Goal: Task Accomplishment & Management: Complete application form

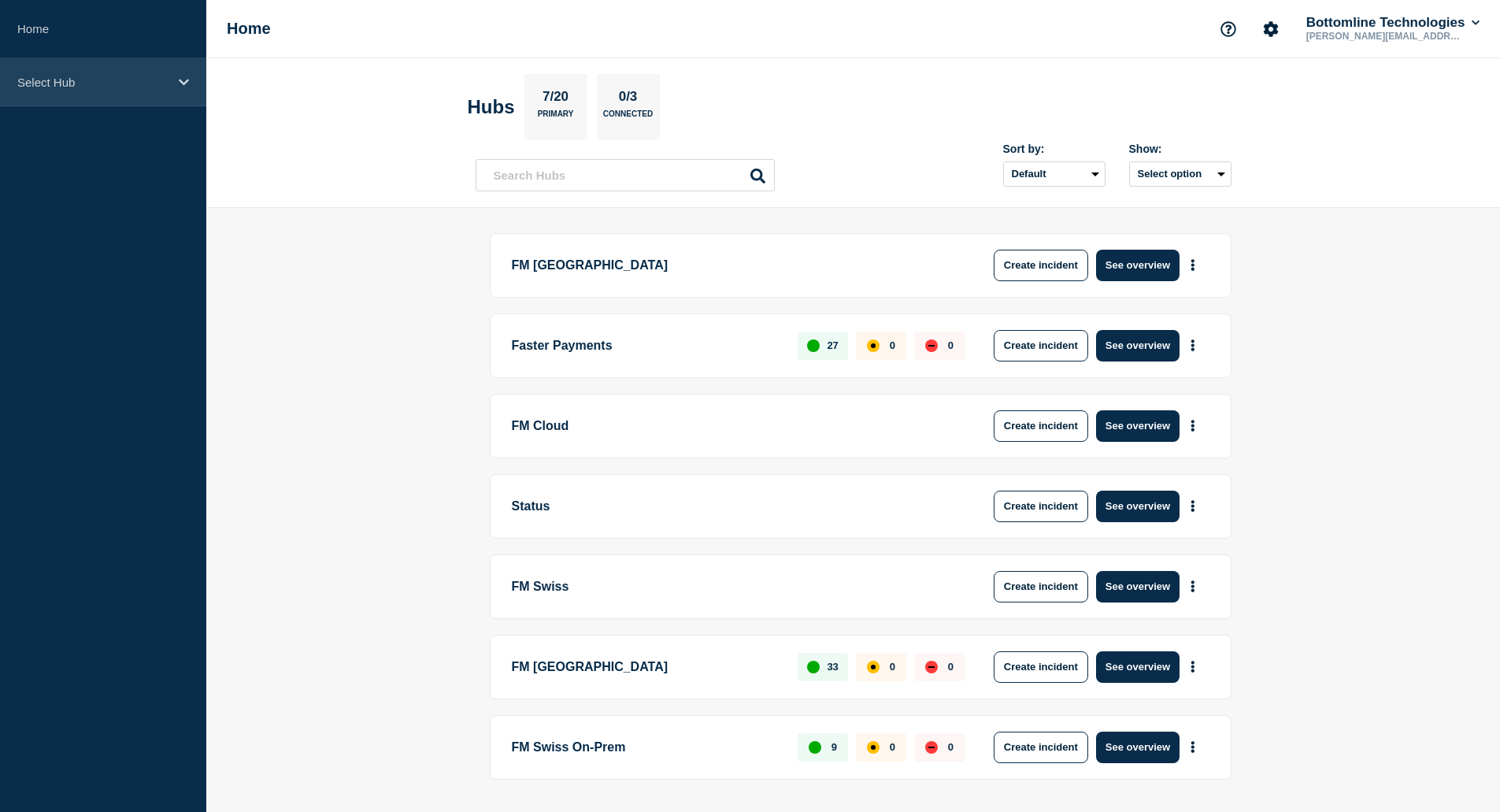
click at [62, 81] on p "Select Hub" at bounding box center [92, 83] width 151 height 13
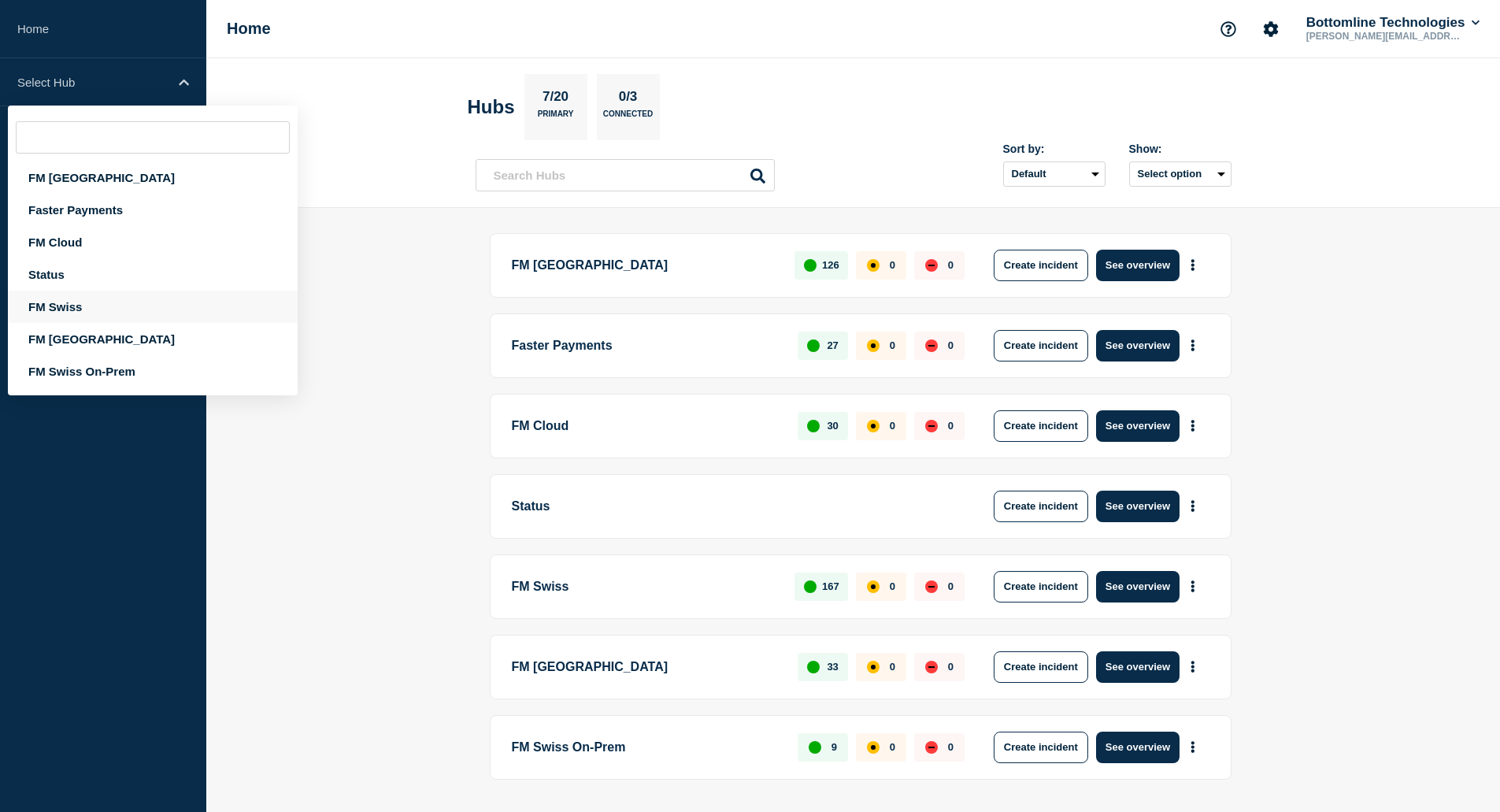
click at [61, 304] on div "FM Swiss" at bounding box center [153, 307] width 290 height 33
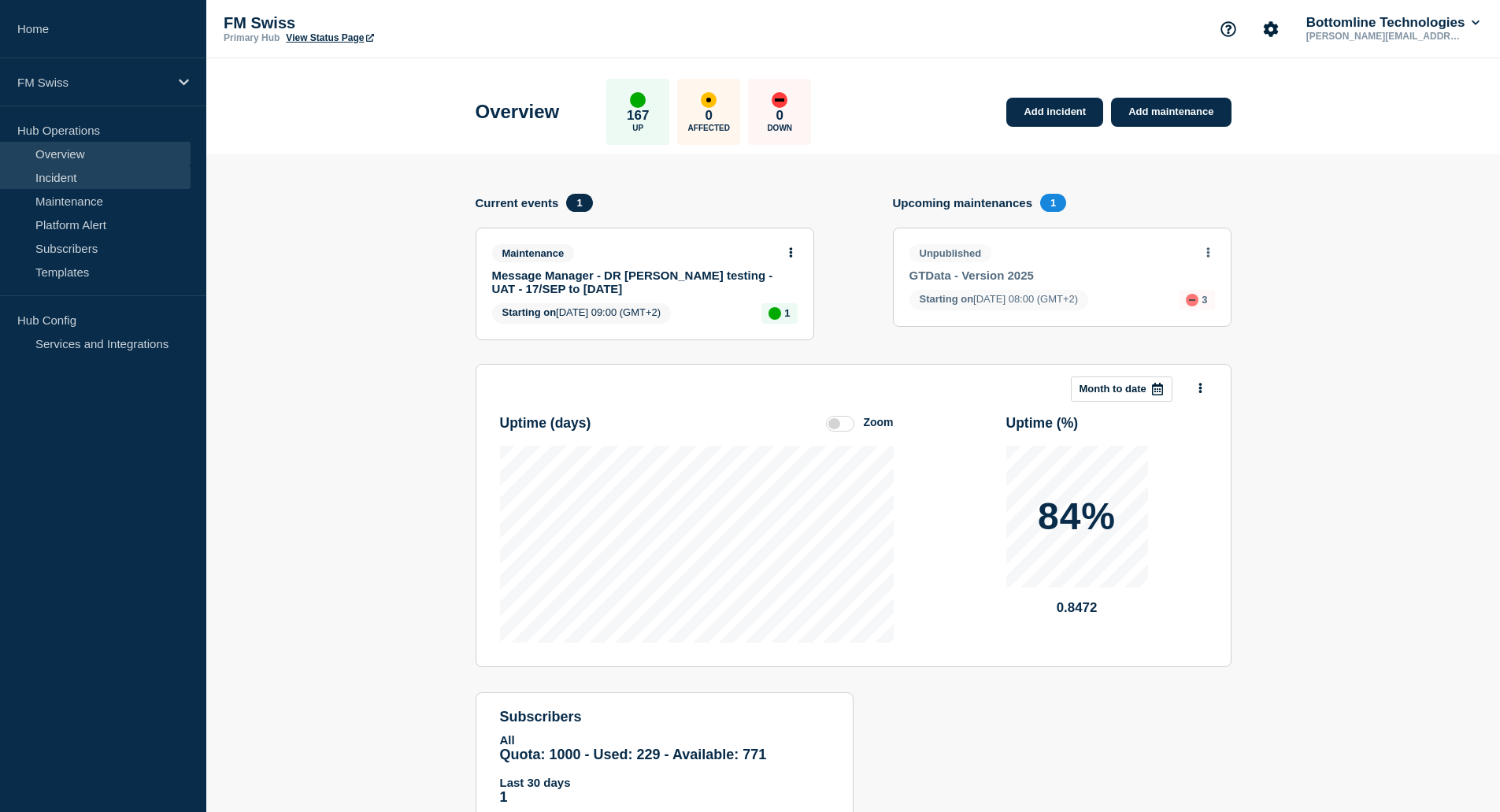
click at [91, 181] on link "Incident" at bounding box center [95, 177] width 190 height 24
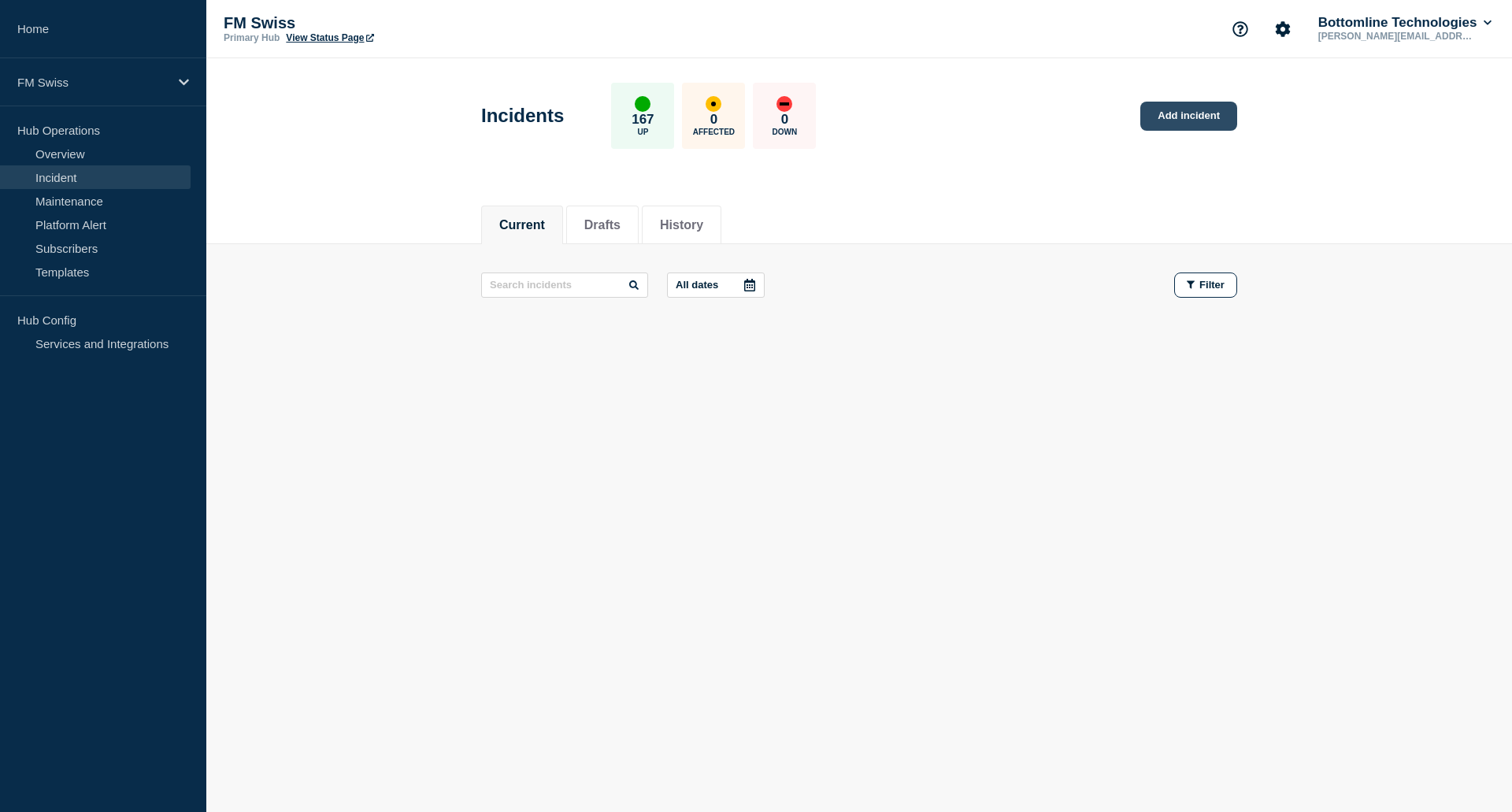
click at [1188, 111] on link "Add incident" at bounding box center [1188, 116] width 97 height 29
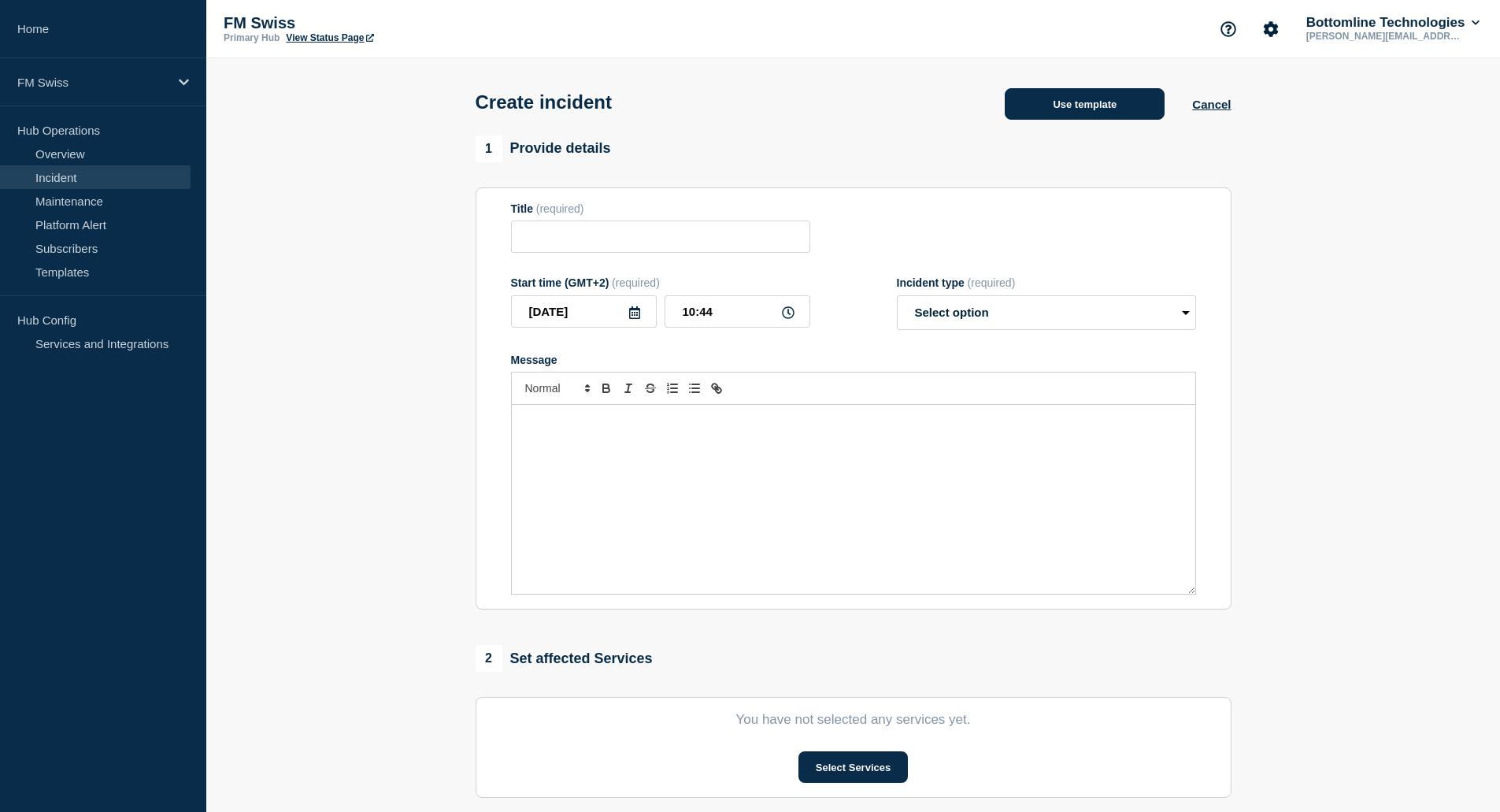
click at [1101, 101] on button "Use template" at bounding box center [1085, 104] width 160 height 32
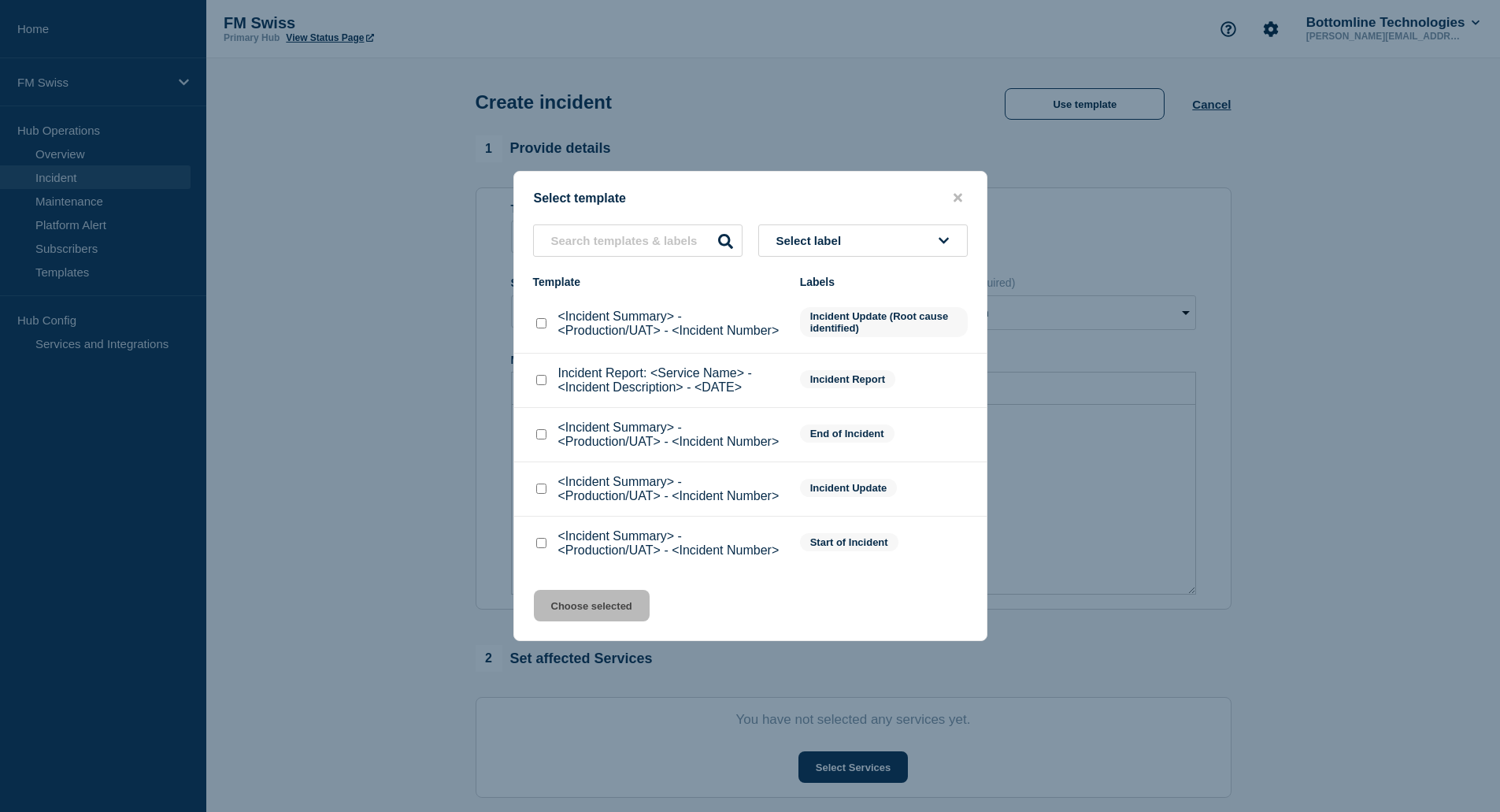
click at [543, 545] on input "<Incident Summary> - <Production/UAT> - <Incident Number> checkbox" at bounding box center [542, 542] width 11 height 11
checkbox input "true"
click at [593, 609] on button "Choose selected" at bounding box center [592, 605] width 116 height 32
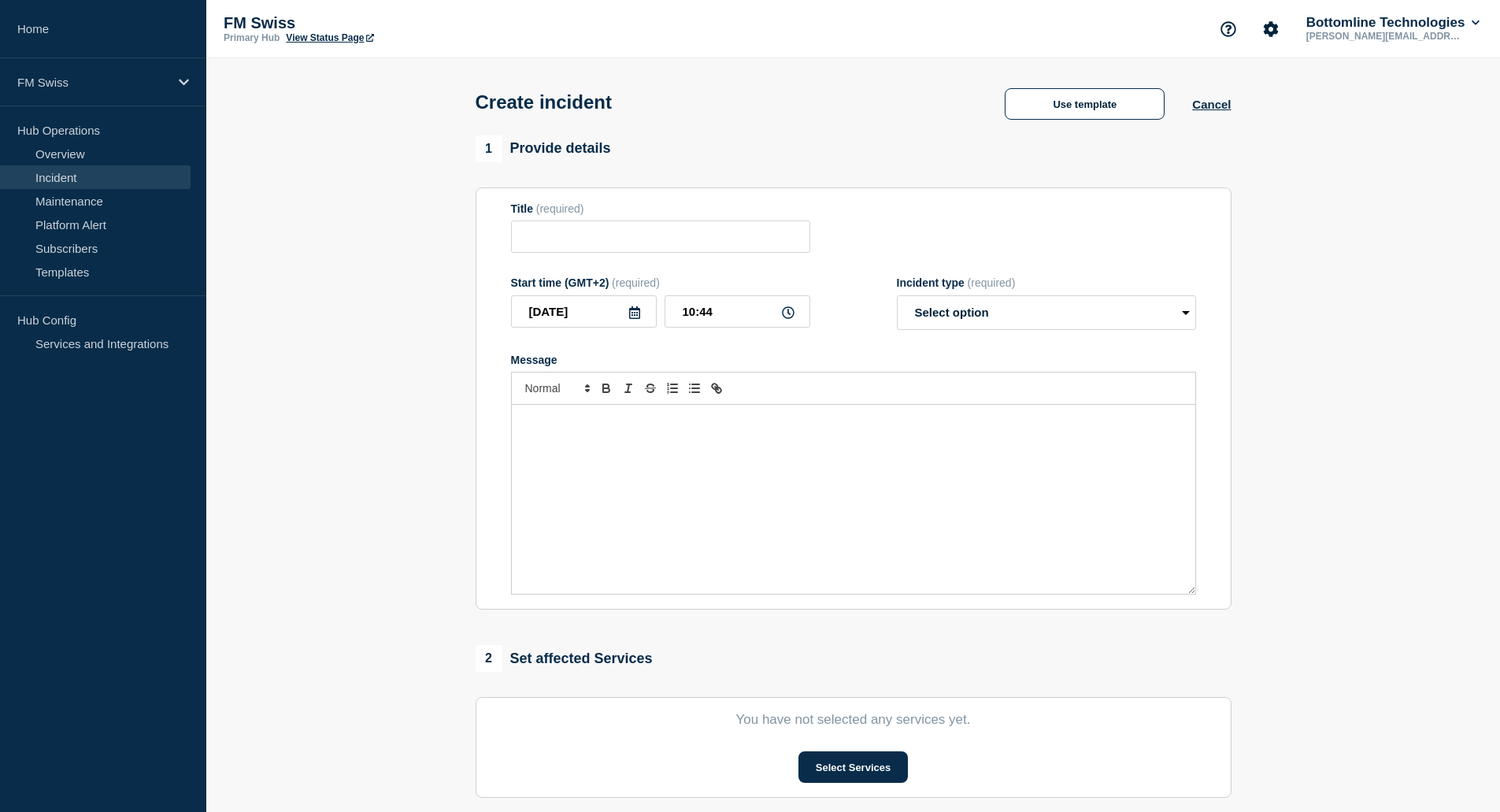
type input "<Incident Summary> - <Production/UAT> - <Incident Number>"
select select "identified"
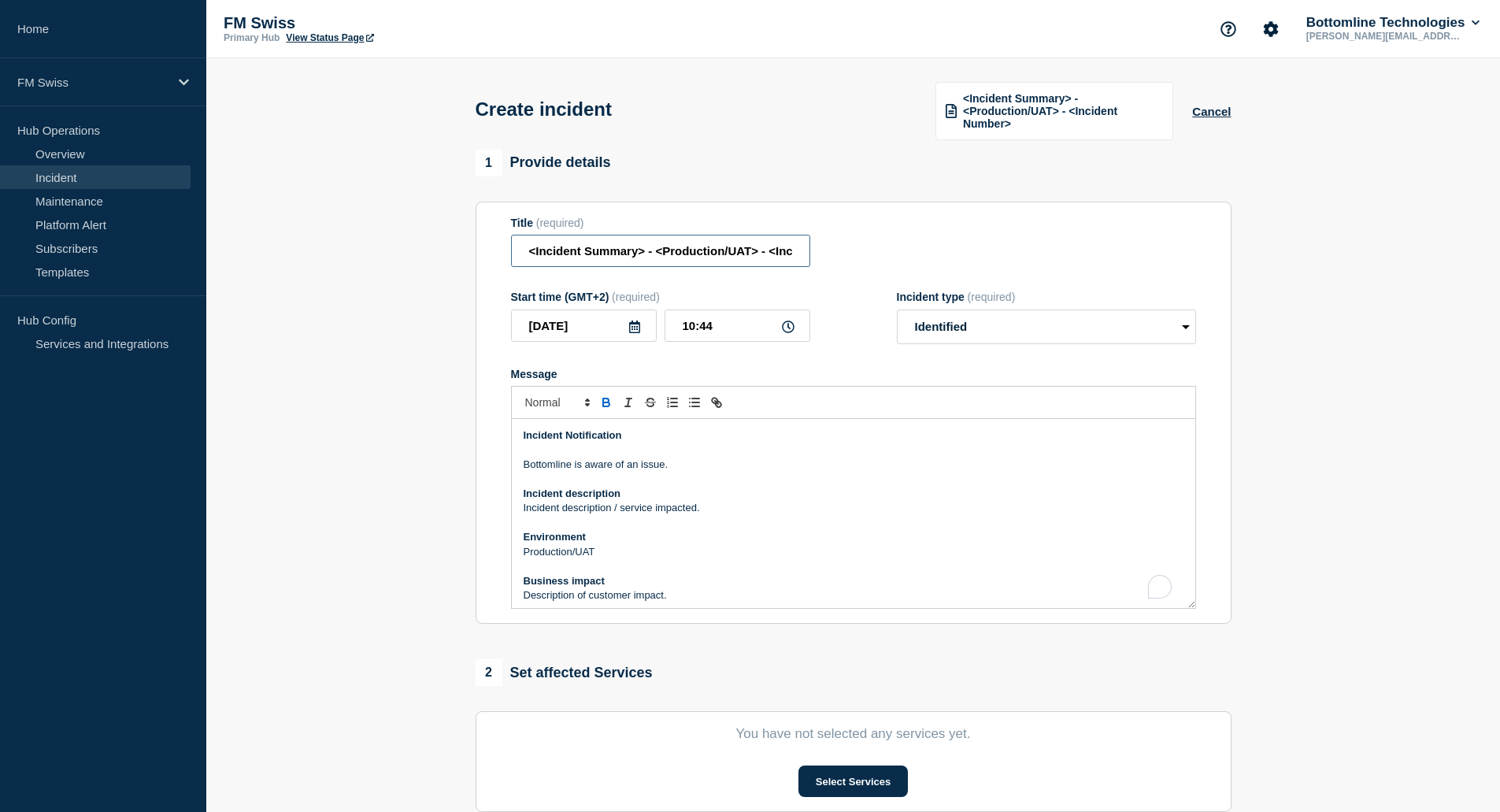
click at [644, 251] on input "<Incident Summary> - <Production/UAT> - <Incident Number>" at bounding box center [661, 251] width 300 height 33
type input "Weekend Library upgrade issue - Production"
click at [933, 332] on select "Select option Investigating Identified Monitoring" at bounding box center [1047, 326] width 300 height 35
select select "investigating"
click at [897, 309] on select "Select option Investigating Identified Monitoring" at bounding box center [1047, 326] width 300 height 35
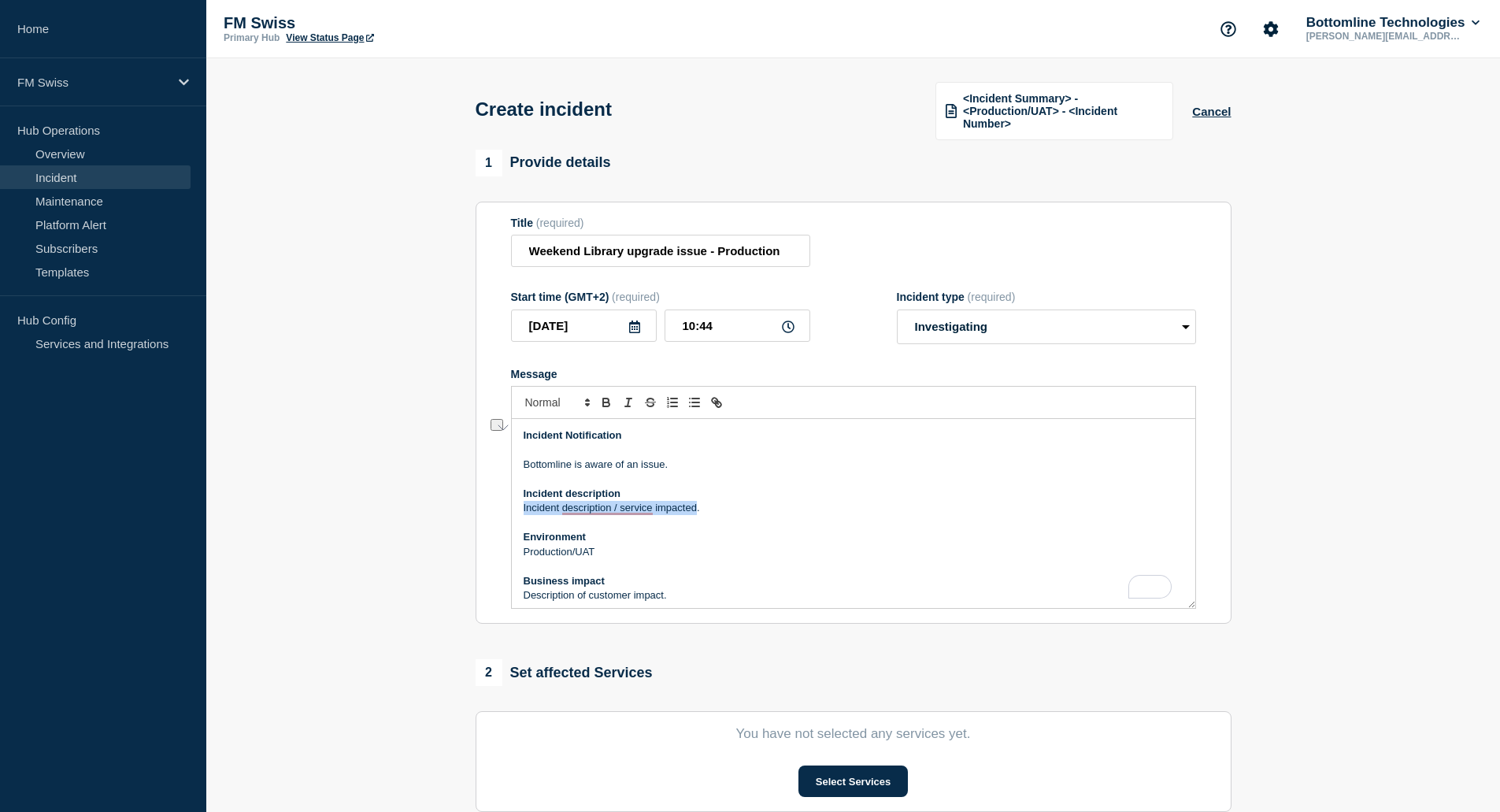
drag, startPoint x: 524, startPoint y: 510, endPoint x: 695, endPoint y: 510, distance: 171.0
click at [695, 510] on p "Incident description / service impacted." at bounding box center [853, 508] width 660 height 14
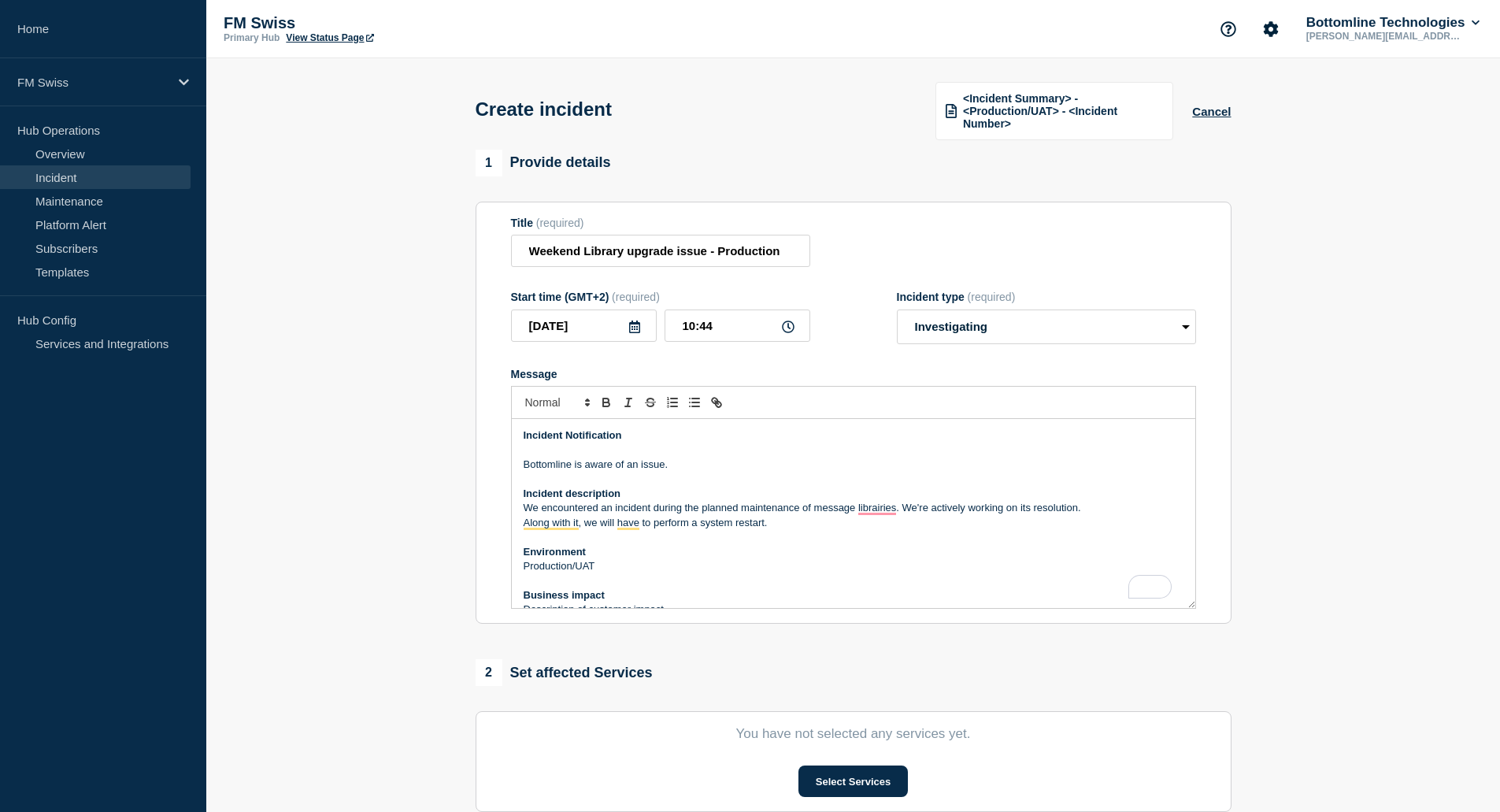
click at [703, 524] on p "Along with it, we will have to perform a system restart." at bounding box center [853, 522] width 660 height 14
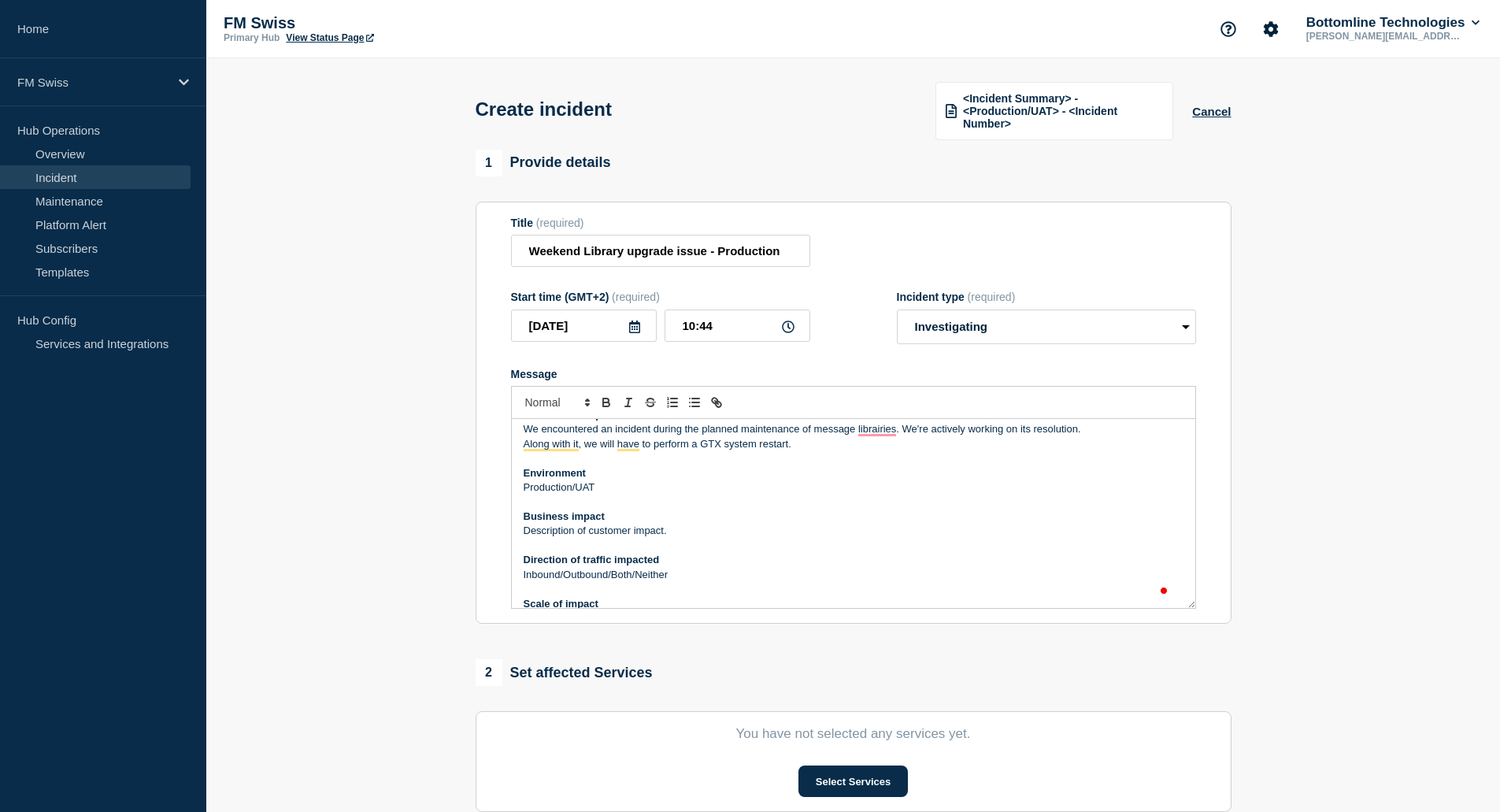
click at [603, 480] on p "Production/UAT" at bounding box center [853, 487] width 660 height 14
drag, startPoint x: 521, startPoint y: 529, endPoint x: 664, endPoint y: 531, distance: 143.0
click at [664, 531] on div "Incident Notification Bottomline is aware of an issue. Incident description We …" at bounding box center [854, 513] width 684 height 189
drag, startPoint x: 706, startPoint y: 533, endPoint x: 709, endPoint y: 580, distance: 47.1
click at [706, 536] on p "Service will be unavailable during [MEDICAL_DATA] restart." at bounding box center [853, 530] width 660 height 14
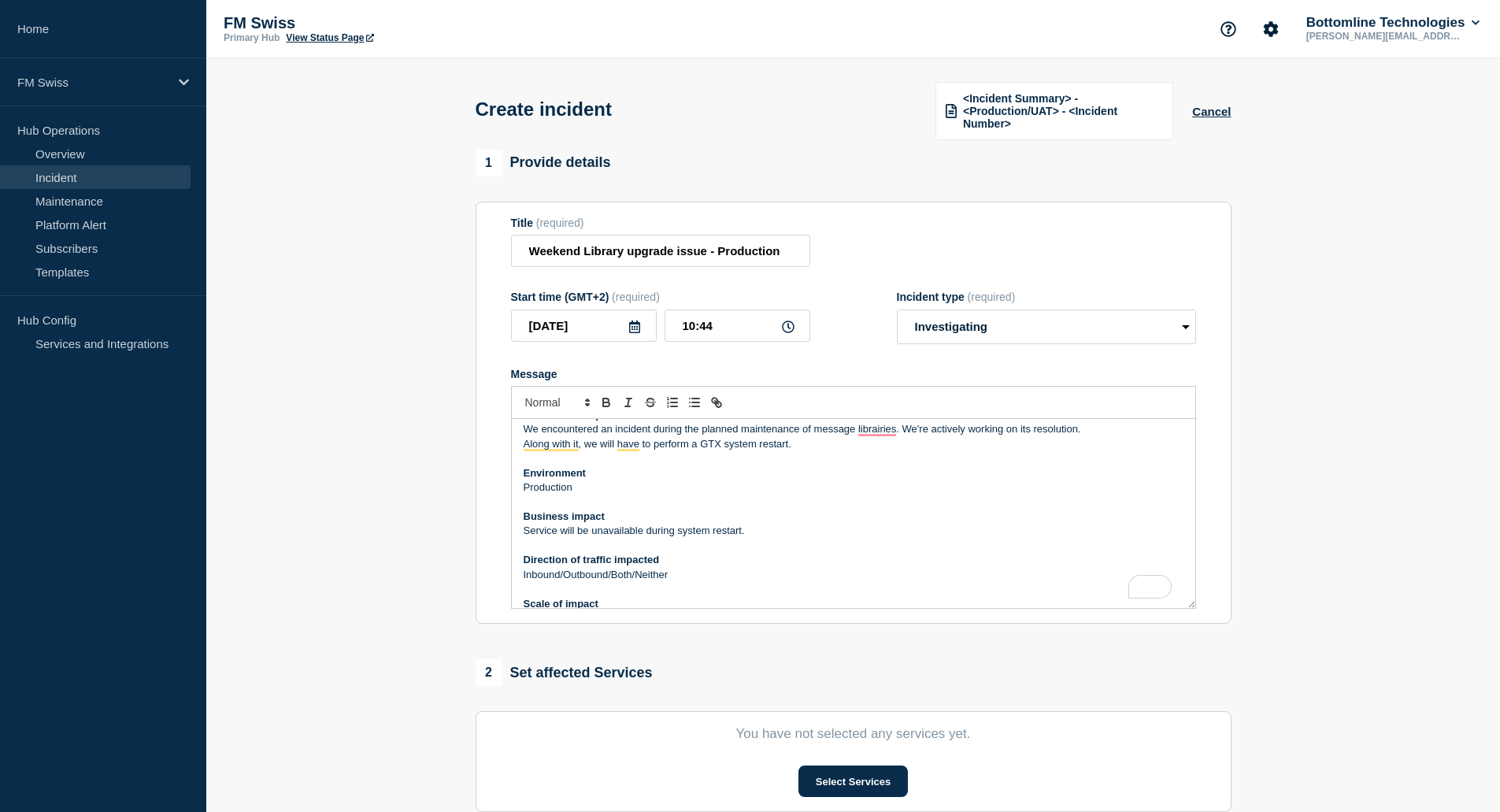
click at [668, 571] on p "Inbound/Outbound/Both/Neither" at bounding box center [853, 574] width 660 height 14
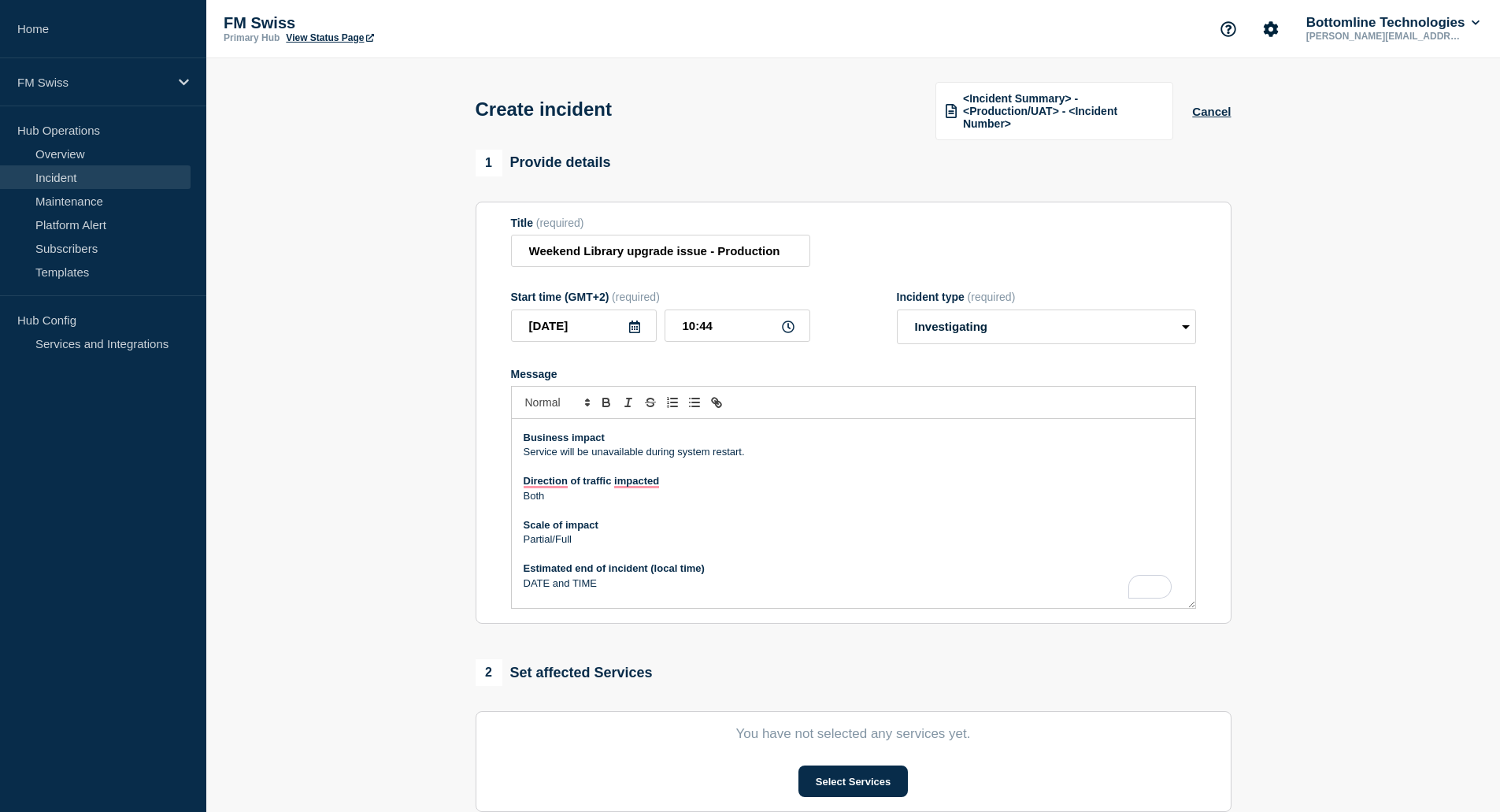
click at [753, 440] on p "Business impact" at bounding box center [853, 438] width 660 height 14
click at [756, 451] on p "Service will be unavailable during system restart." at bounding box center [853, 451] width 660 height 14
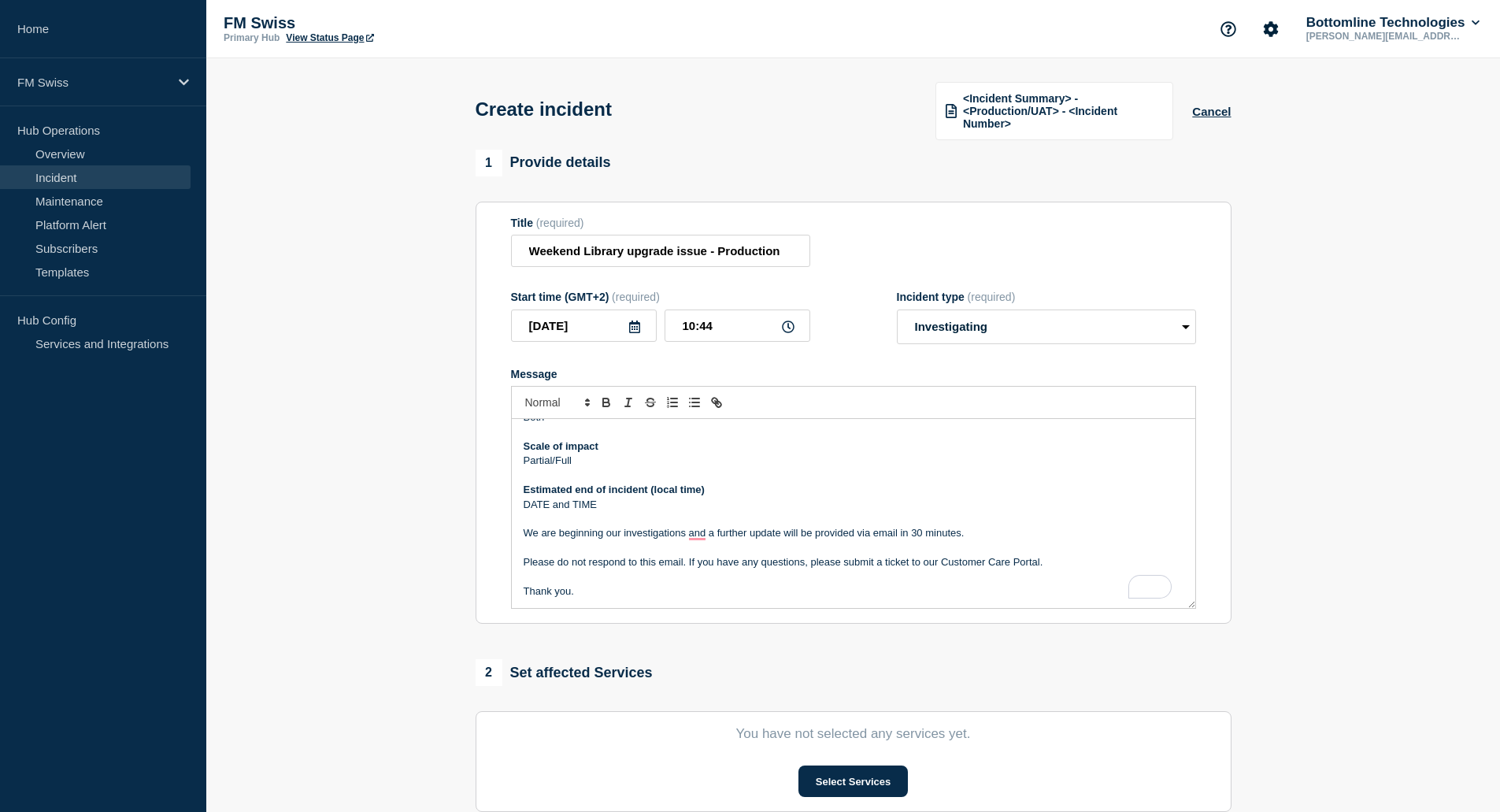
click at [537, 504] on p "DATE and TIME" at bounding box center [853, 504] width 660 height 14
click at [636, 501] on p "[DATE] and TIME" at bounding box center [853, 504] width 660 height 14
drag, startPoint x: 580, startPoint y: 507, endPoint x: 589, endPoint y: 506, distance: 9.1
click at [589, 506] on p "[DATE] and TIME" at bounding box center [853, 504] width 660 height 14
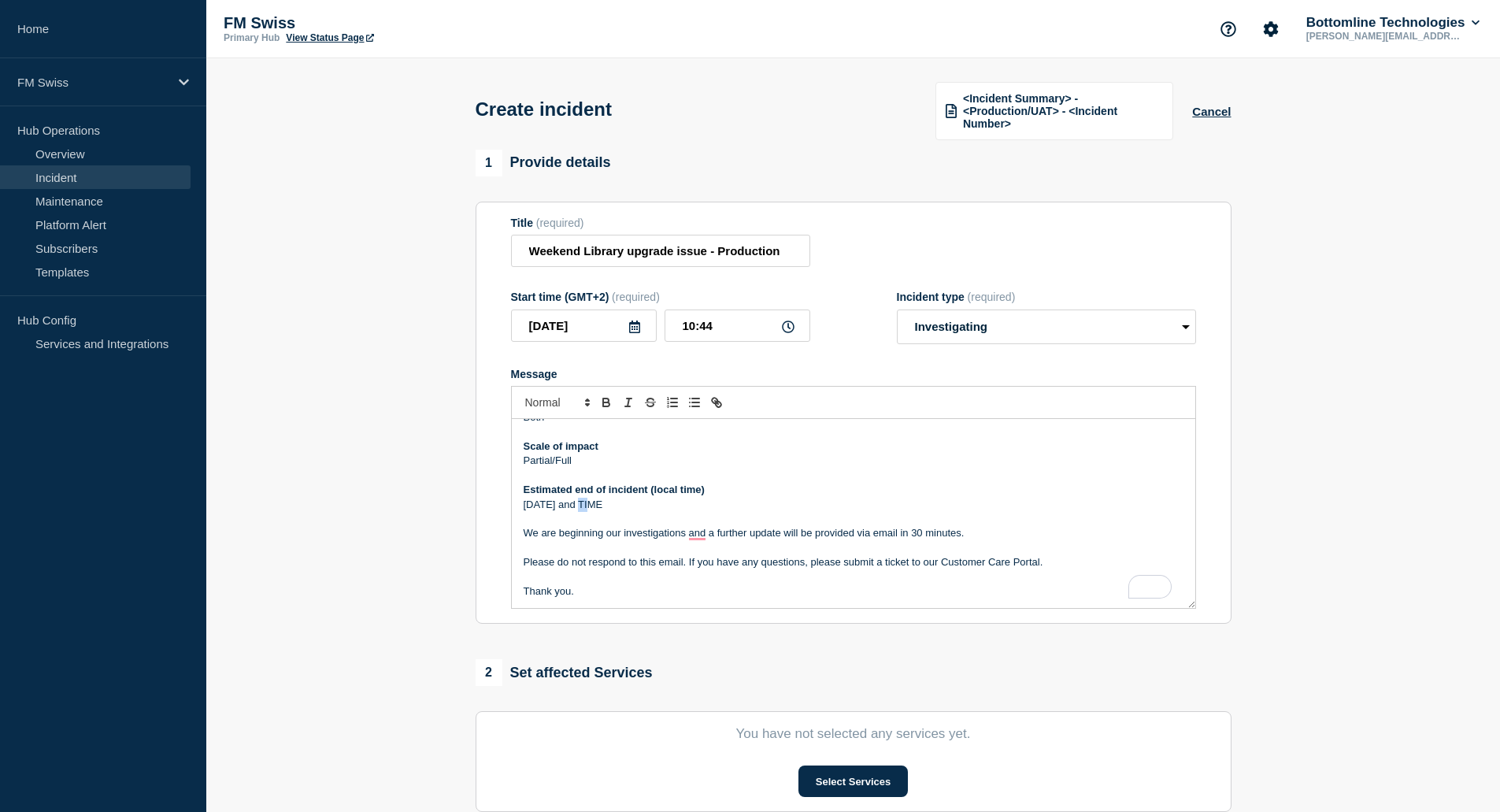
click at [589, 506] on p "[DATE] and TIME" at bounding box center [853, 504] width 660 height 14
drag, startPoint x: 582, startPoint y: 504, endPoint x: 624, endPoint y: 502, distance: 42.0
click at [624, 502] on p "[DATE] and TIME" at bounding box center [853, 504] width 660 height 14
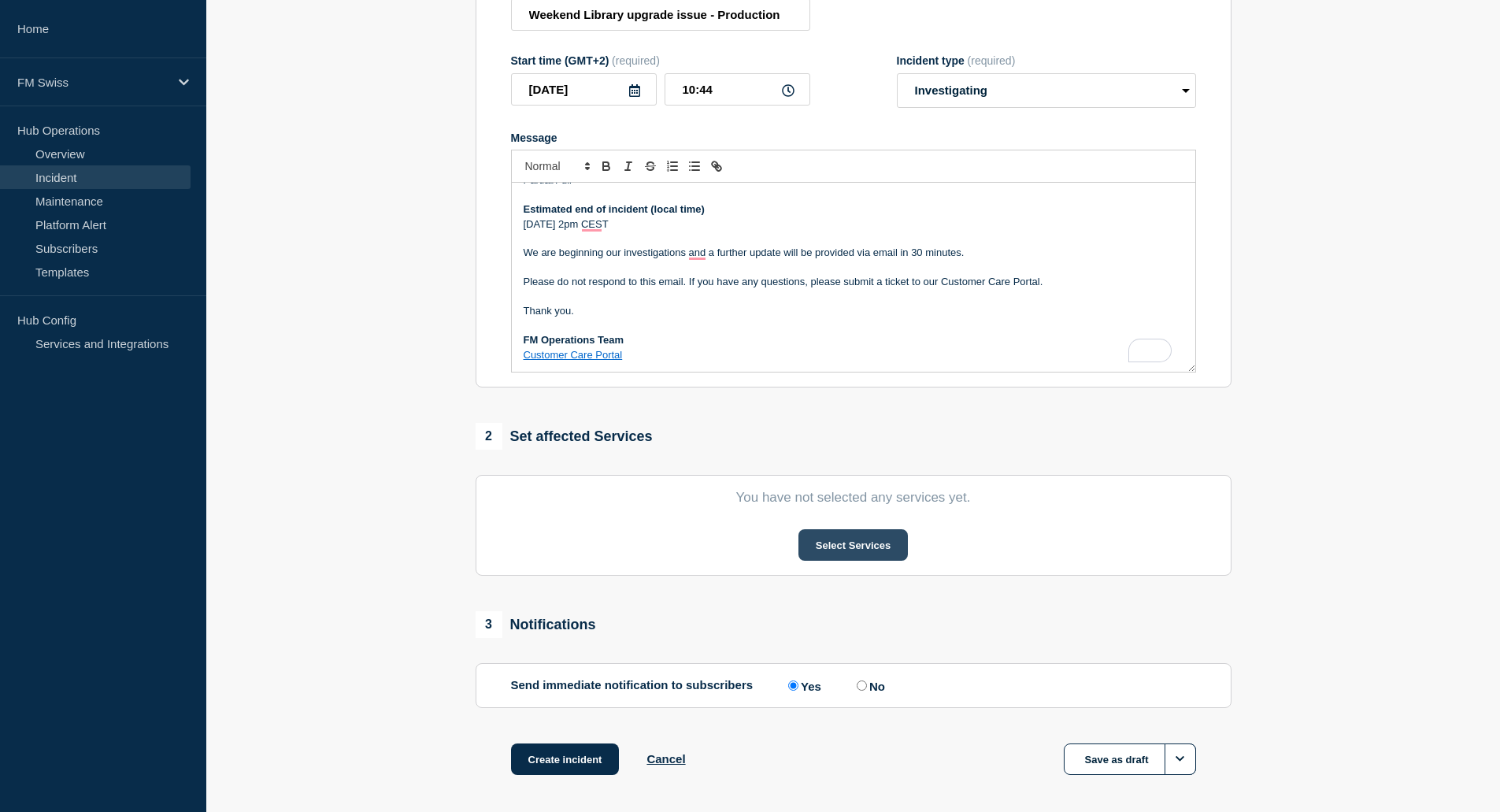
click at [849, 538] on button "Select Services" at bounding box center [854, 544] width 109 height 32
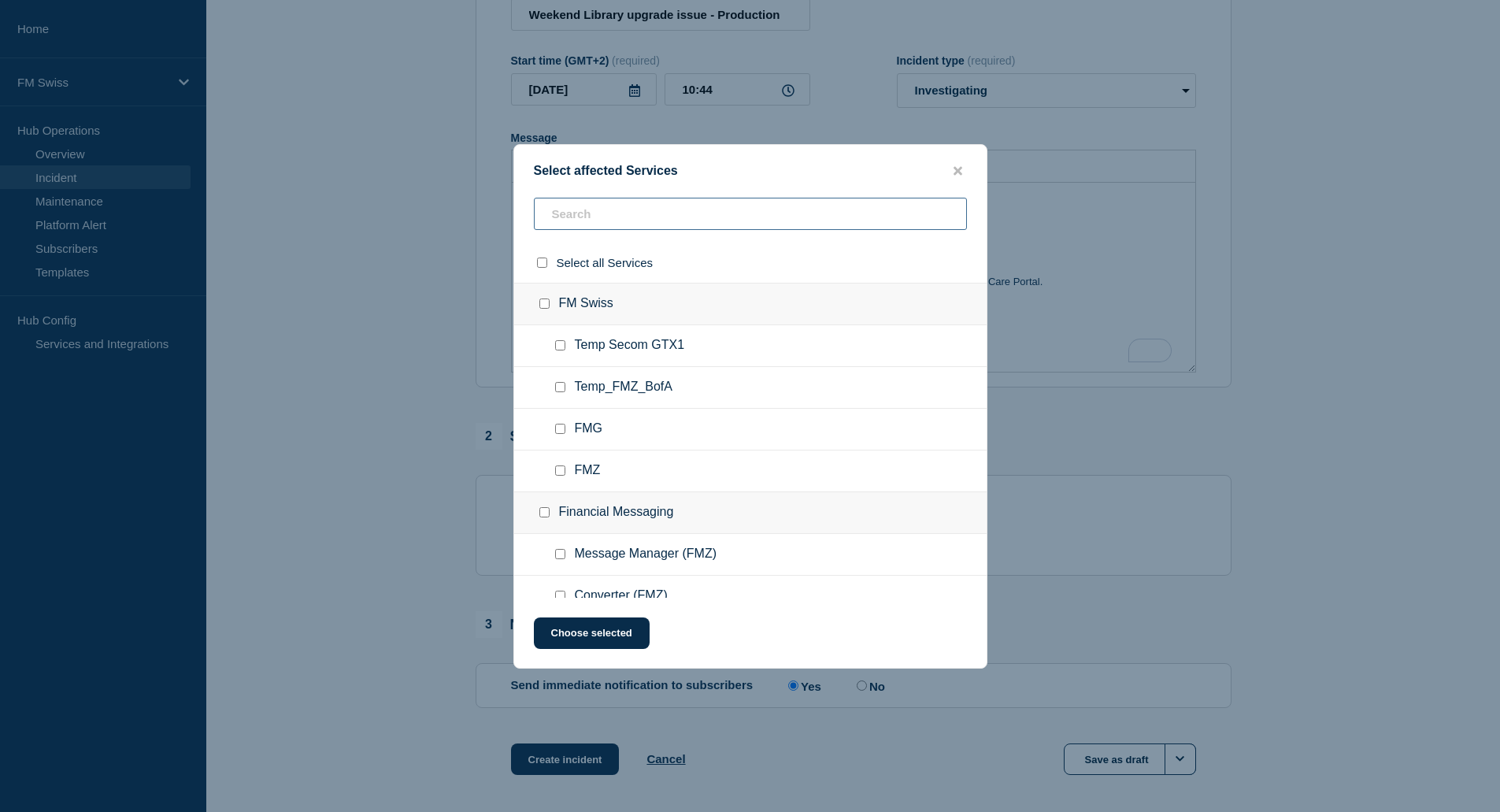
click at [580, 216] on input "text" at bounding box center [750, 214] width 433 height 33
type input "gtx"
click at [561, 434] on input "GTX1 checkbox" at bounding box center [560, 428] width 11 height 11
checkbox input "true"
click at [562, 516] on input "GTX2 checkbox" at bounding box center [560, 512] width 11 height 11
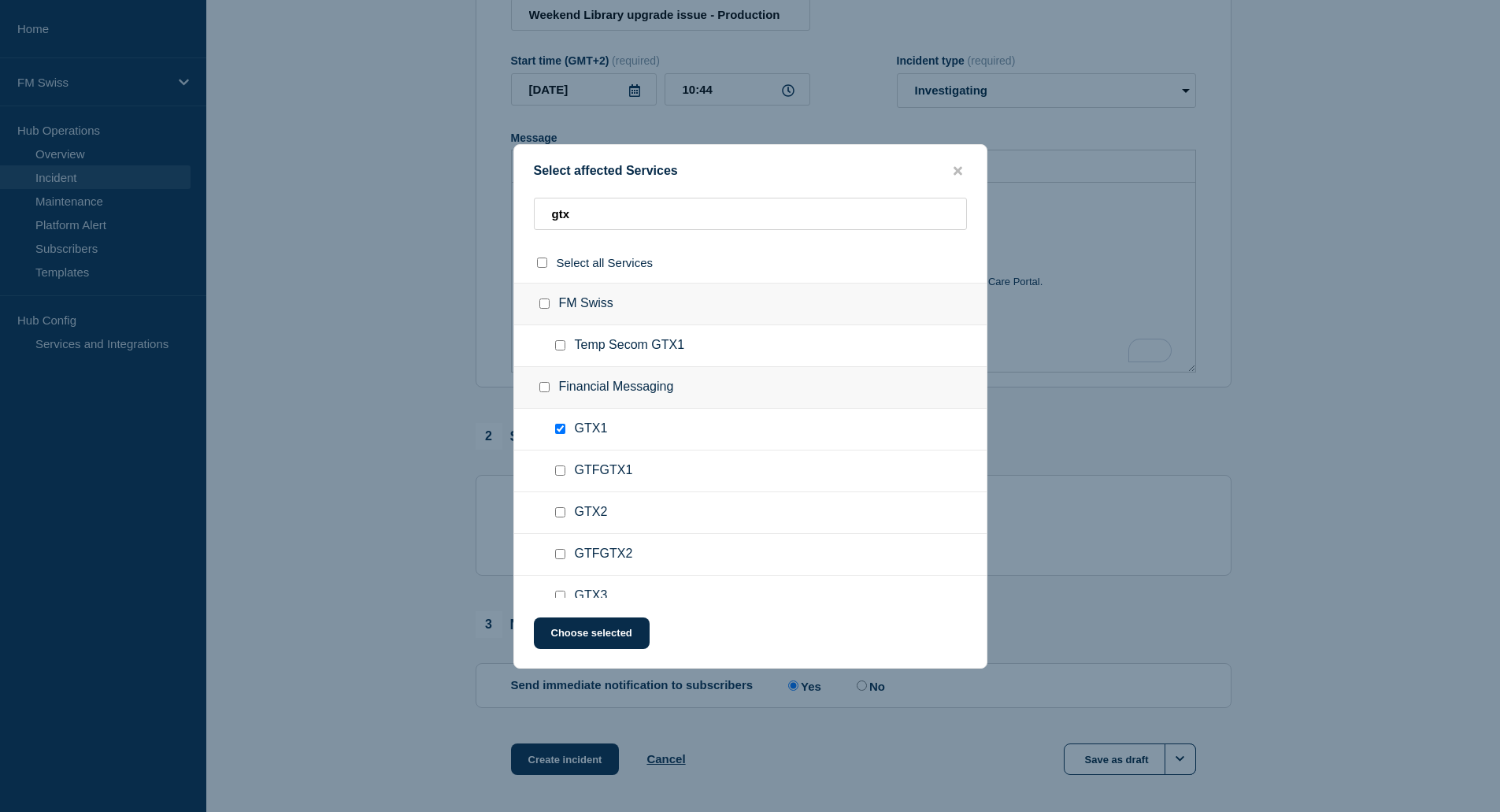
checkbox input "true"
click at [558, 439] on input "GTX3 checkbox" at bounding box center [560, 438] width 11 height 11
checkbox input "true"
drag, startPoint x: 559, startPoint y: 526, endPoint x: 576, endPoint y: 526, distance: 17.0
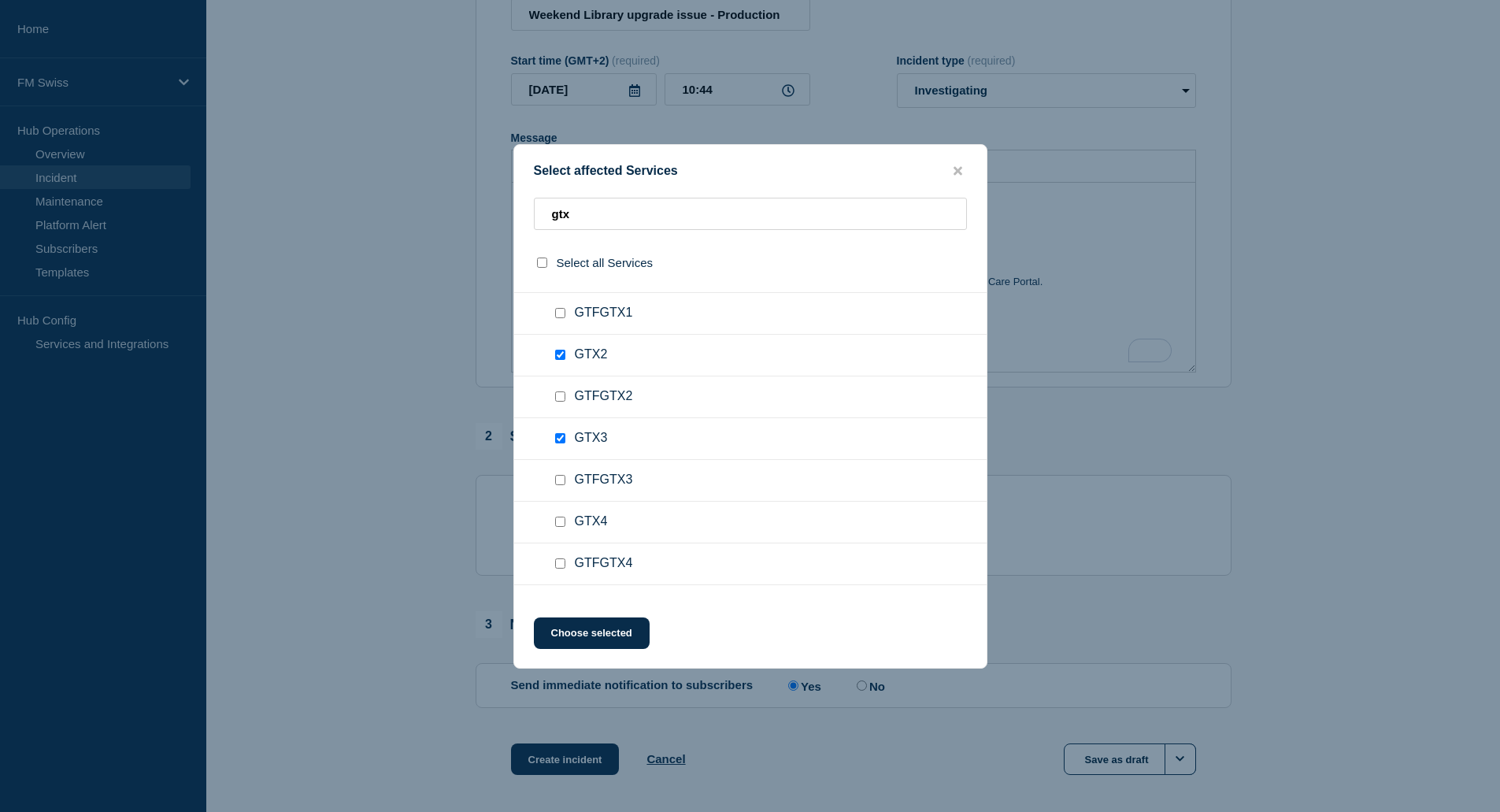
click at [561, 526] on input "GTX4 checkbox" at bounding box center [560, 521] width 11 height 11
checkbox input "true"
click at [560, 374] on input "GTX6 checkbox" at bounding box center [560, 373] width 11 height 11
checkbox input "true"
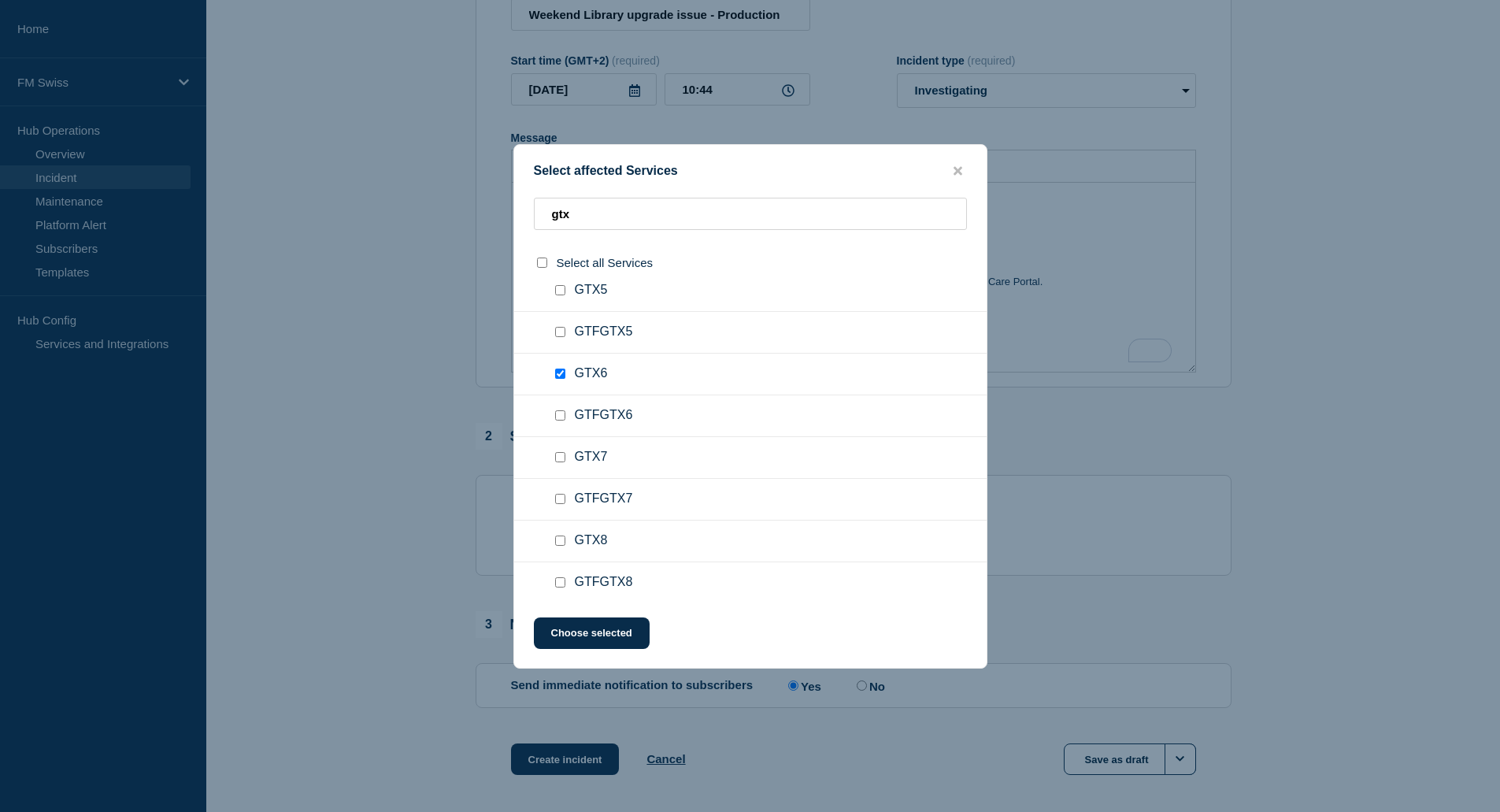
click at [558, 459] on input "GTX7 checkbox" at bounding box center [560, 457] width 11 height 11
checkbox input "true"
drag, startPoint x: 564, startPoint y: 543, endPoint x: 700, endPoint y: 517, distance: 138.5
click at [576, 540] on ul "GTX8" at bounding box center [751, 540] width 472 height 41
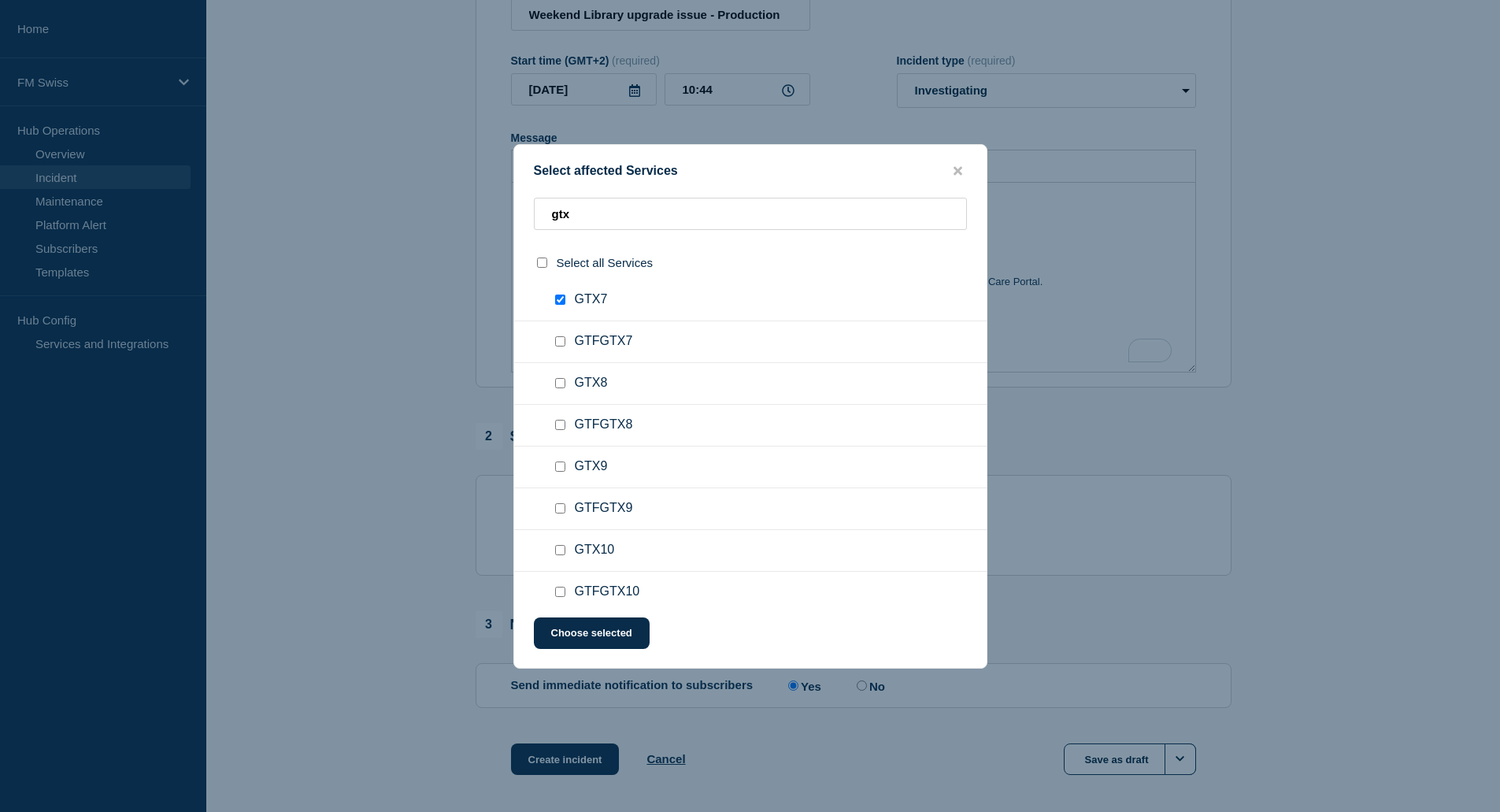
click at [557, 382] on input "GTX8 checkbox" at bounding box center [560, 383] width 11 height 11
checkbox input "true"
drag, startPoint x: 554, startPoint y: 469, endPoint x: 559, endPoint y: 514, distance: 45.3
click at [556, 470] on input "GTX9 checkbox" at bounding box center [560, 466] width 11 height 11
checkbox input "true"
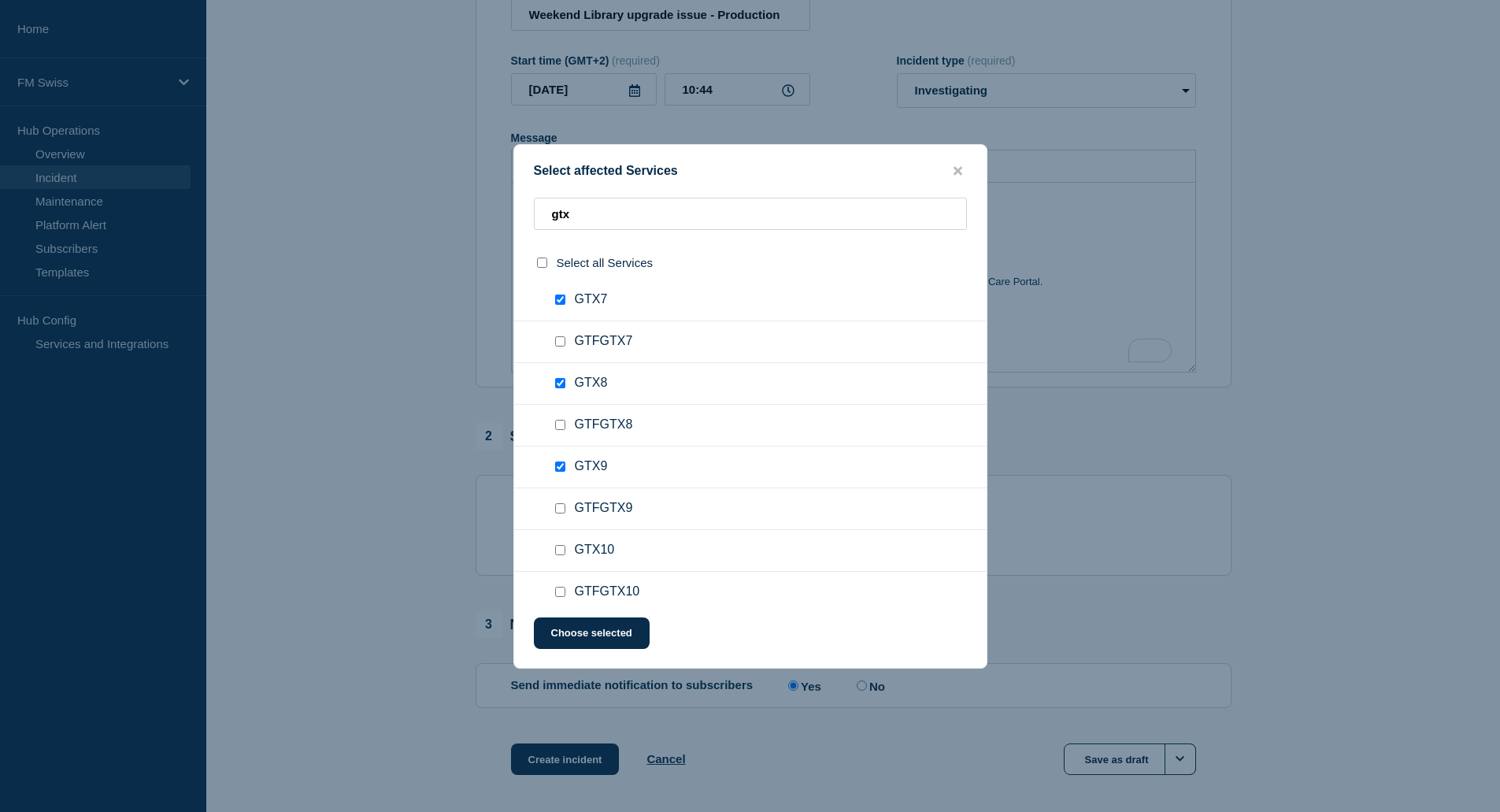
drag, startPoint x: 560, startPoint y: 551, endPoint x: 596, endPoint y: 527, distance: 43.3
click at [563, 549] on input "GTX10 checkbox" at bounding box center [560, 550] width 11 height 11
checkbox input "true"
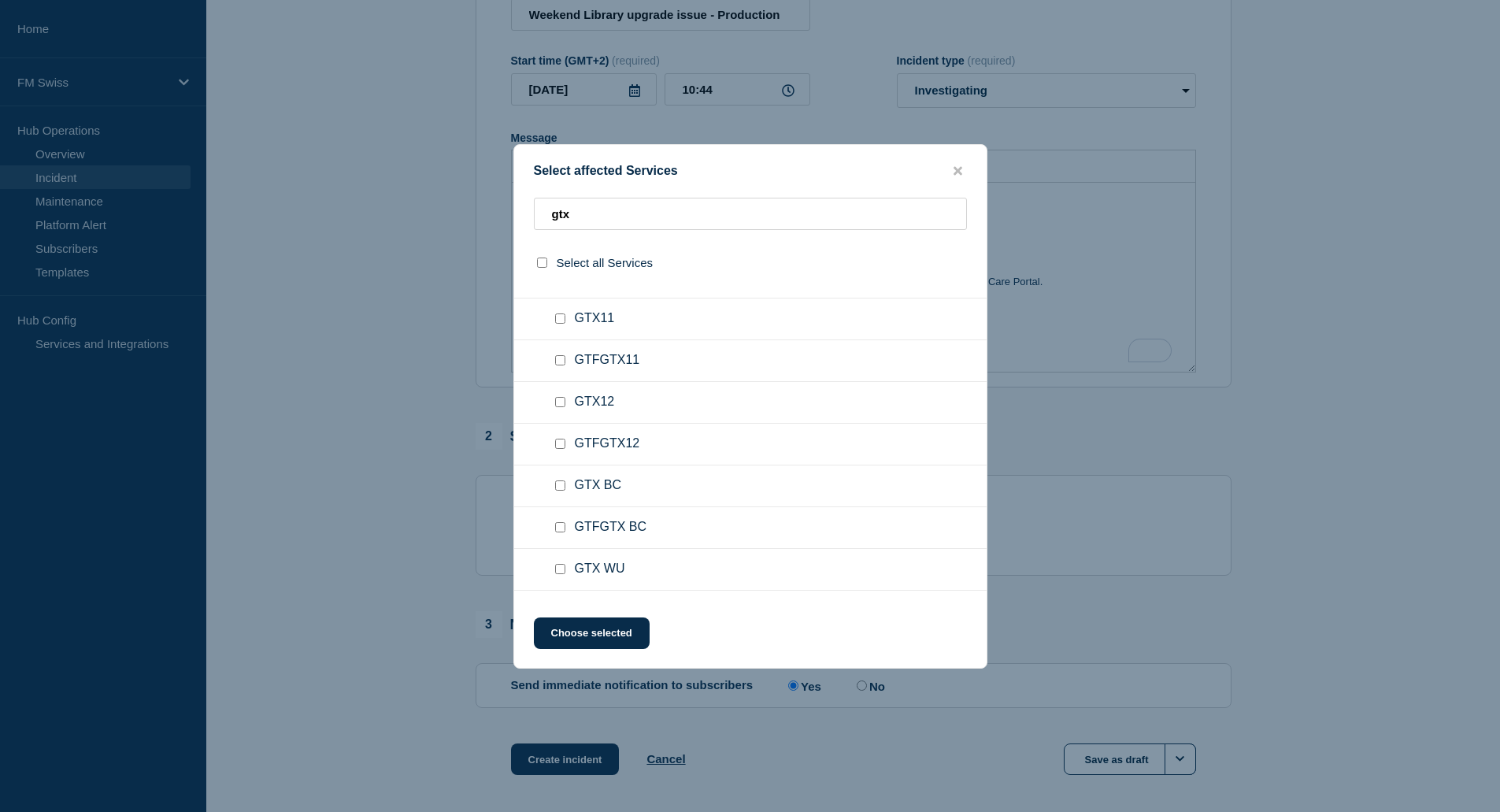
click at [558, 319] on input "GTX11 checkbox" at bounding box center [560, 318] width 11 height 11
checkbox input "true"
click at [559, 403] on input "GTX12 checkbox" at bounding box center [560, 401] width 11 height 11
checkbox input "true"
click at [559, 484] on input "GTX BC checkbox" at bounding box center [560, 485] width 11 height 11
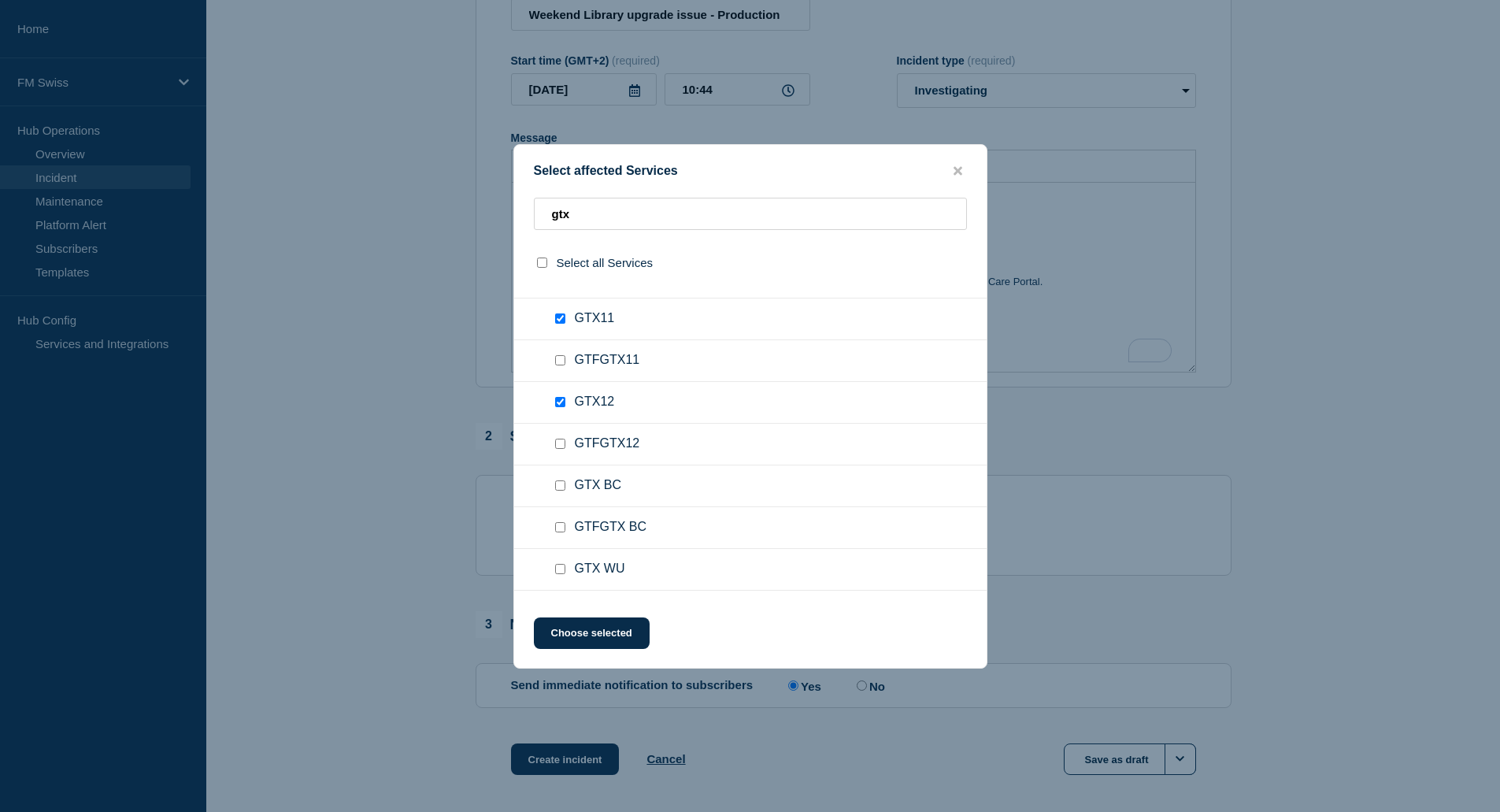
checkbox input "true"
drag, startPoint x: 562, startPoint y: 566, endPoint x: 716, endPoint y: 481, distance: 175.9
click at [563, 565] on input "GTX WU checkbox" at bounding box center [560, 568] width 11 height 11
checkbox input "true"
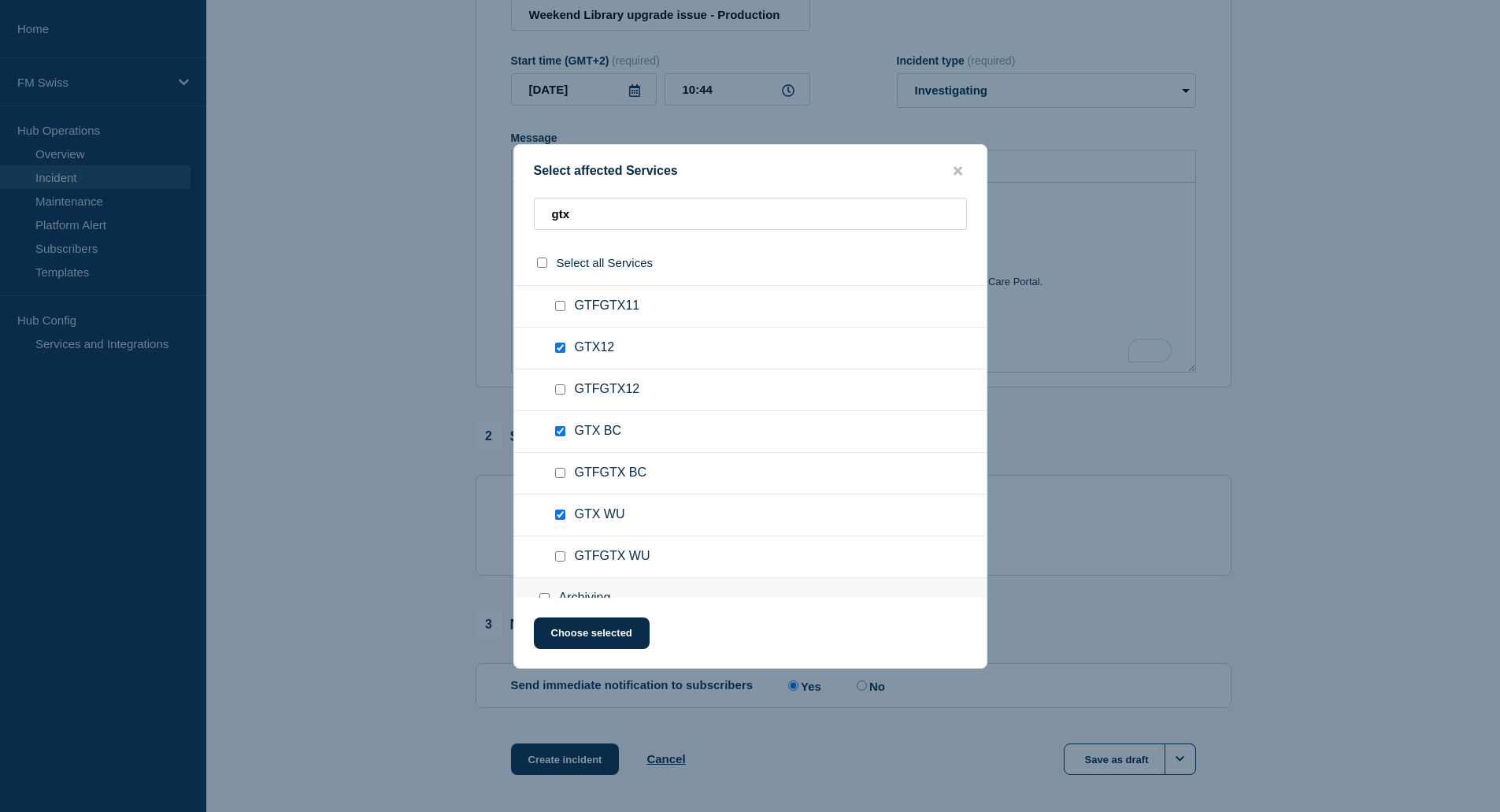
scroll to position [1102, 0]
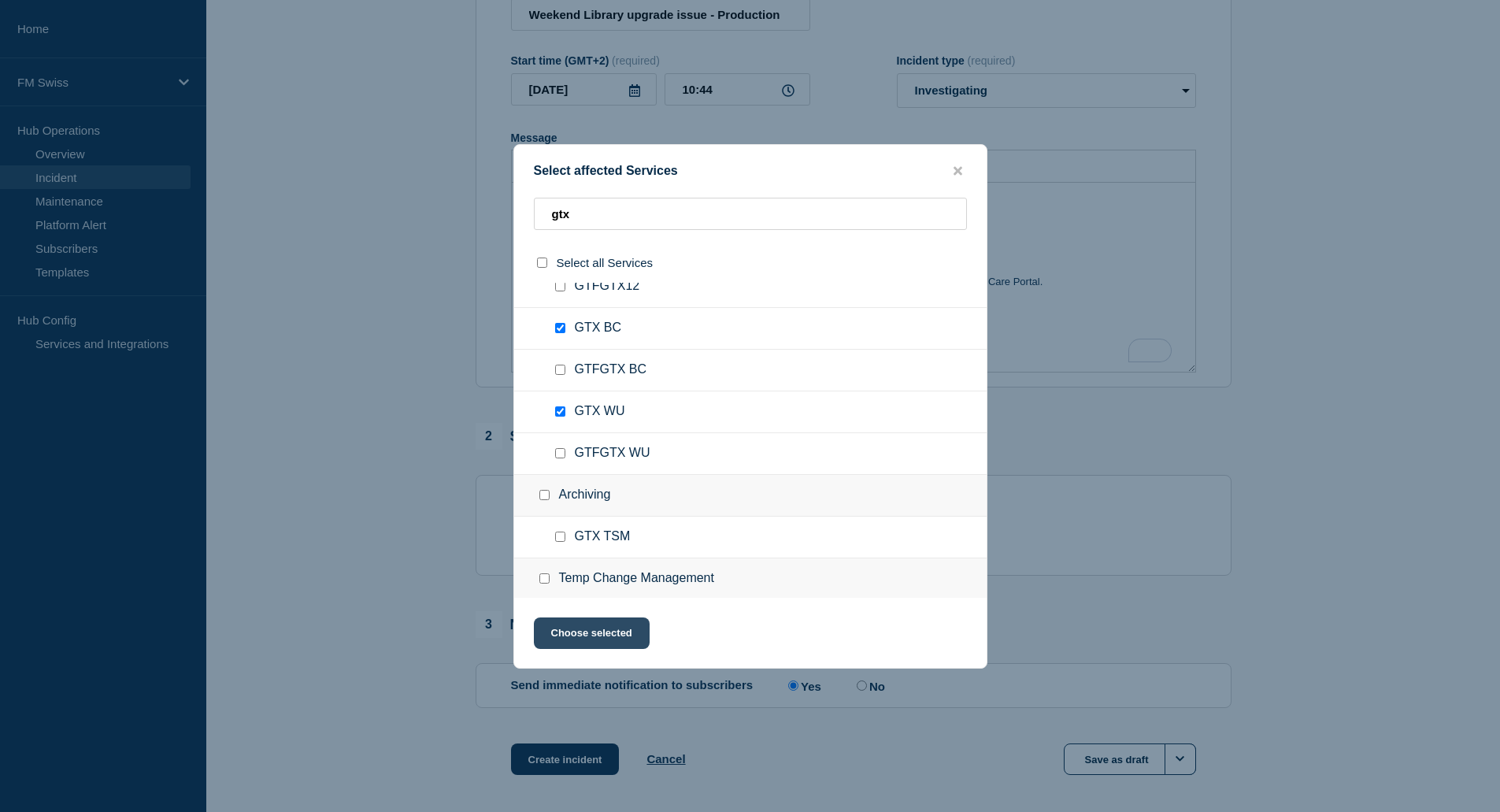
click at [580, 635] on button "Choose selected" at bounding box center [592, 633] width 116 height 32
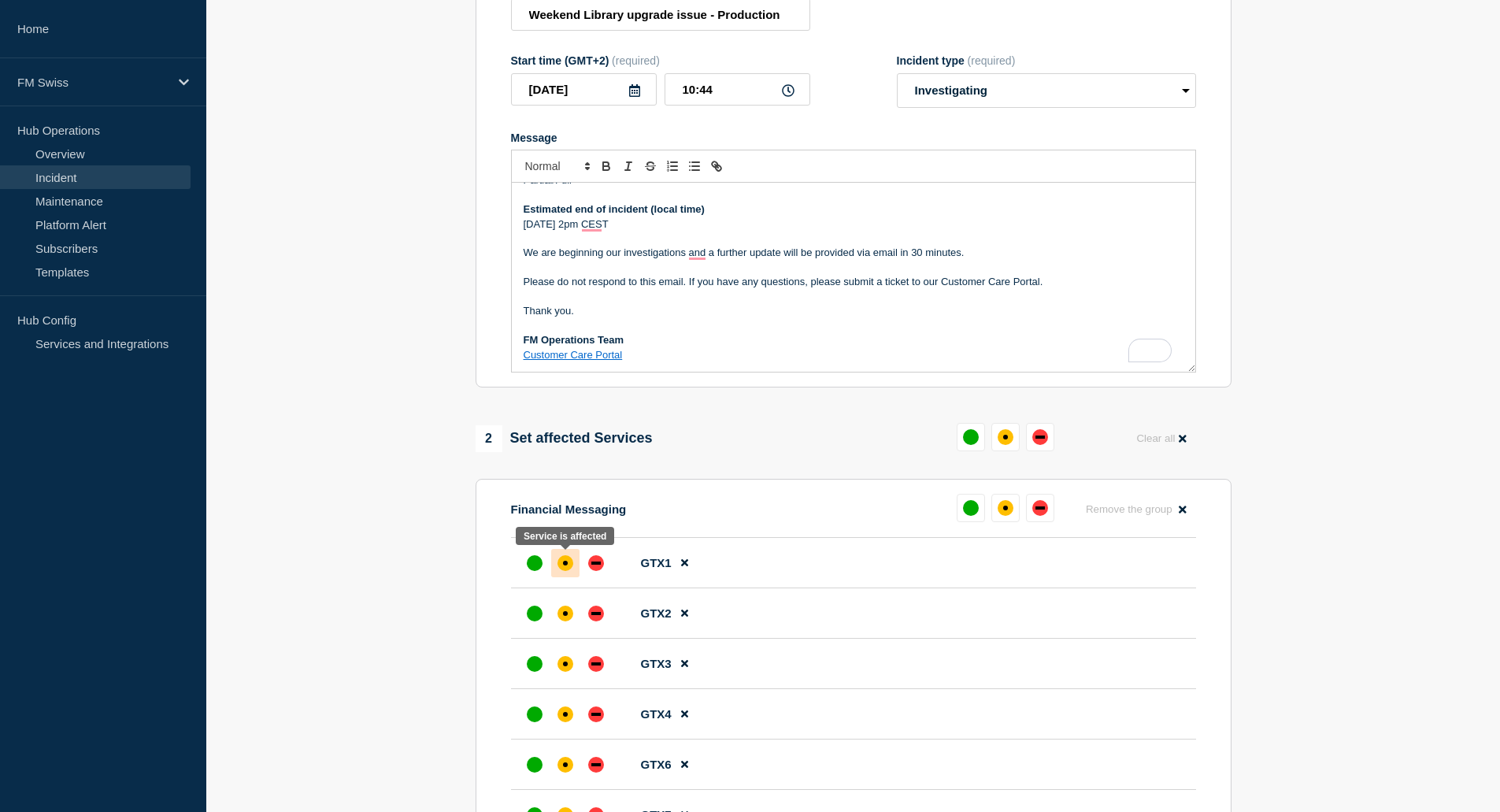
click at [564, 560] on div "affected" at bounding box center [566, 562] width 15 height 15
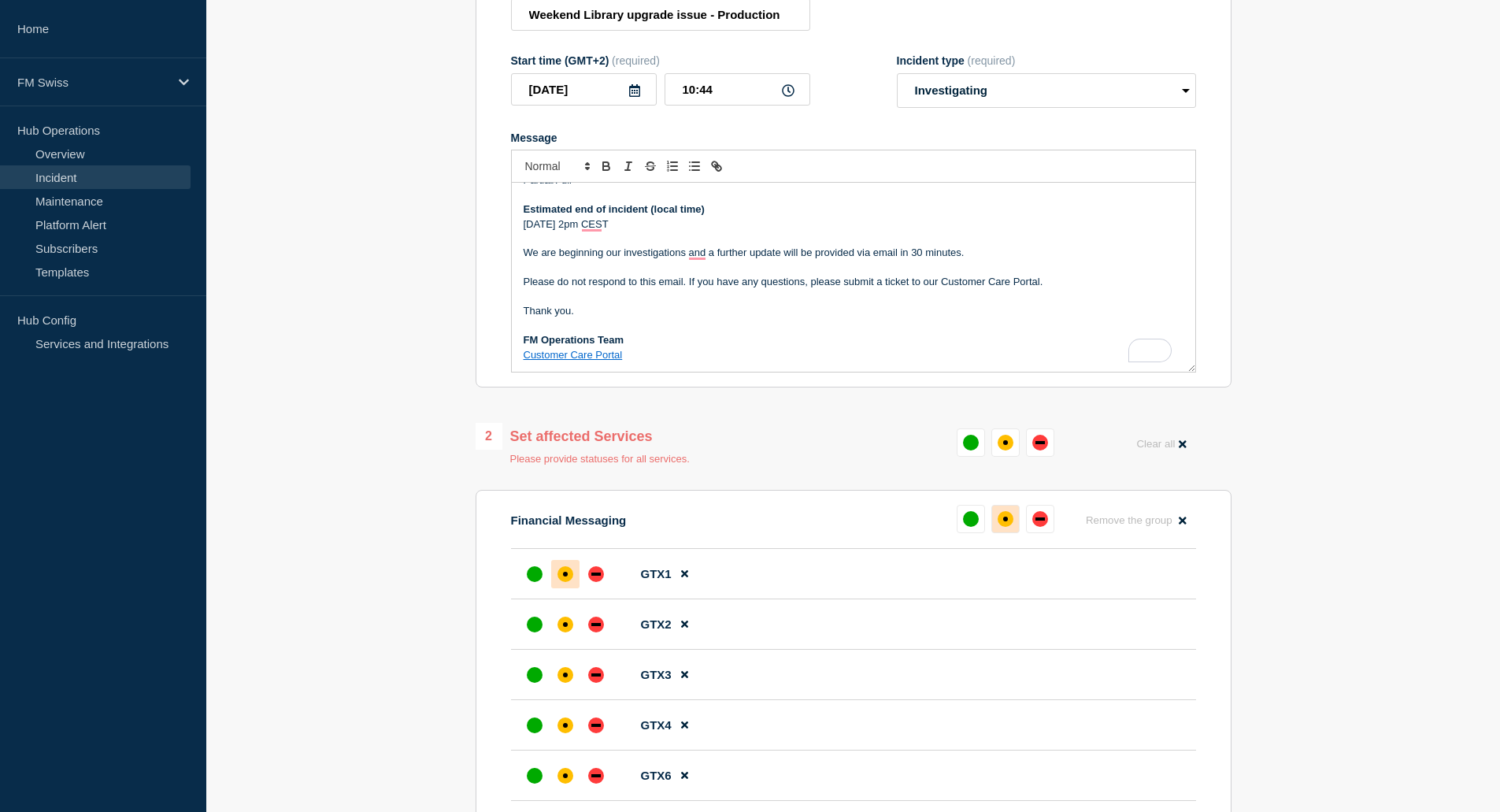
click at [1005, 516] on div "affected" at bounding box center [1005, 518] width 15 height 15
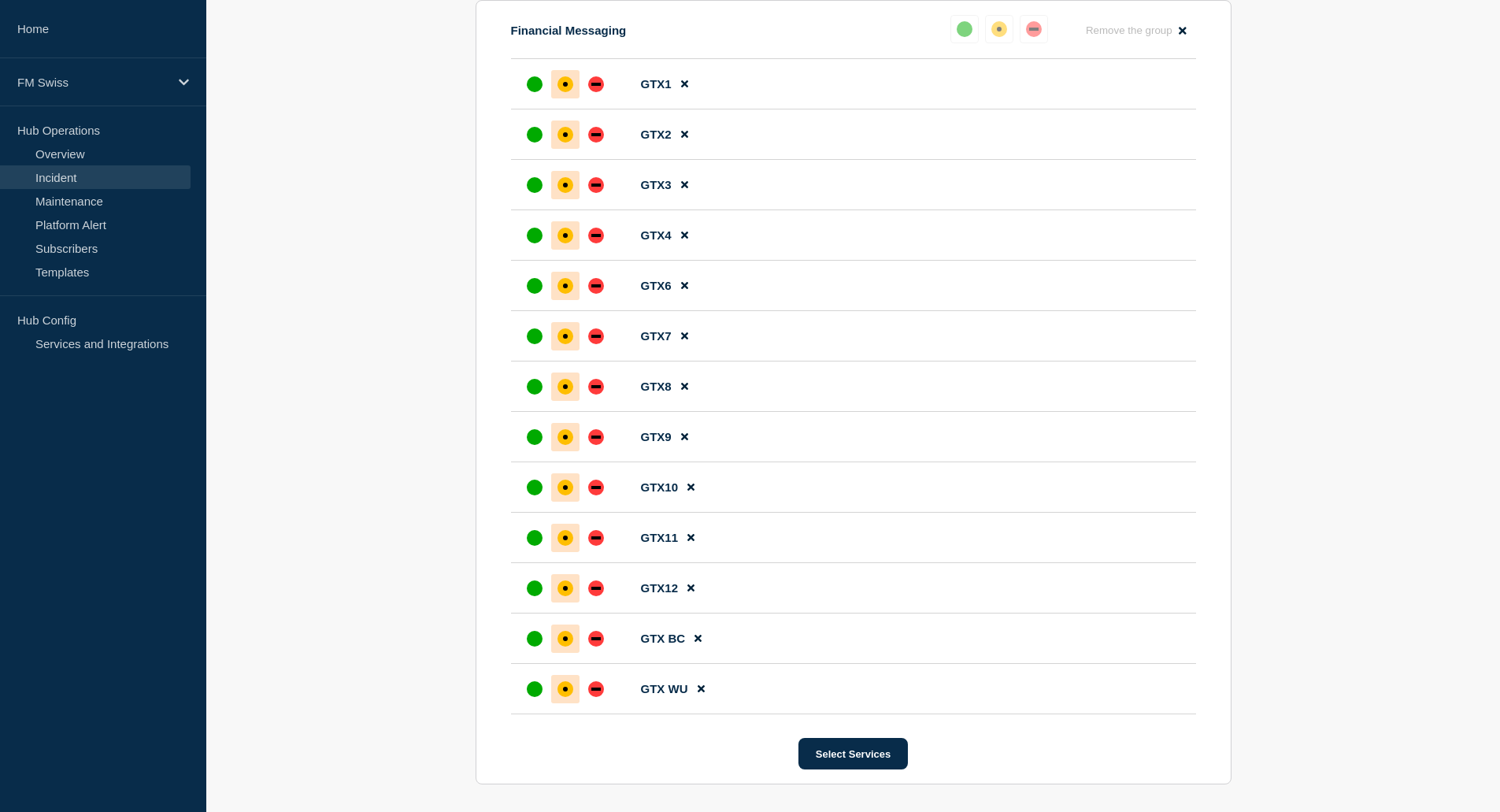
scroll to position [989, 0]
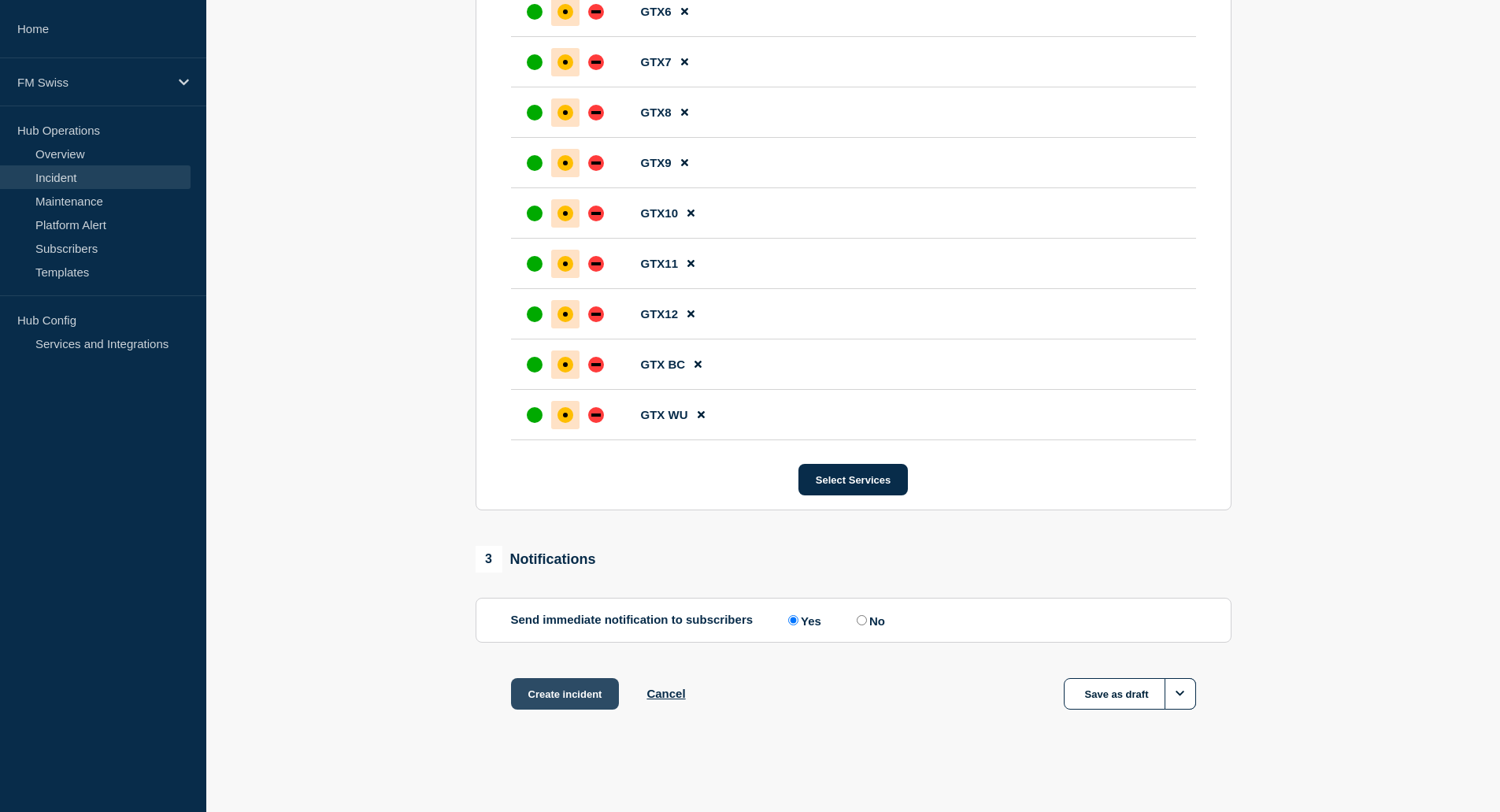
click at [592, 692] on button "Create incident" at bounding box center [565, 693] width 109 height 32
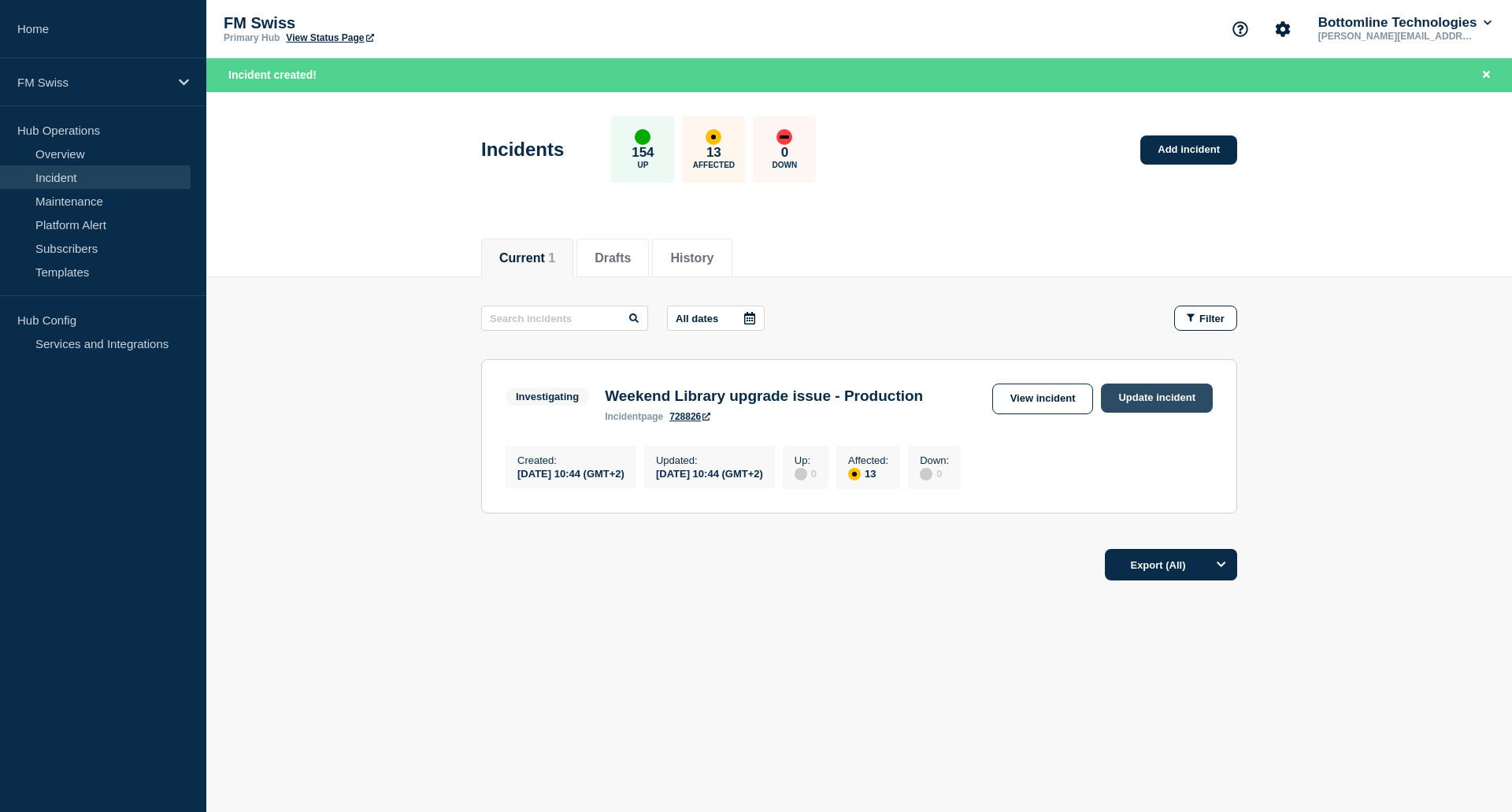
click at [1152, 400] on link "Update incident" at bounding box center [1157, 397] width 111 height 29
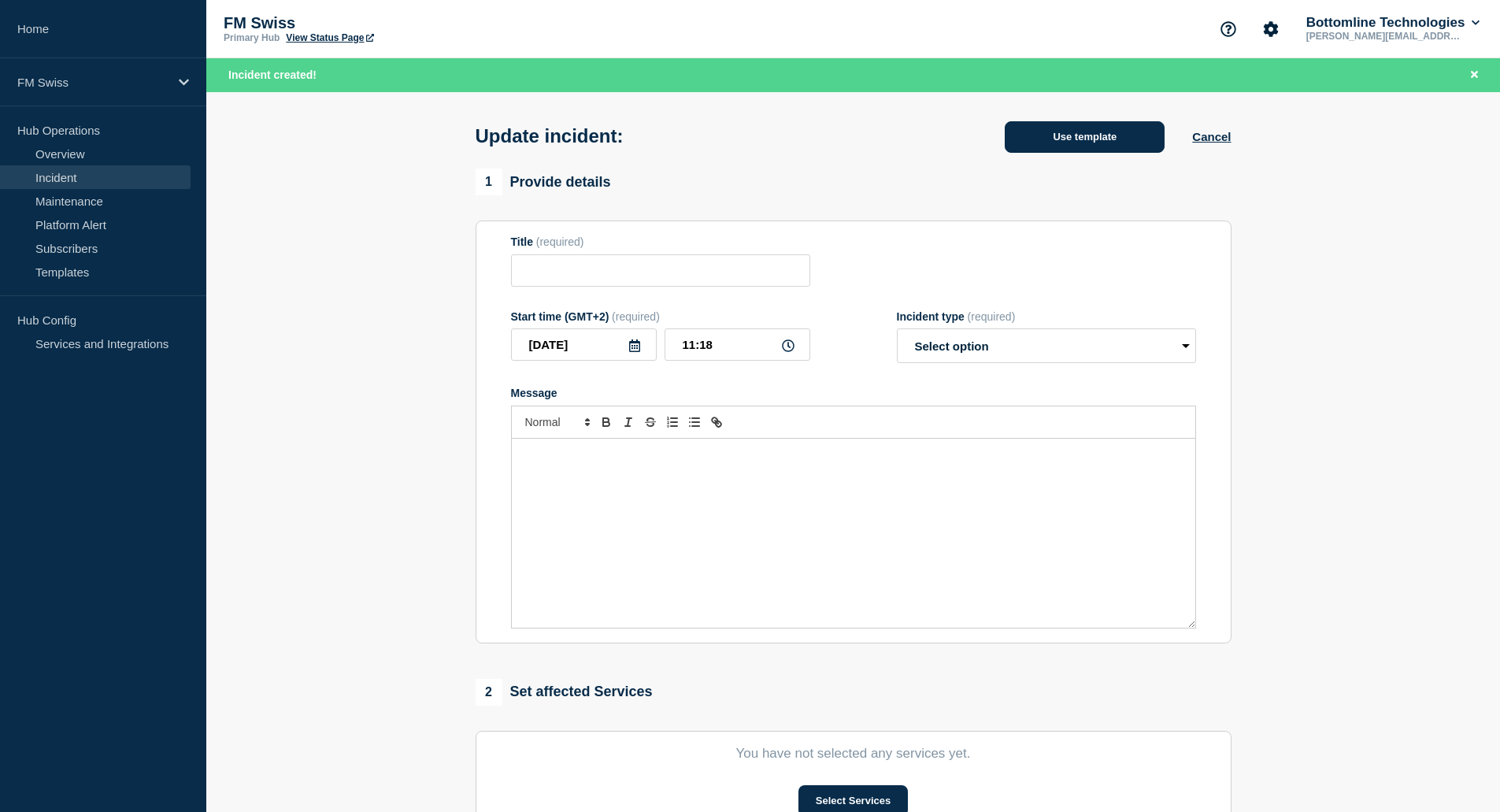
type input "Weekend Library upgrade issue - Production"
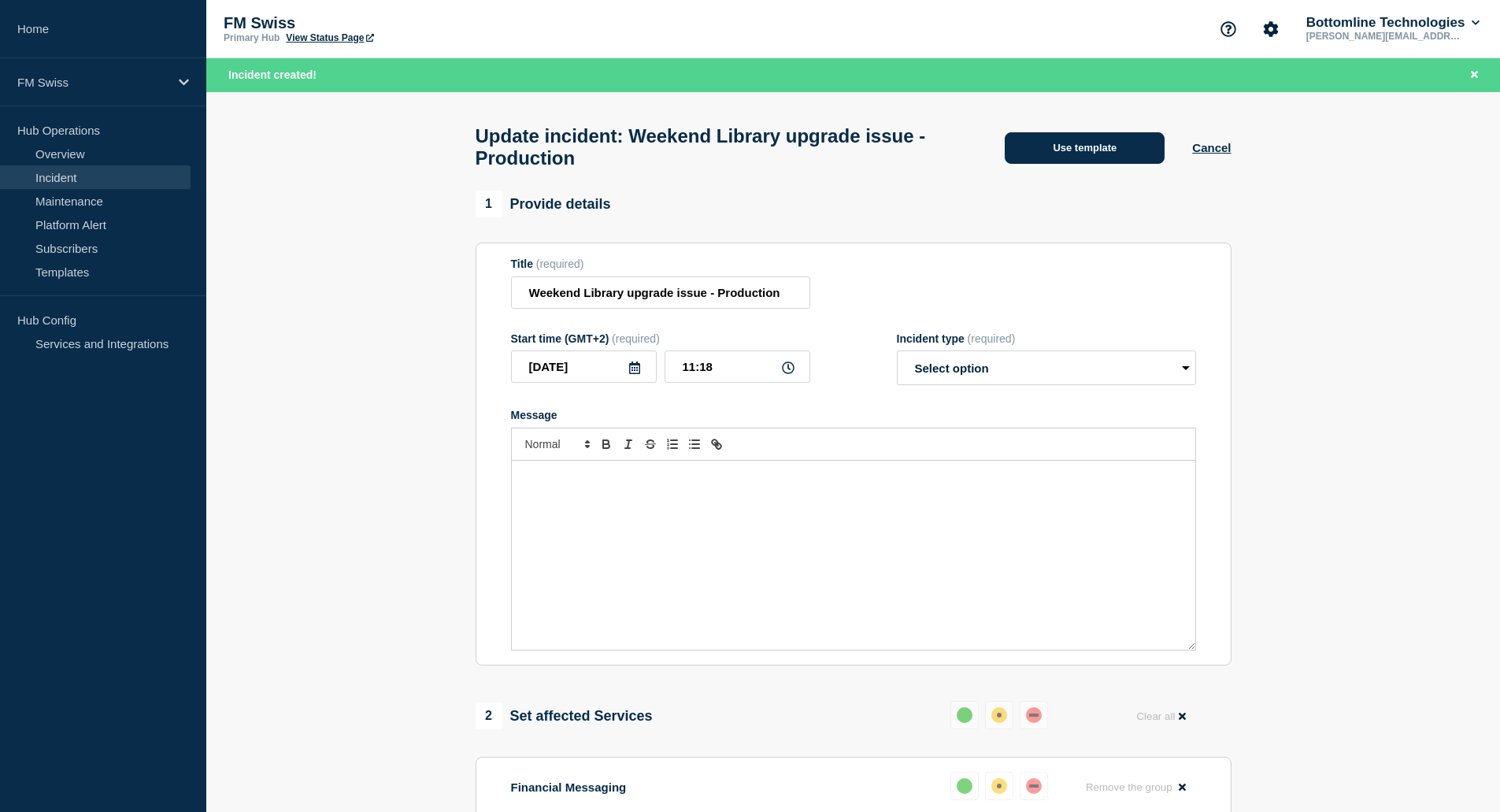
click at [1089, 145] on button "Use template" at bounding box center [1085, 148] width 160 height 32
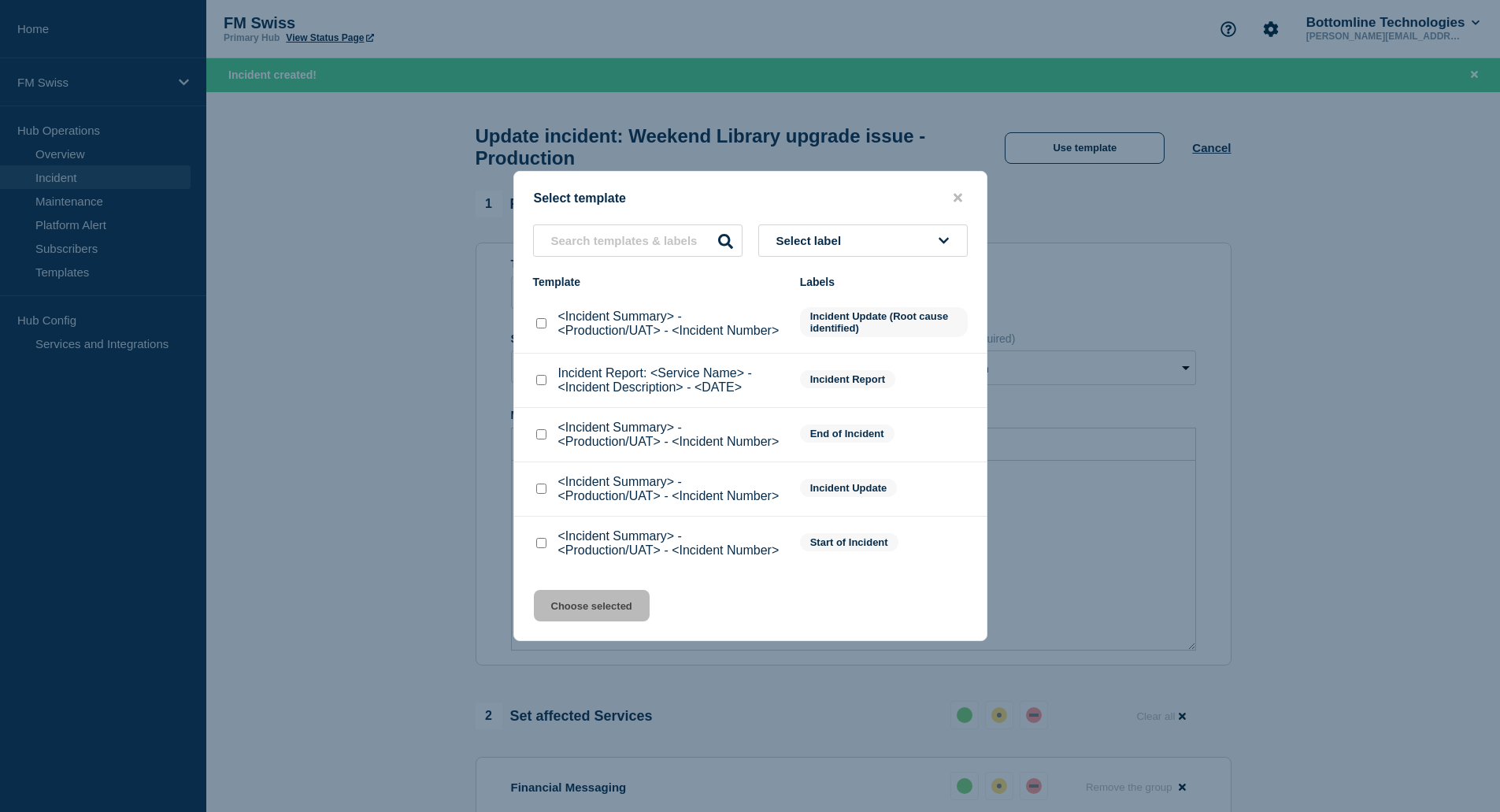
click at [540, 493] on input "<Incident Summary> - <Production/UAT> - <Incident Number> checkbox" at bounding box center [542, 489] width 11 height 11
checkbox input "true"
click at [587, 610] on button "Choose selected" at bounding box center [592, 605] width 116 height 32
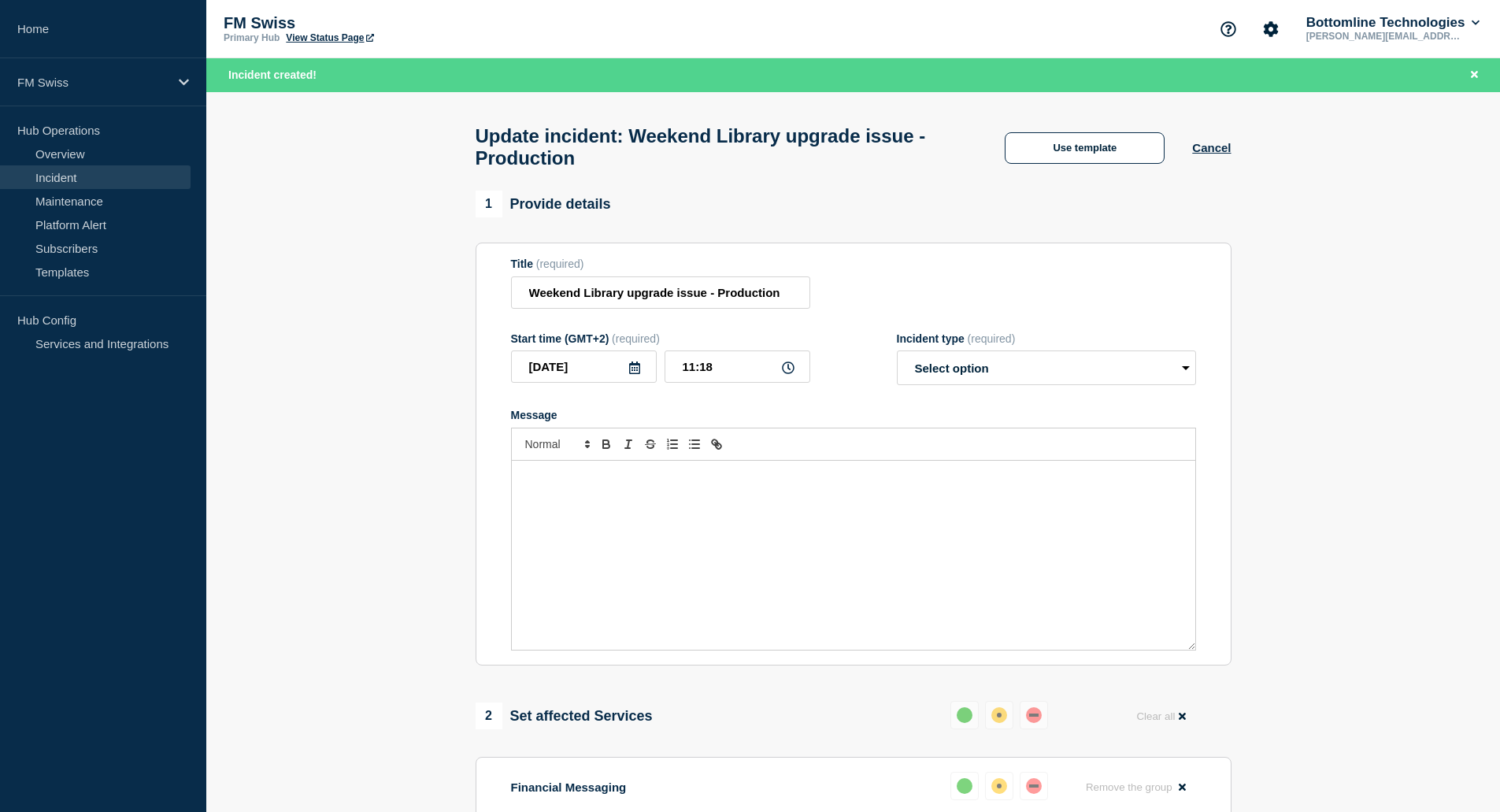
select select "investigating"
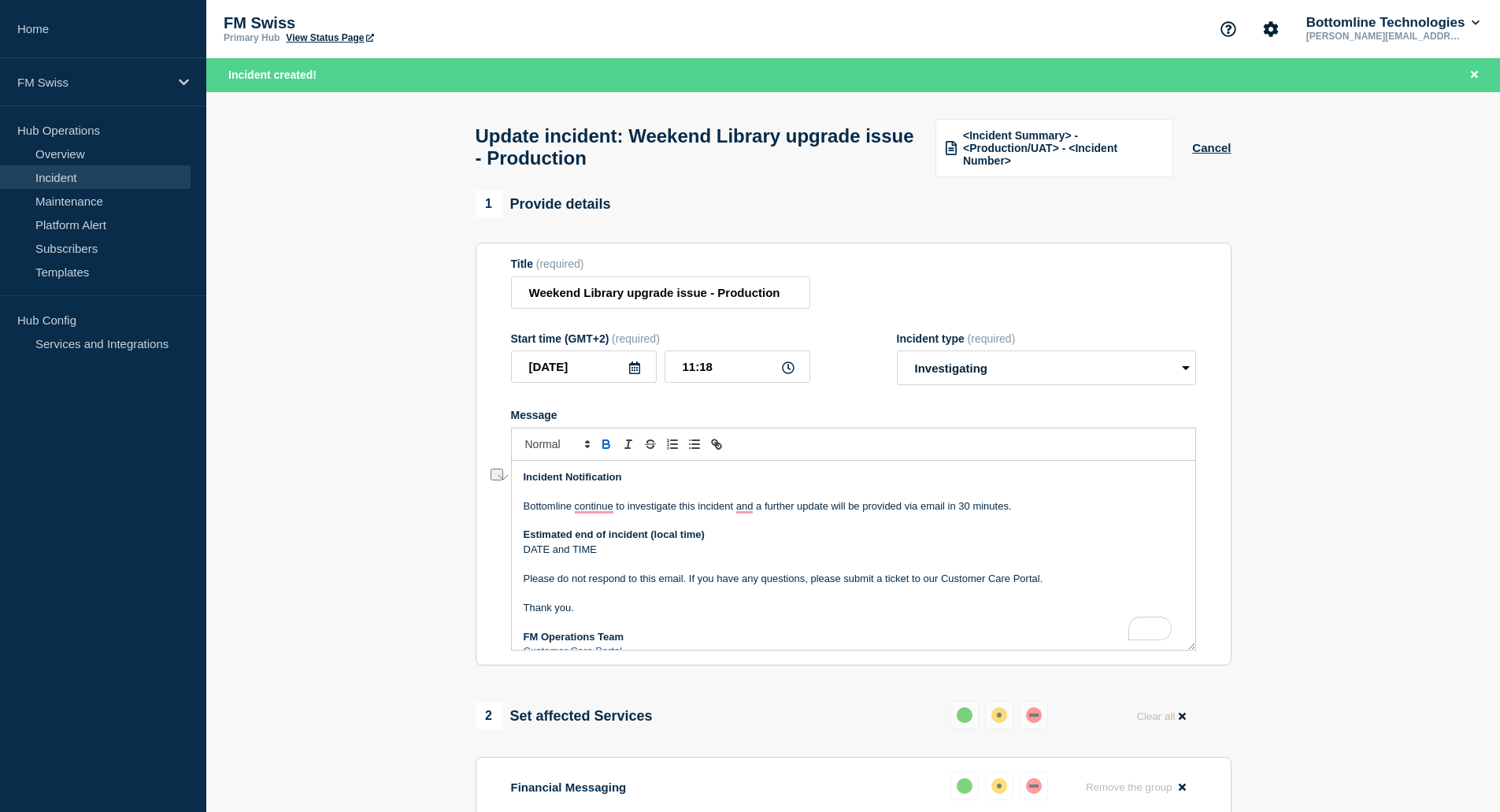
drag, startPoint x: 1016, startPoint y: 514, endPoint x: 515, endPoint y: 521, distance: 501.0
click at [515, 521] on div "Incident Notification Bottomline continue to investigate this incident and a fu…" at bounding box center [854, 555] width 684 height 189
click at [762, 513] on p "We're relaunching the upgrade of the librairies" at bounding box center [853, 506] width 660 height 14
click at [603, 557] on p "DATE and TIME" at bounding box center [853, 549] width 660 height 14
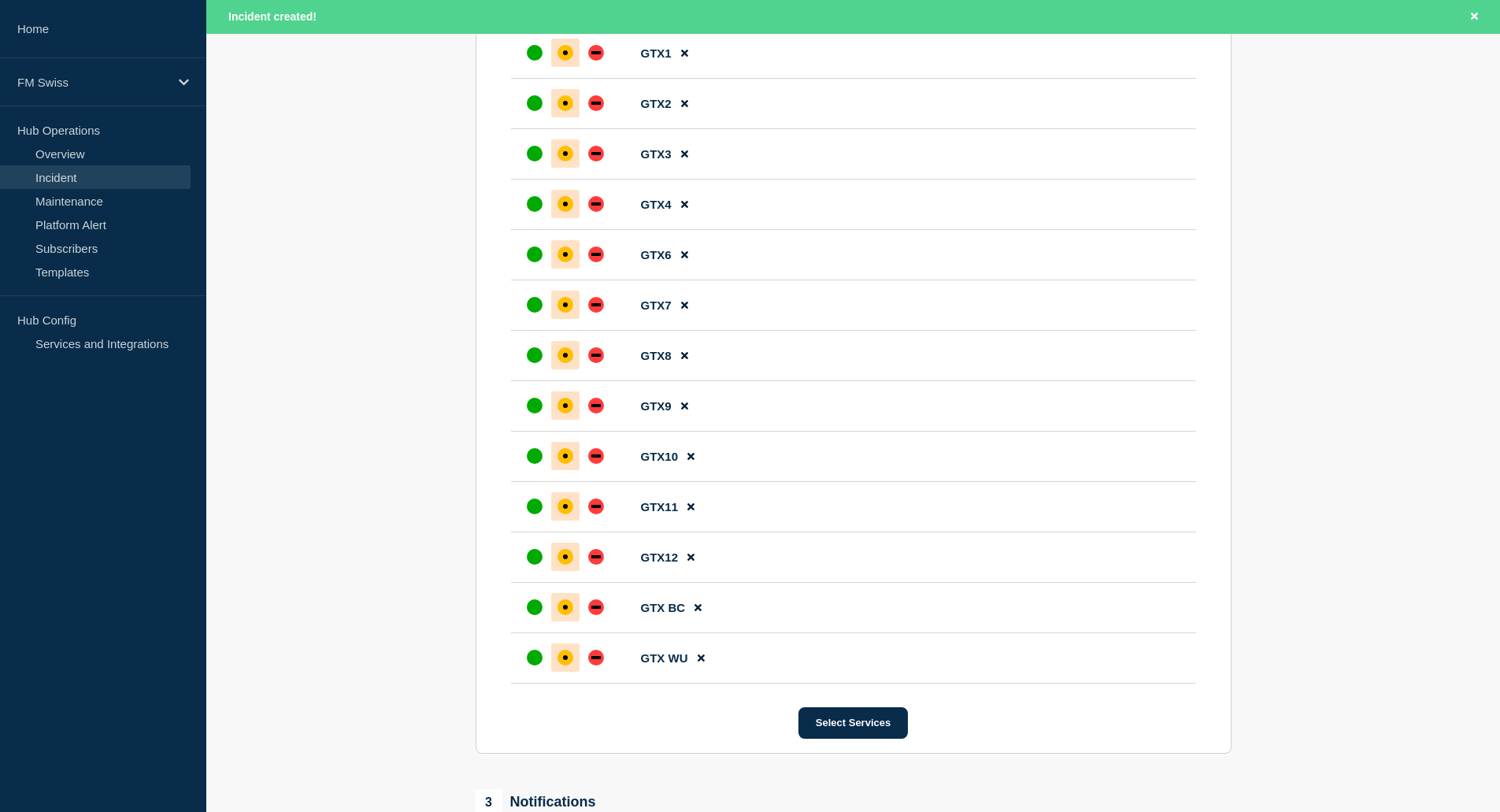
scroll to position [1131, 0]
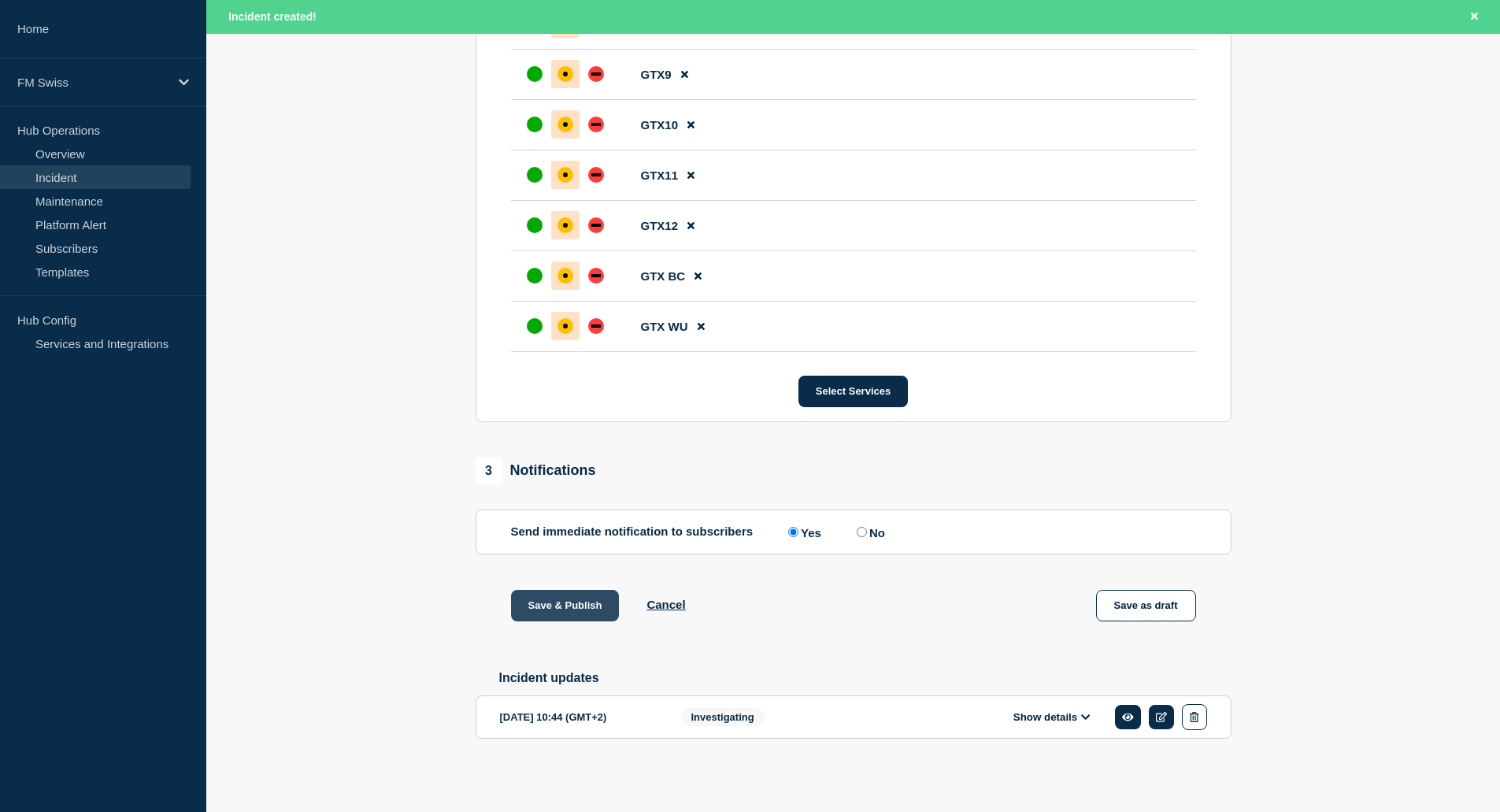
click at [547, 608] on button "Save & Publish" at bounding box center [565, 605] width 109 height 32
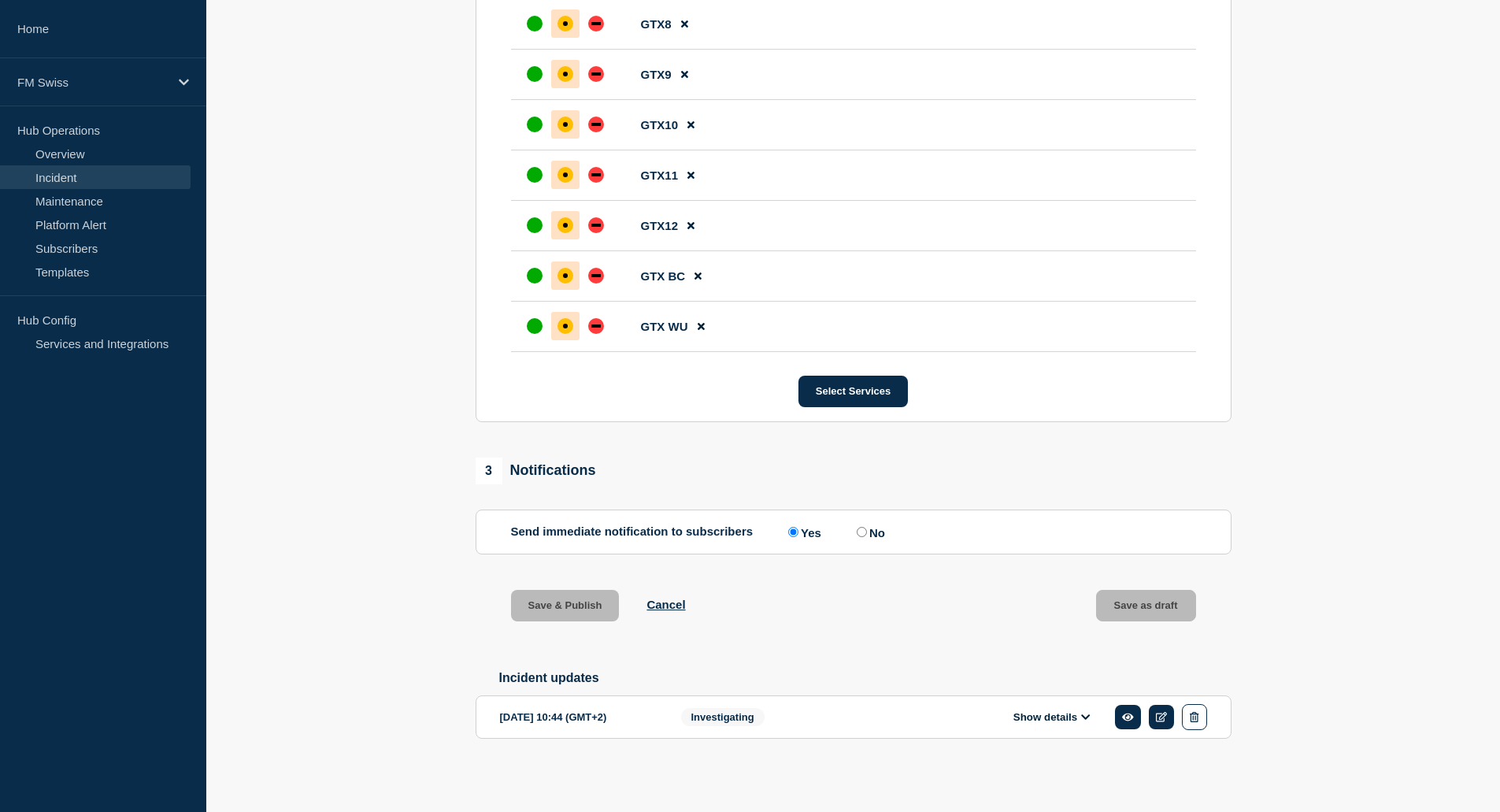
scroll to position [1097, 0]
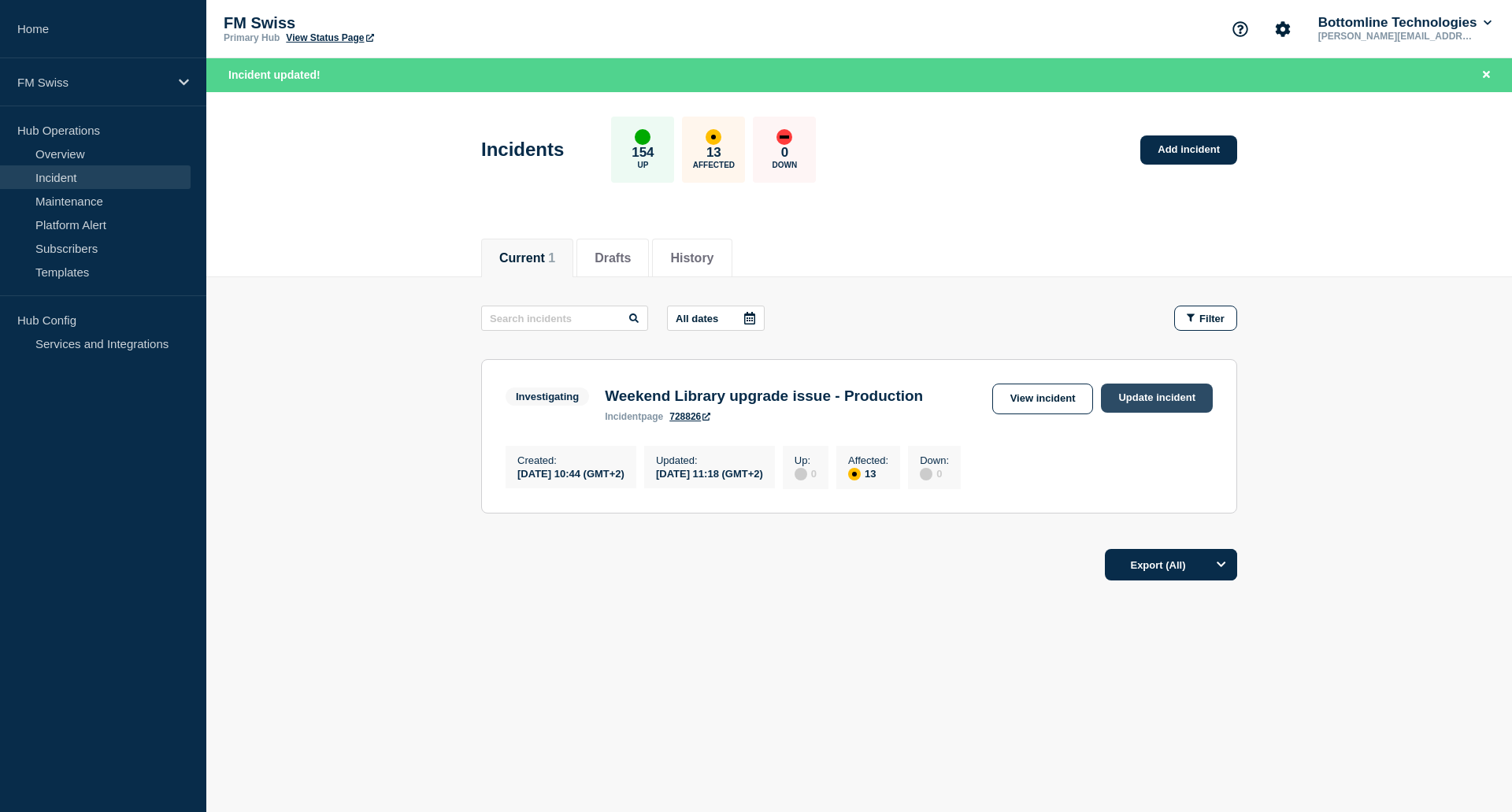
click at [1151, 401] on link "Update incident" at bounding box center [1157, 397] width 111 height 29
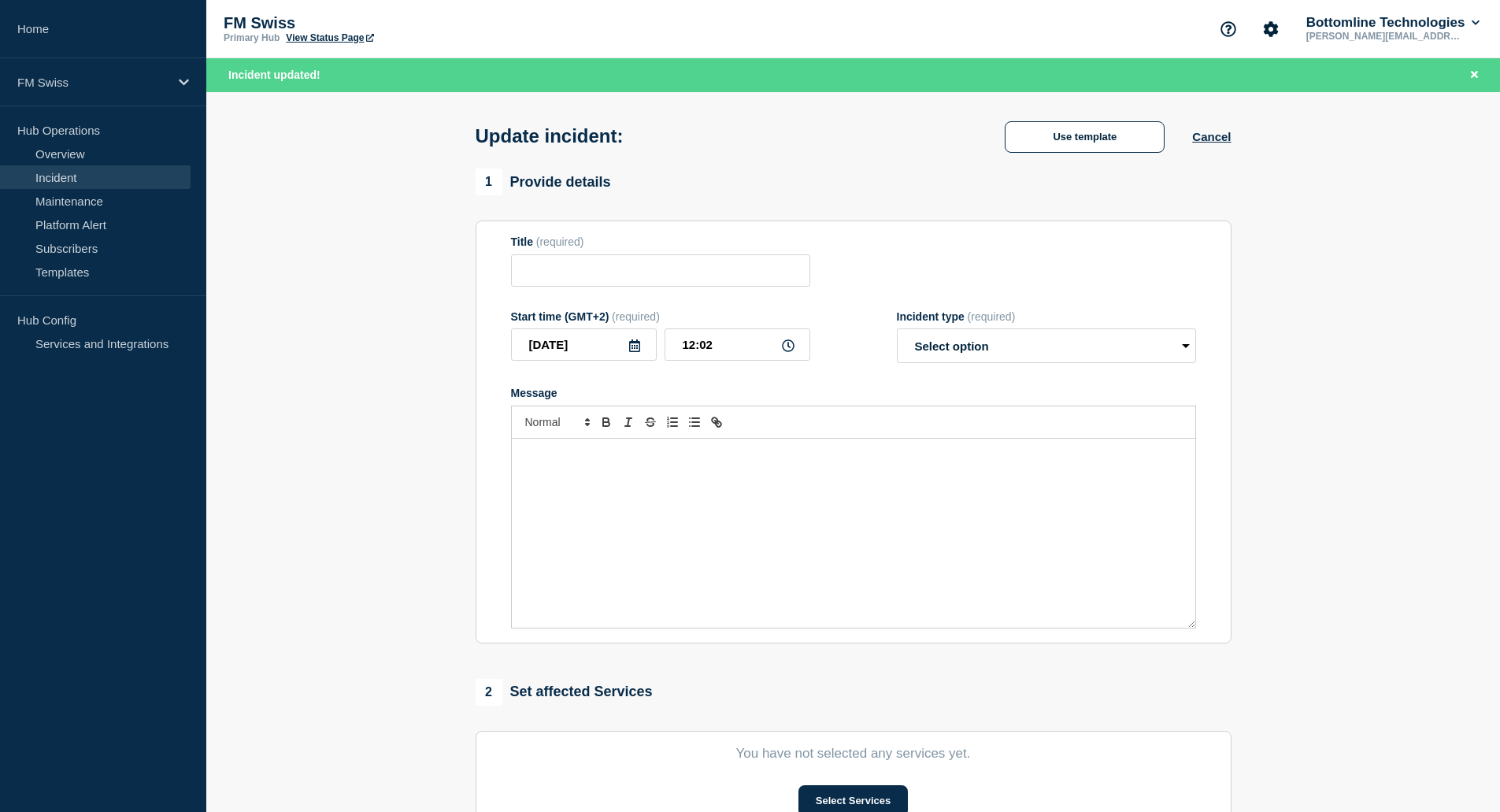
type input "Weekend Library upgrade issue - Production"
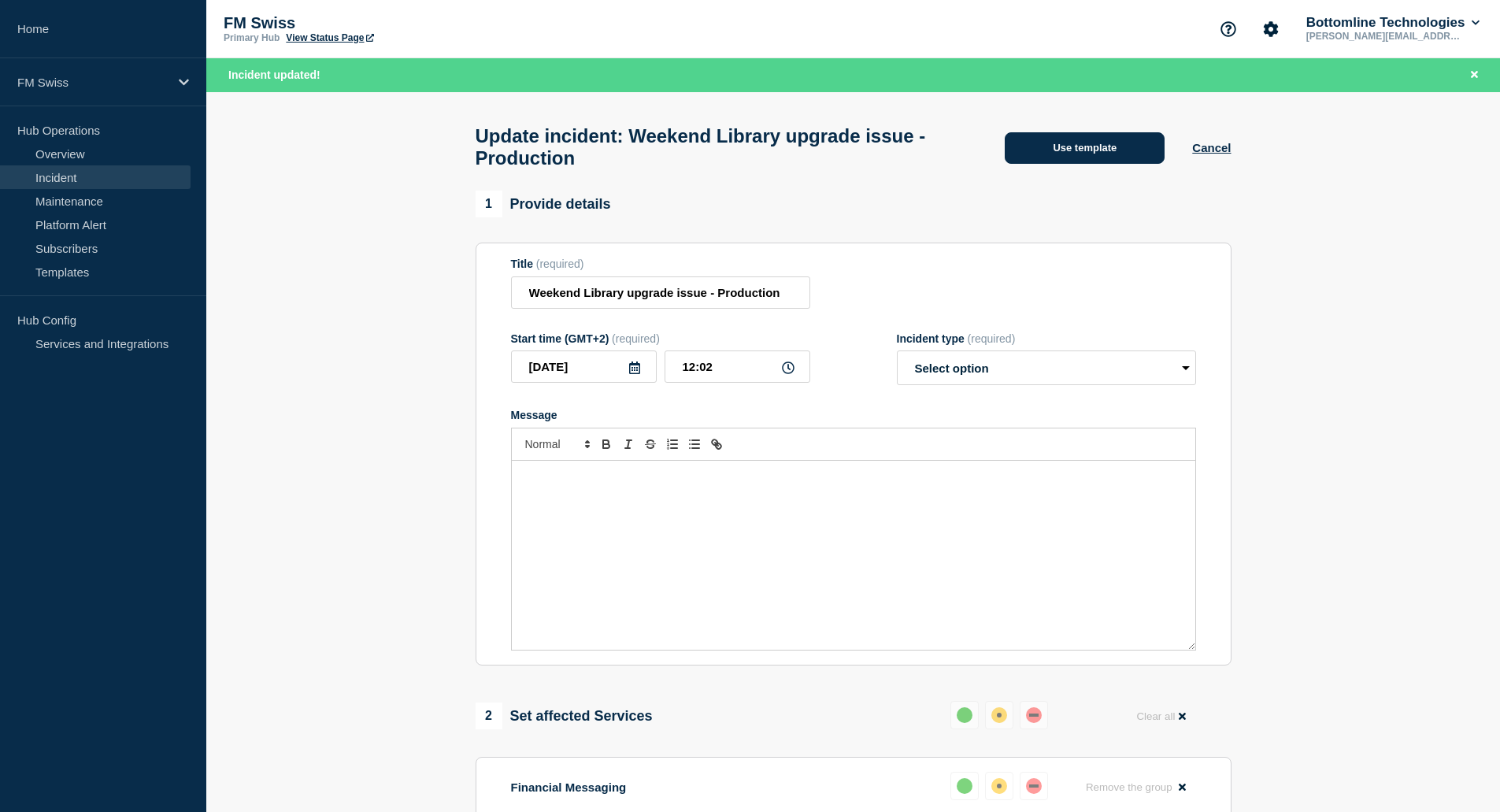
click at [1078, 159] on button "Use template" at bounding box center [1085, 148] width 160 height 32
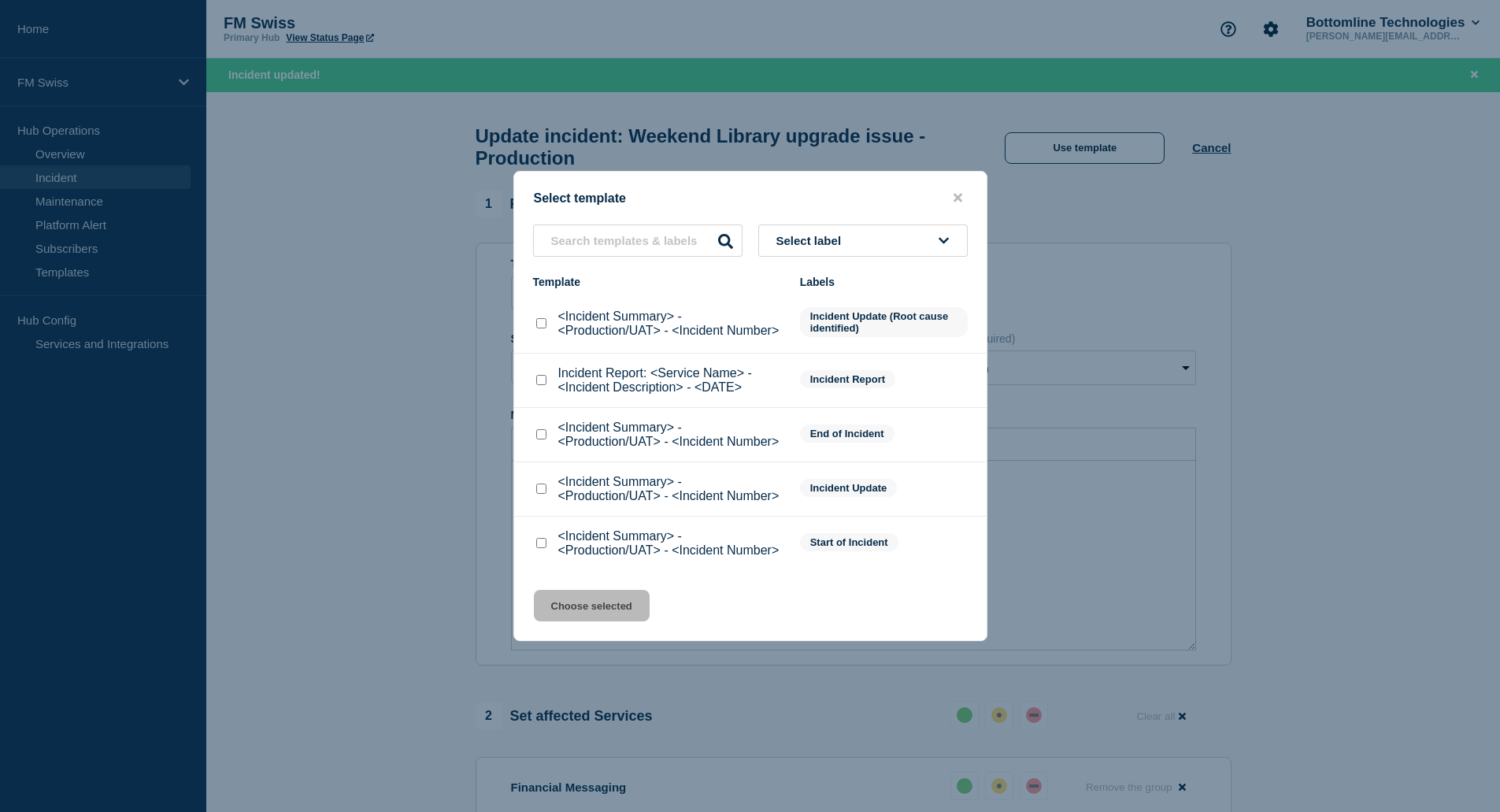
click at [541, 491] on input "<Incident Summary> - <Production/UAT> - <Incident Number> checkbox" at bounding box center [542, 489] width 11 height 11
checkbox input "true"
drag, startPoint x: 585, startPoint y: 607, endPoint x: 793, endPoint y: 500, distance: 233.9
click at [590, 607] on button "Choose selected" at bounding box center [592, 605] width 116 height 32
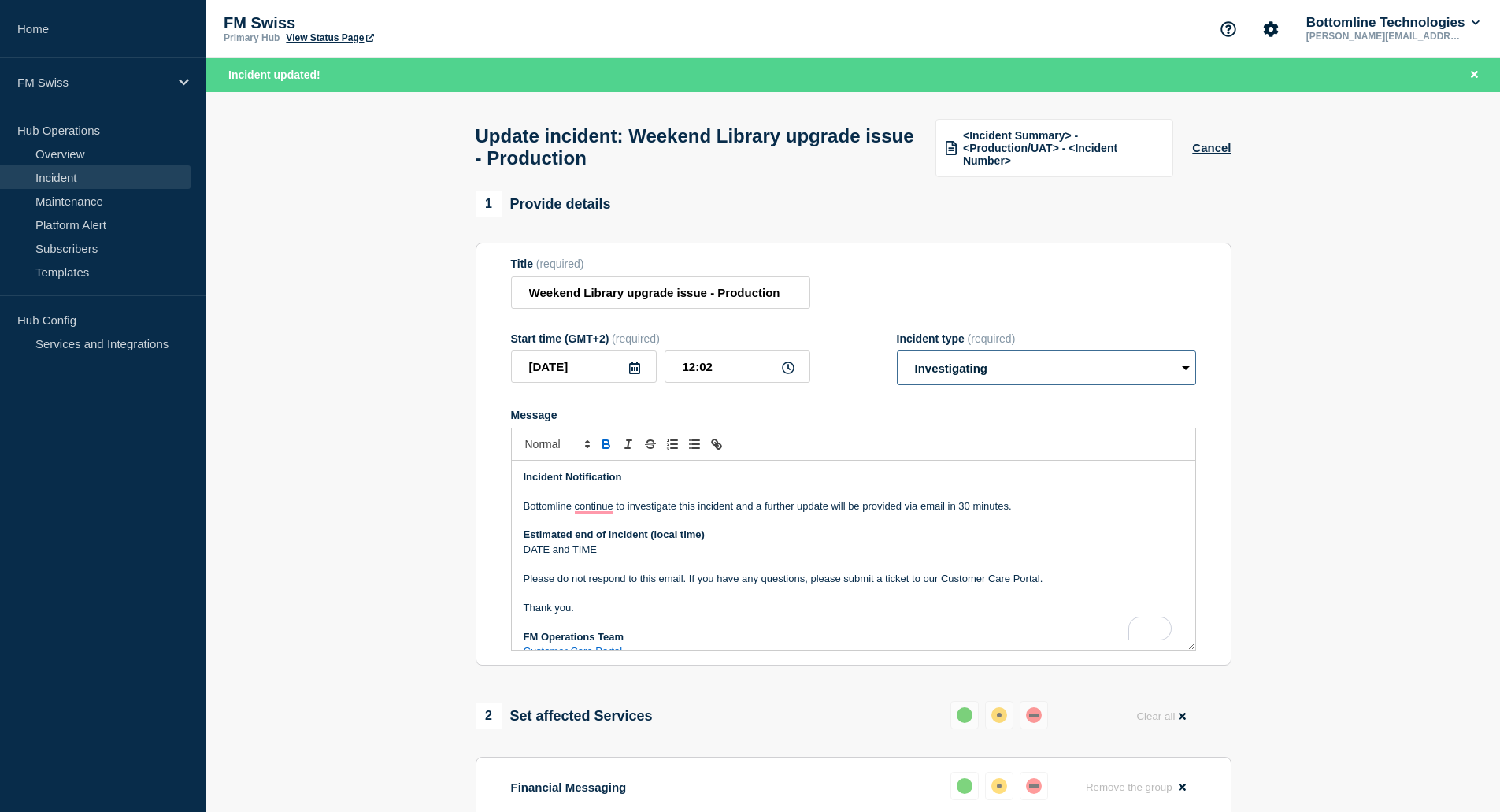
click at [930, 364] on select "Select option Investigating Identified Monitoring Resolved" at bounding box center [1047, 368] width 300 height 35
select select "identified"
click at [897, 358] on select "Select option Investigating Identified Monitoring Resolved" at bounding box center [1047, 368] width 300 height 35
drag, startPoint x: 1024, startPoint y: 514, endPoint x: 1076, endPoint y: 532, distance: 55.0
click at [1028, 513] on p "Bottomline continue to investigate this incident and a further update will be p…" at bounding box center [853, 506] width 660 height 14
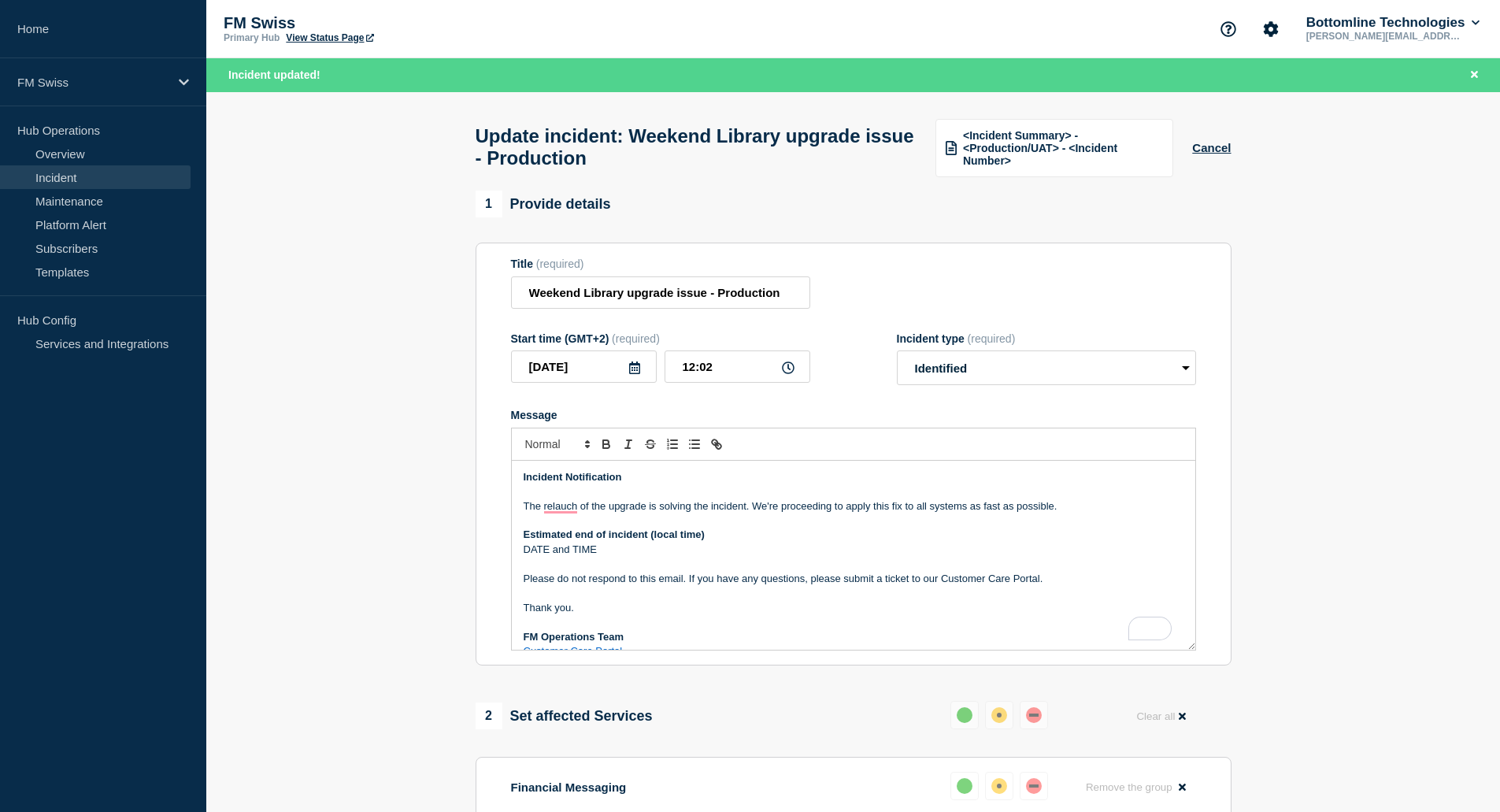
click at [638, 557] on p "DATE and TIME" at bounding box center [853, 549] width 660 height 14
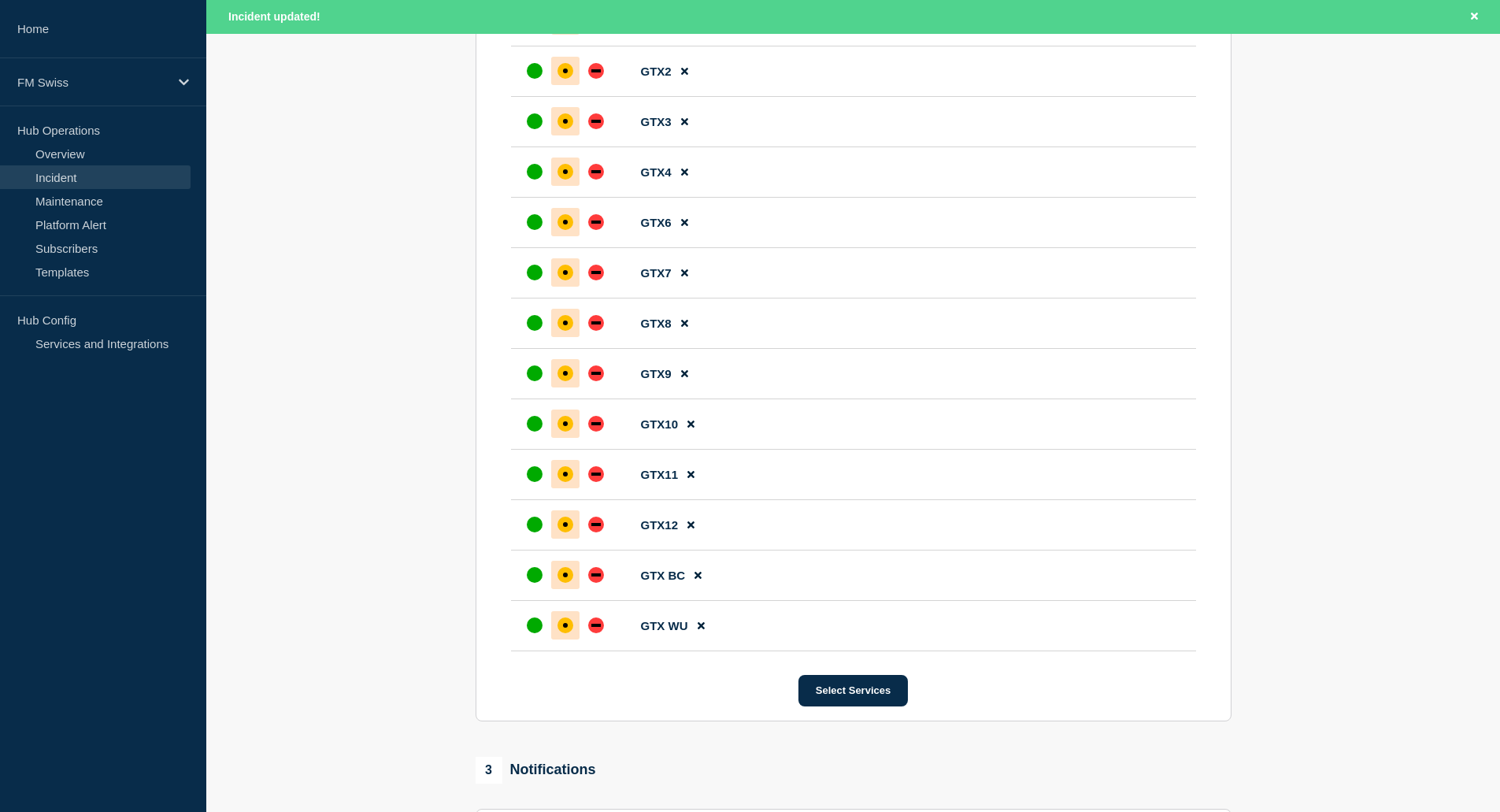
scroll to position [1182, 0]
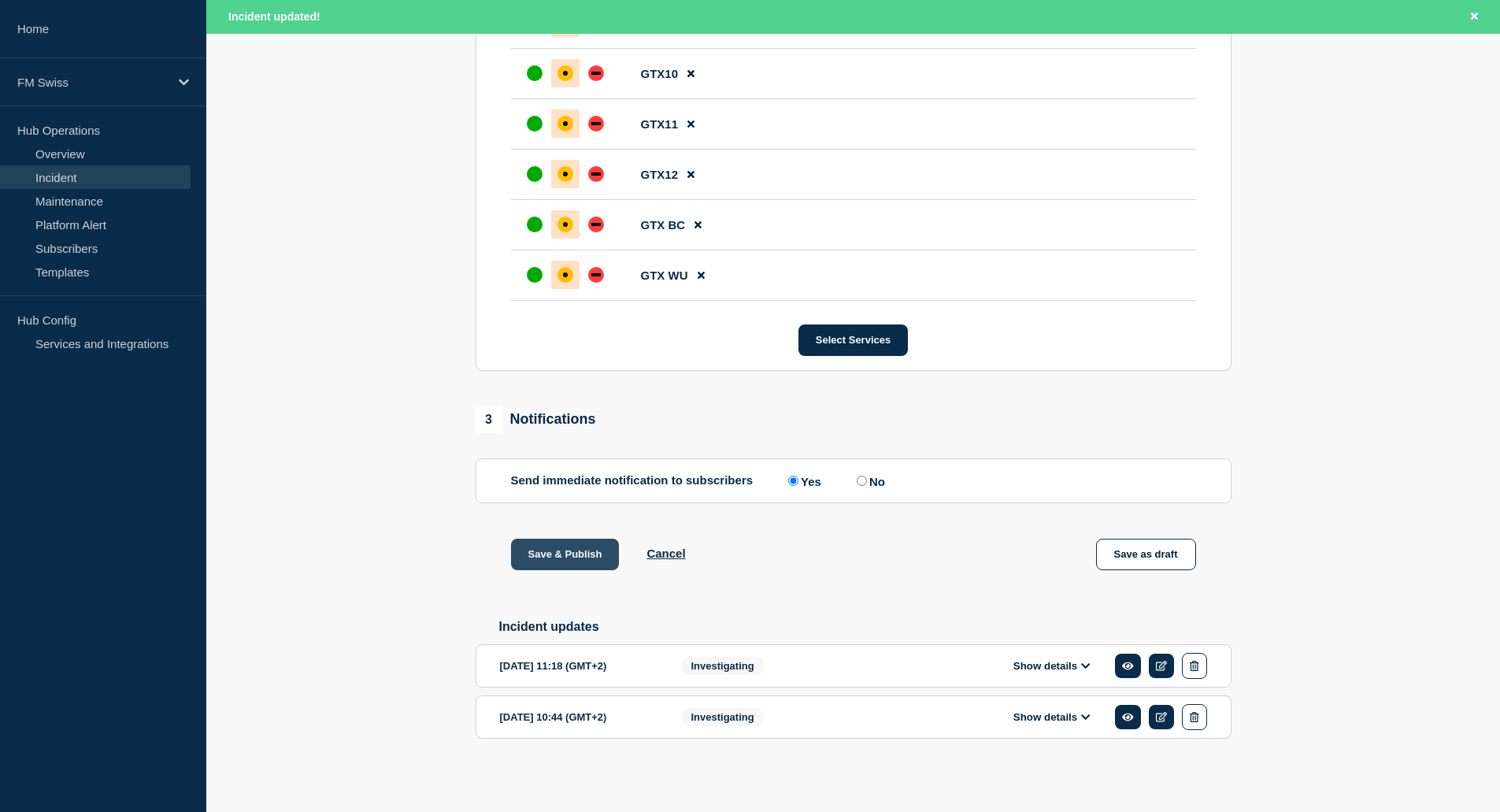
click at [559, 554] on button "Save & Publish" at bounding box center [565, 554] width 109 height 32
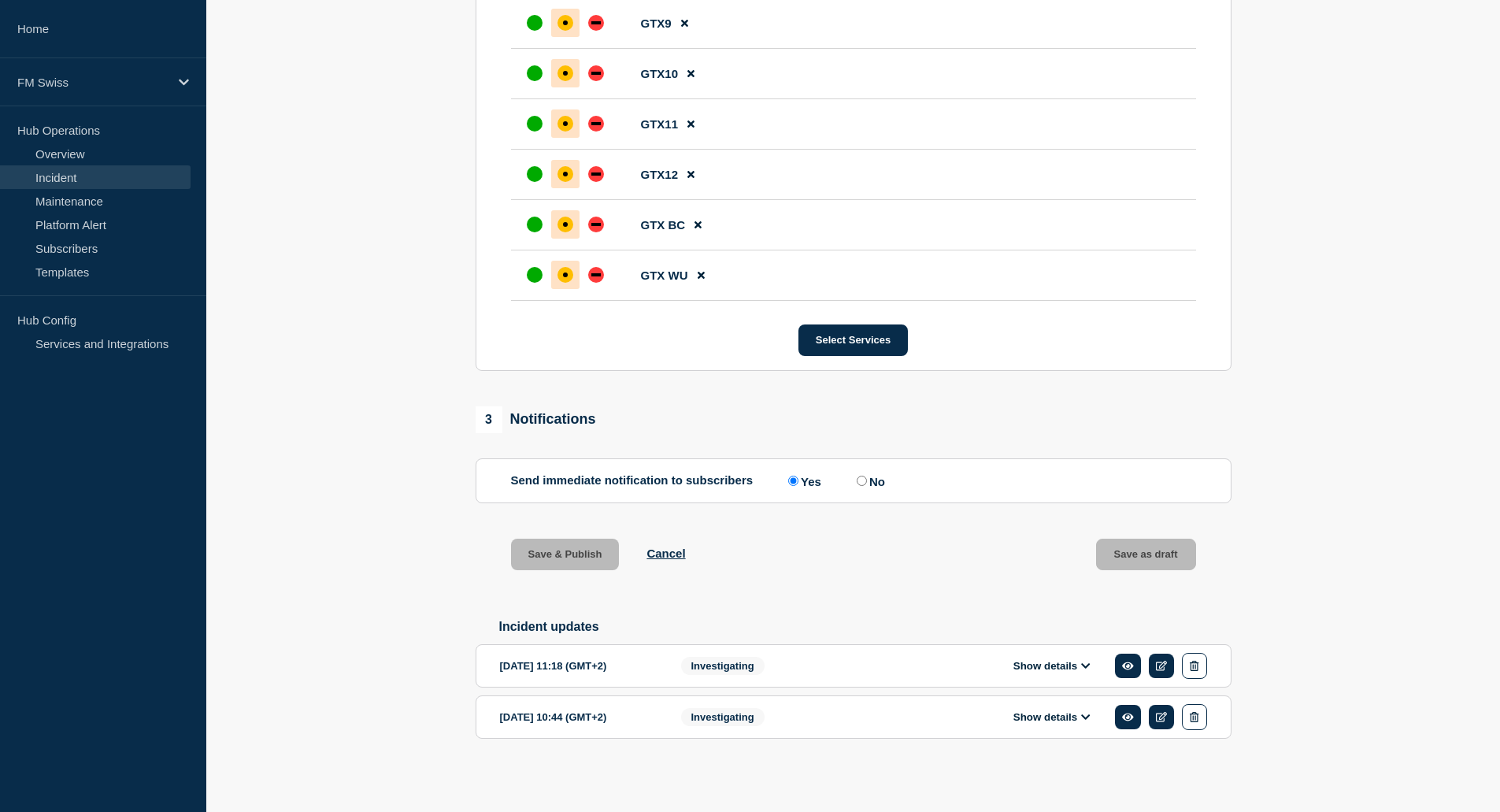
scroll to position [1149, 0]
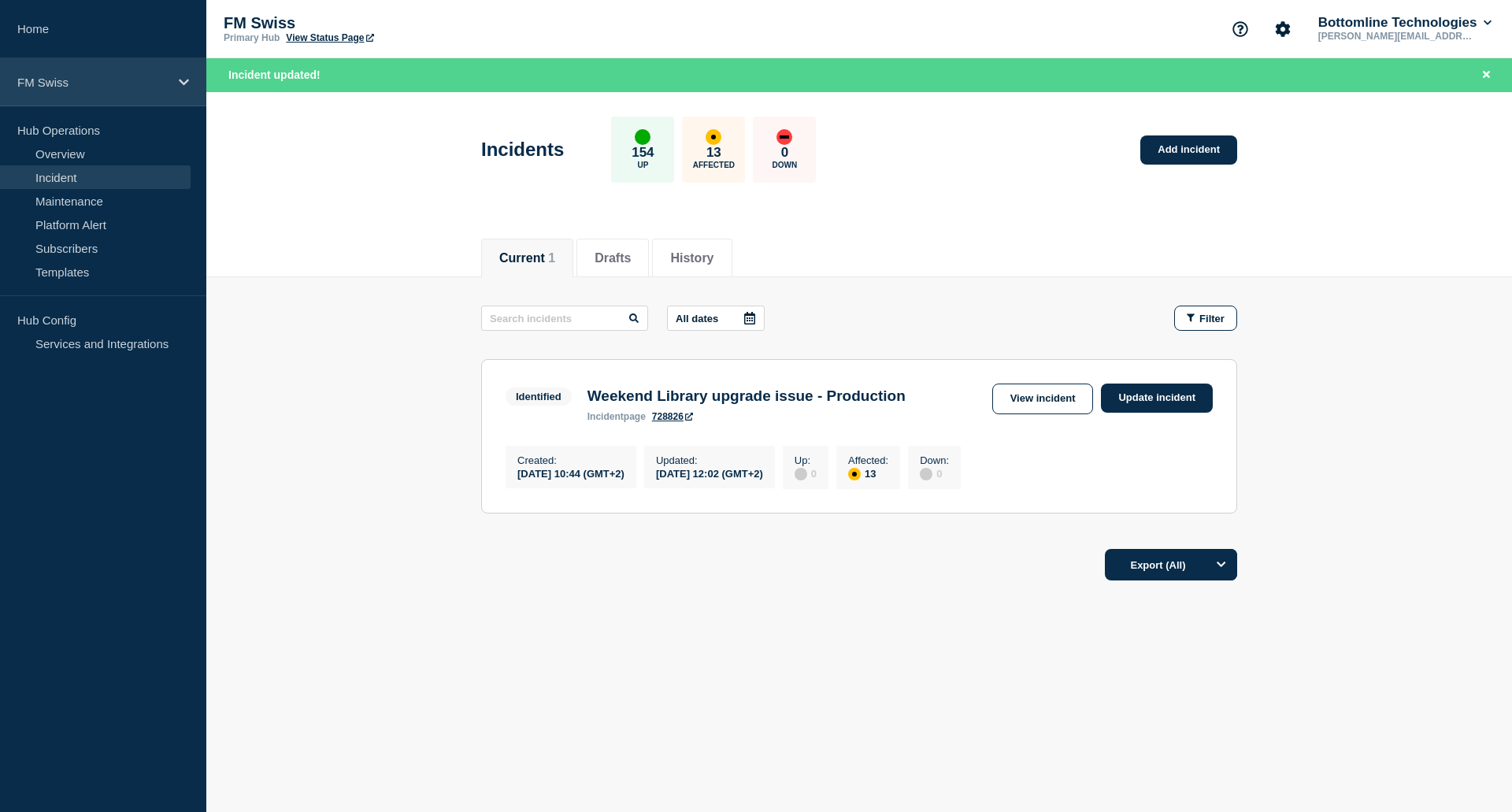
click at [179, 77] on icon at bounding box center [183, 83] width 11 height 12
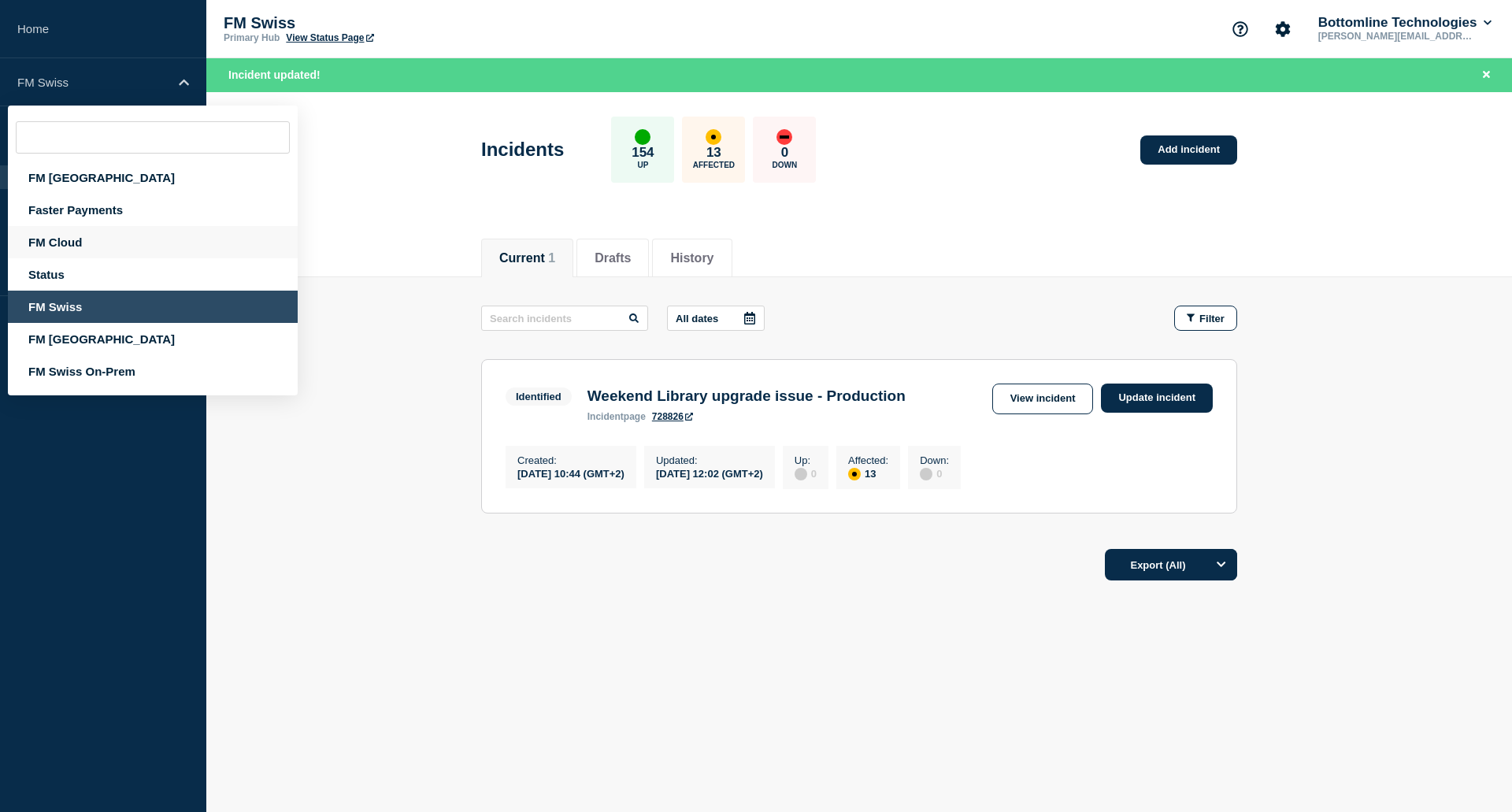
click at [69, 239] on div "FM Cloud" at bounding box center [153, 242] width 290 height 33
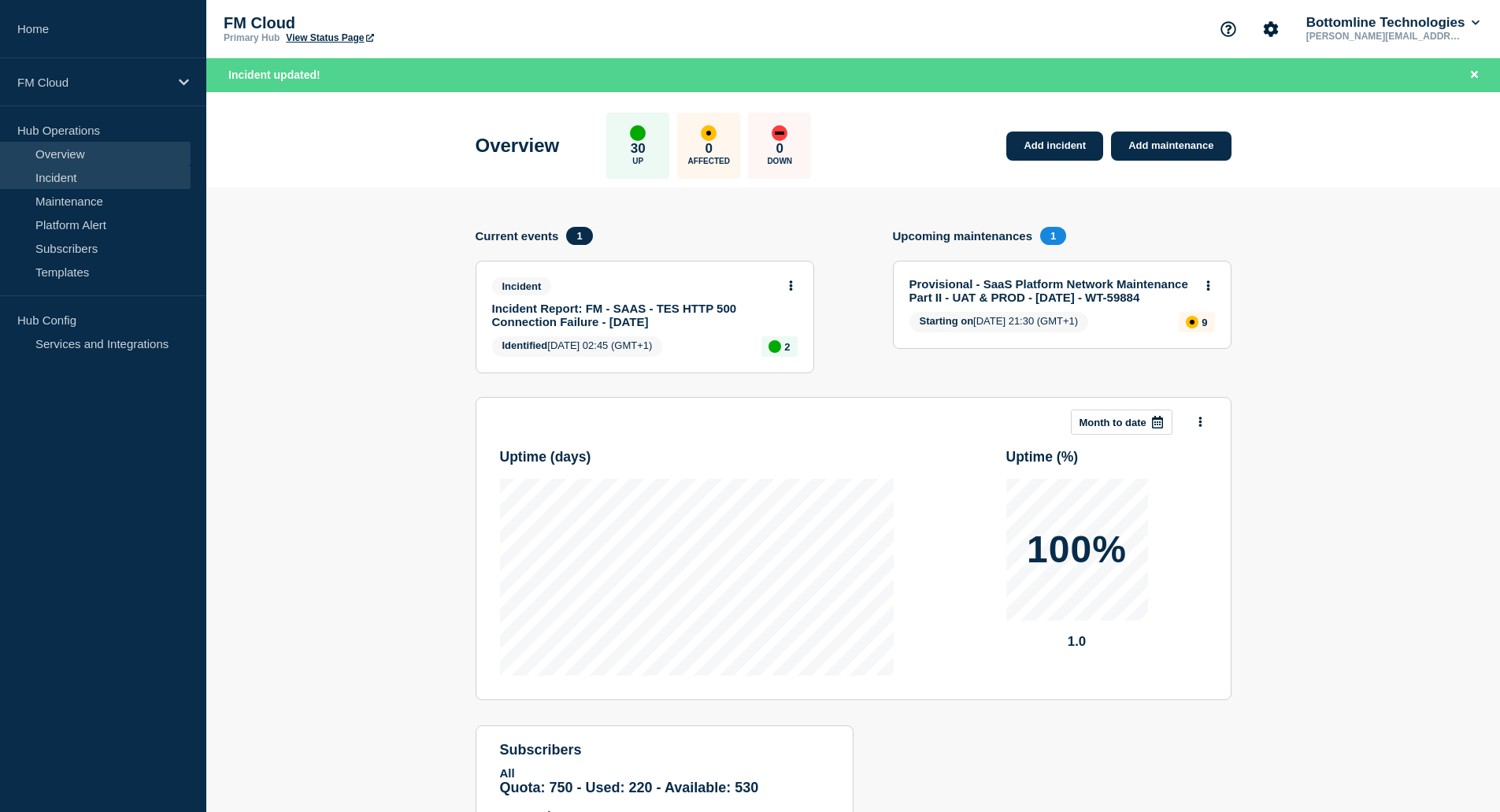
click at [72, 177] on link "Incident" at bounding box center [95, 177] width 190 height 24
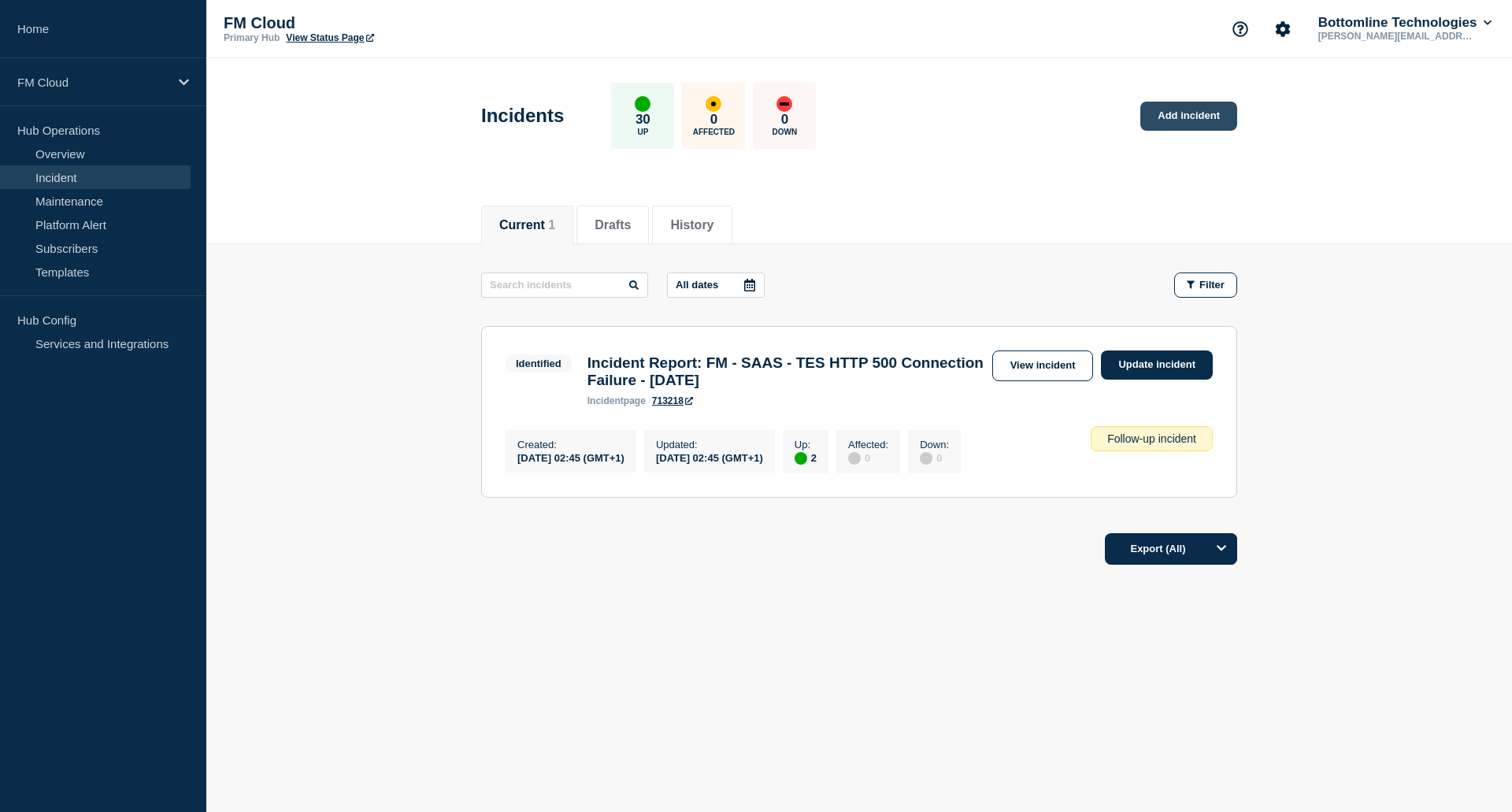
click at [1189, 114] on link "Add incident" at bounding box center [1188, 116] width 97 height 29
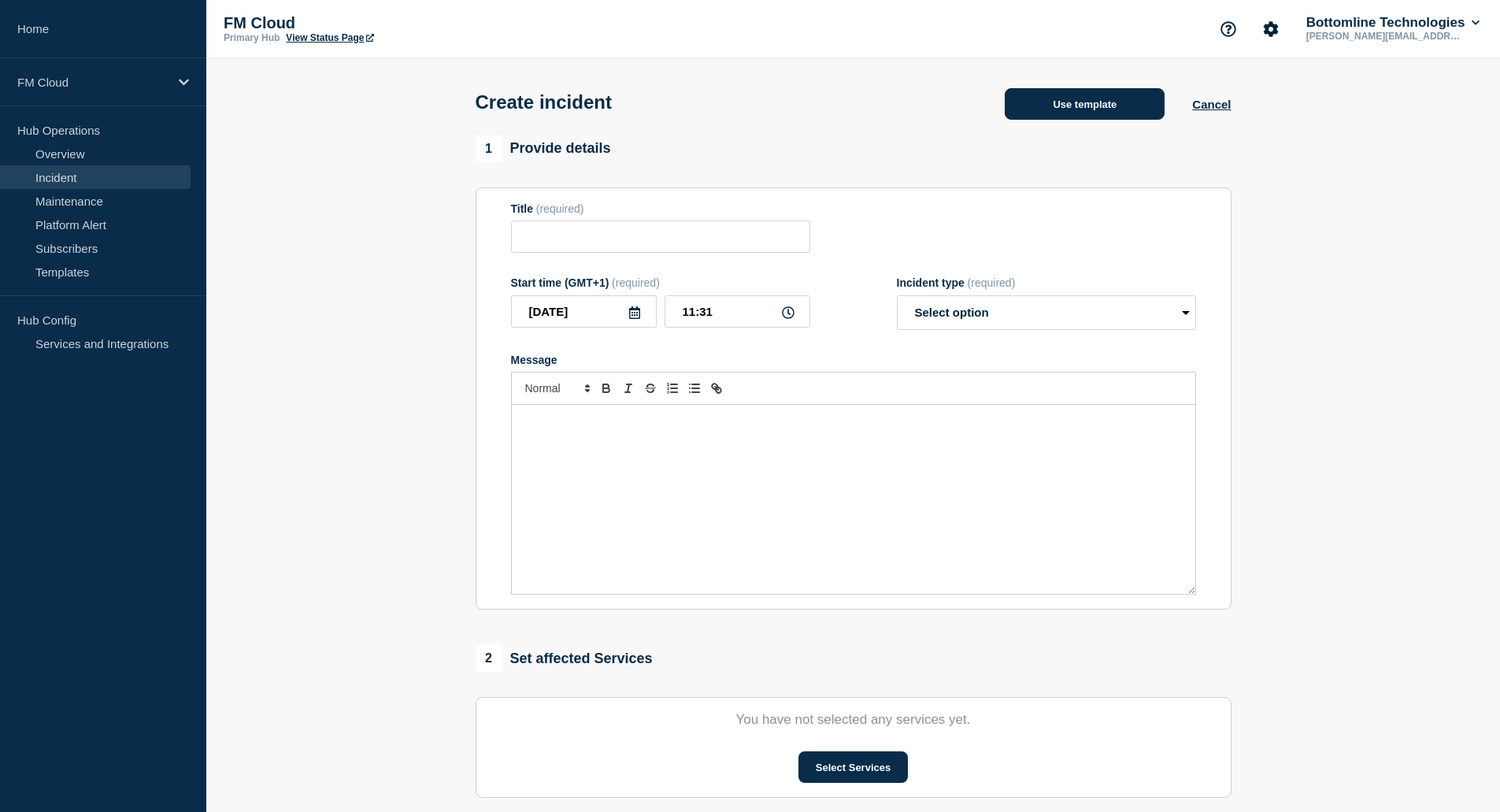
click at [1079, 114] on button "Use template" at bounding box center [1085, 104] width 160 height 32
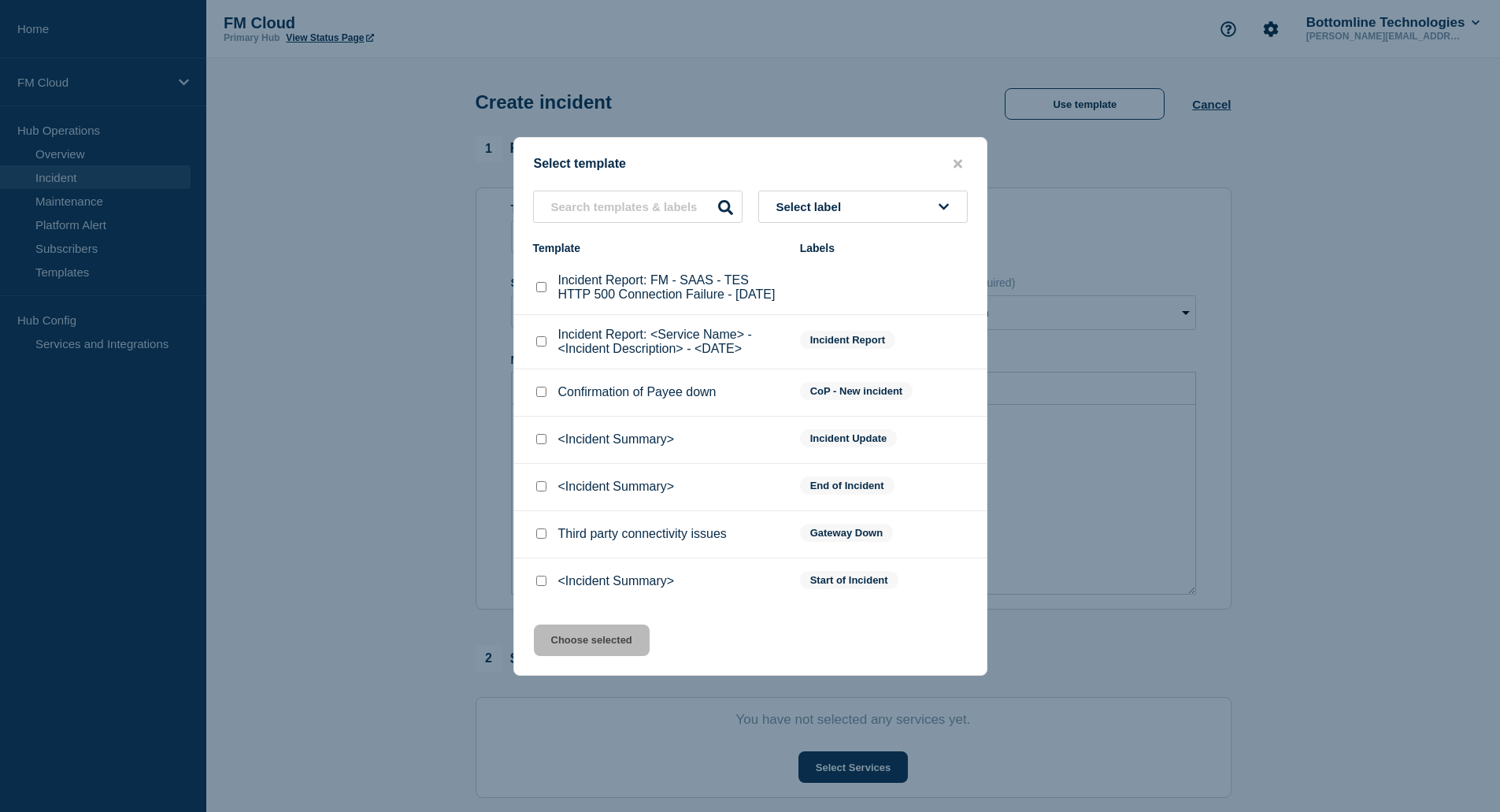
click at [541, 585] on input "<Incident Summary> checkbox" at bounding box center [542, 581] width 11 height 11
checkbox input "true"
click at [581, 649] on button "Choose selected" at bounding box center [592, 639] width 116 height 32
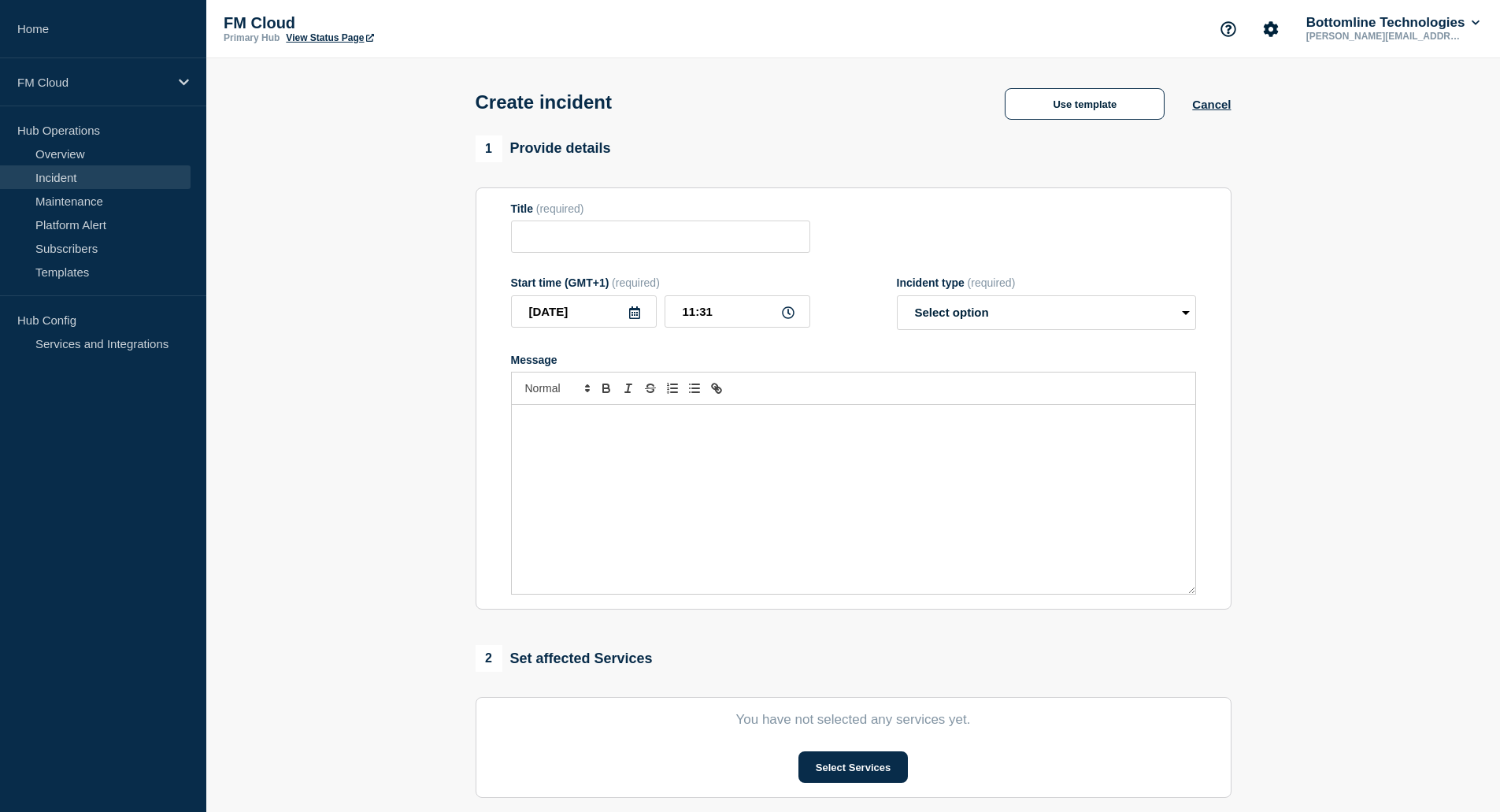
type input "<Incident Summary>"
select select "identified"
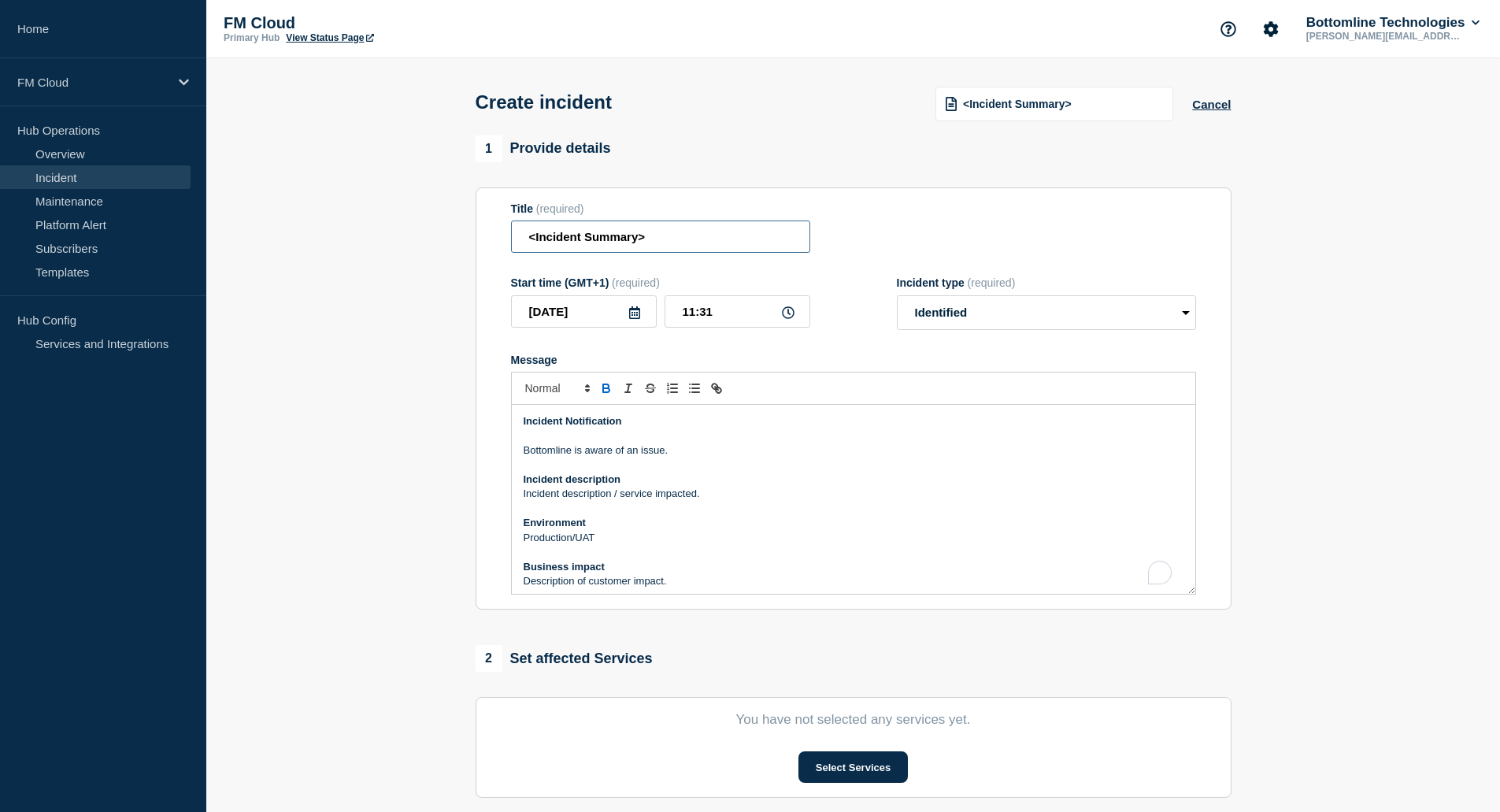
click at [653, 238] on input "<Incident Summary>" at bounding box center [661, 237] width 300 height 33
type input "MQ connectivity issue"
click at [984, 315] on select "Select option Investigating Identified Monitoring" at bounding box center [1047, 313] width 300 height 35
click at [897, 299] on select "Select option Investigating Identified Monitoring" at bounding box center [1047, 313] width 300 height 35
click at [688, 456] on p "Bottomline is aware of an issue." at bounding box center [853, 450] width 660 height 14
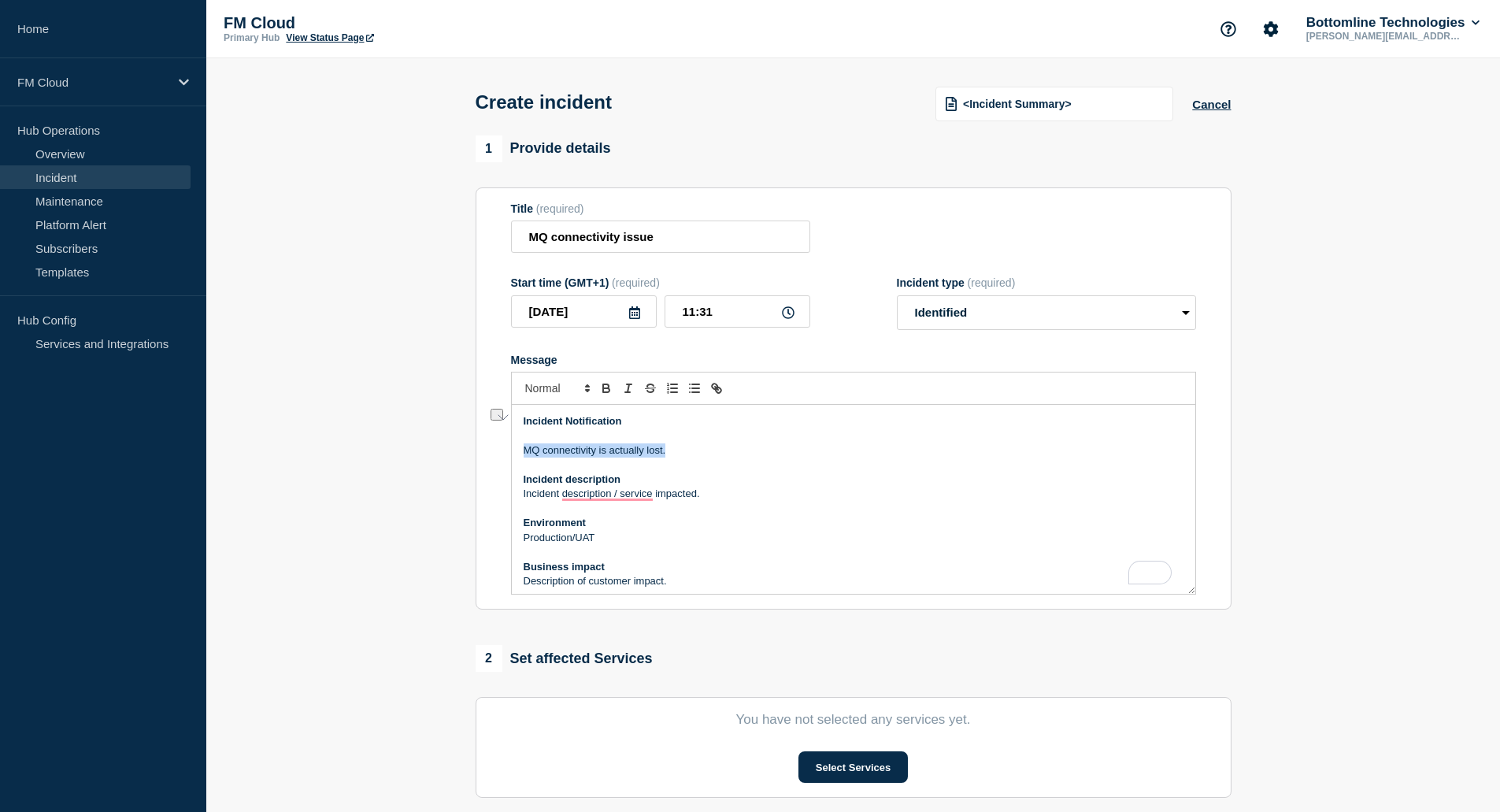
copy p "MQ connectivity is actually lost."
drag, startPoint x: 599, startPoint y: 497, endPoint x: 664, endPoint y: 496, distance: 65.0
click at [664, 496] on p "MQ connectivity is actually lost, we're working on its resolution." at bounding box center [853, 493] width 660 height 14
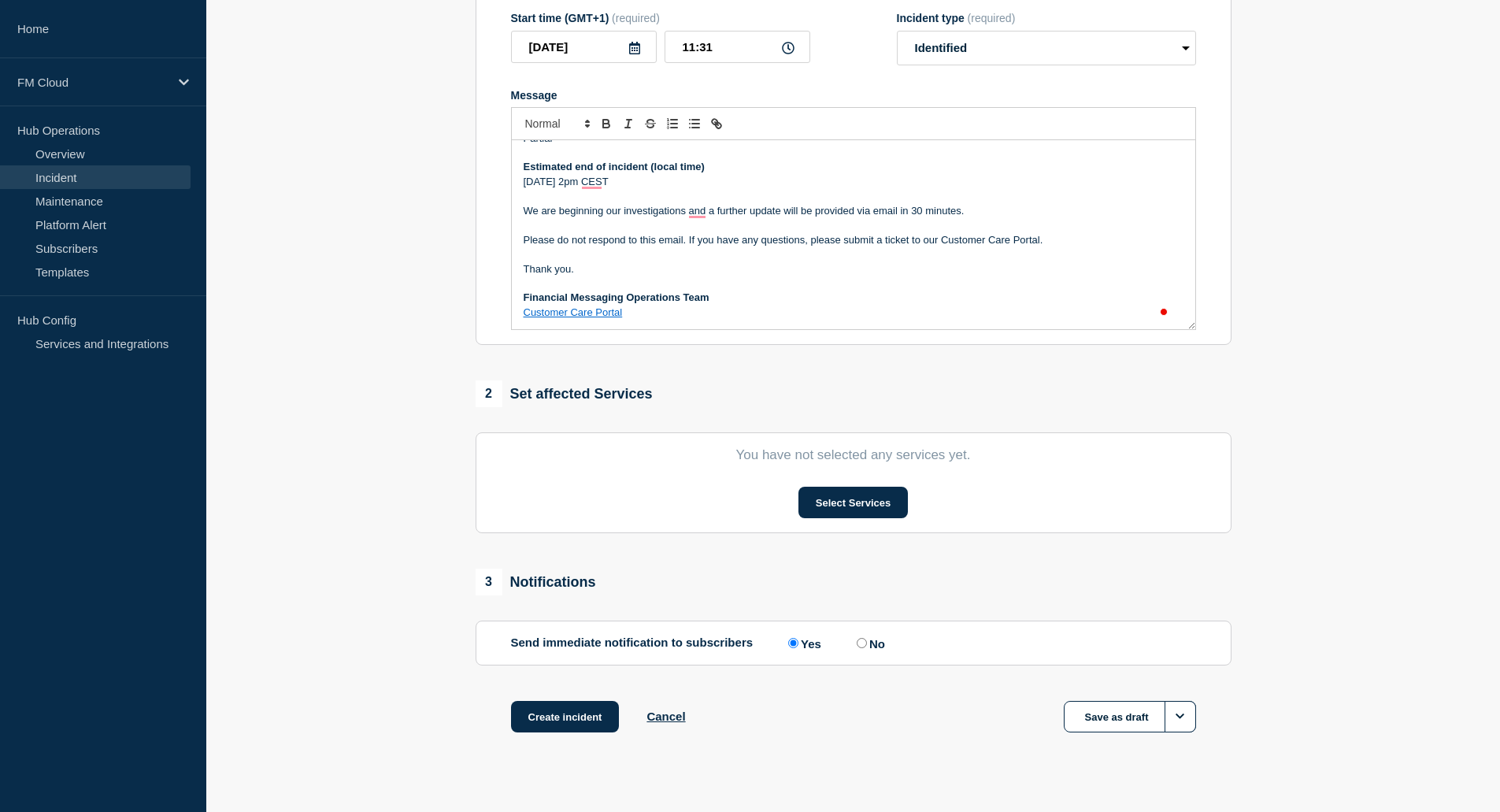
scroll to position [291, 0]
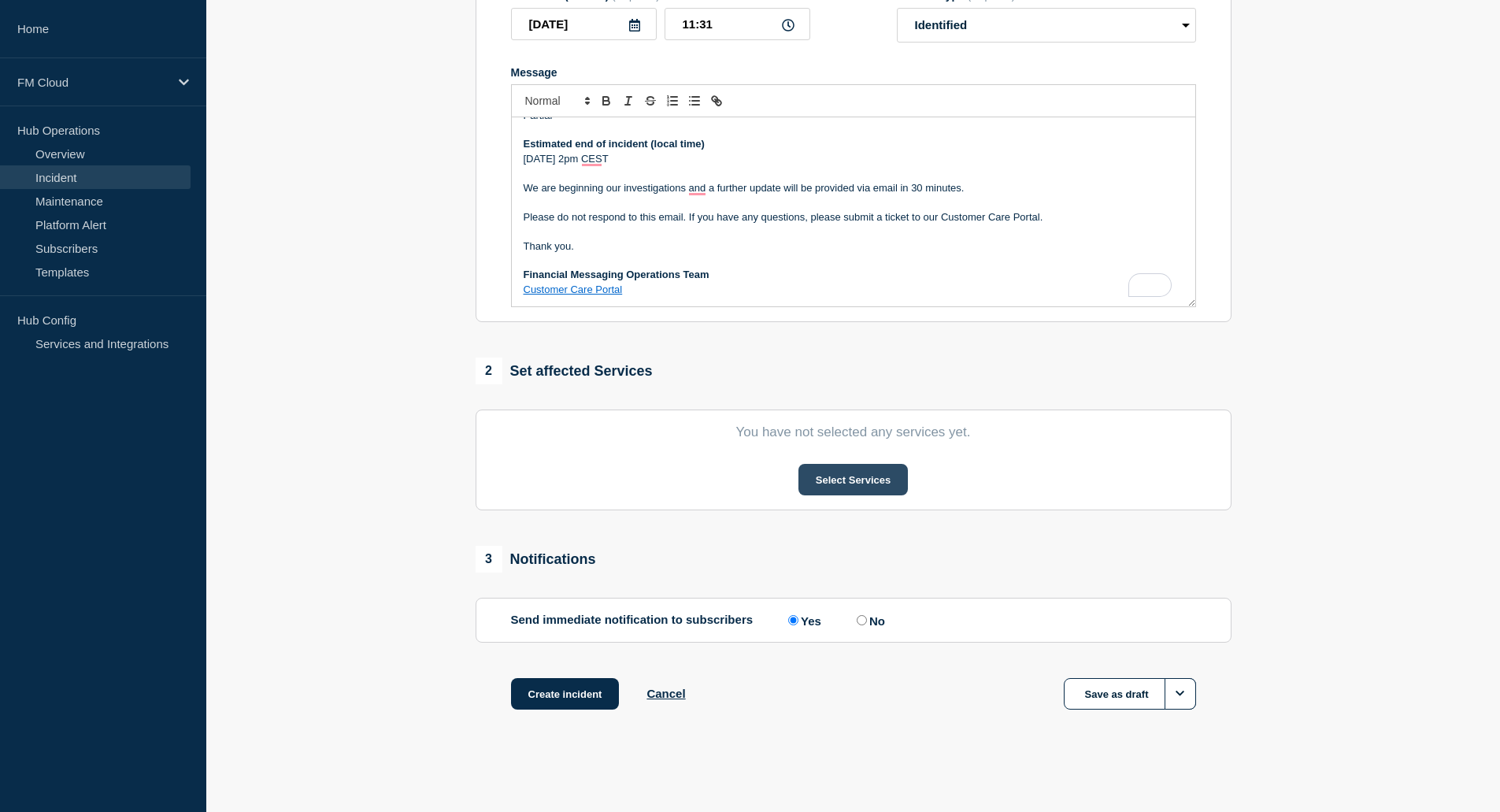
click at [841, 480] on button "Select Services" at bounding box center [854, 479] width 109 height 32
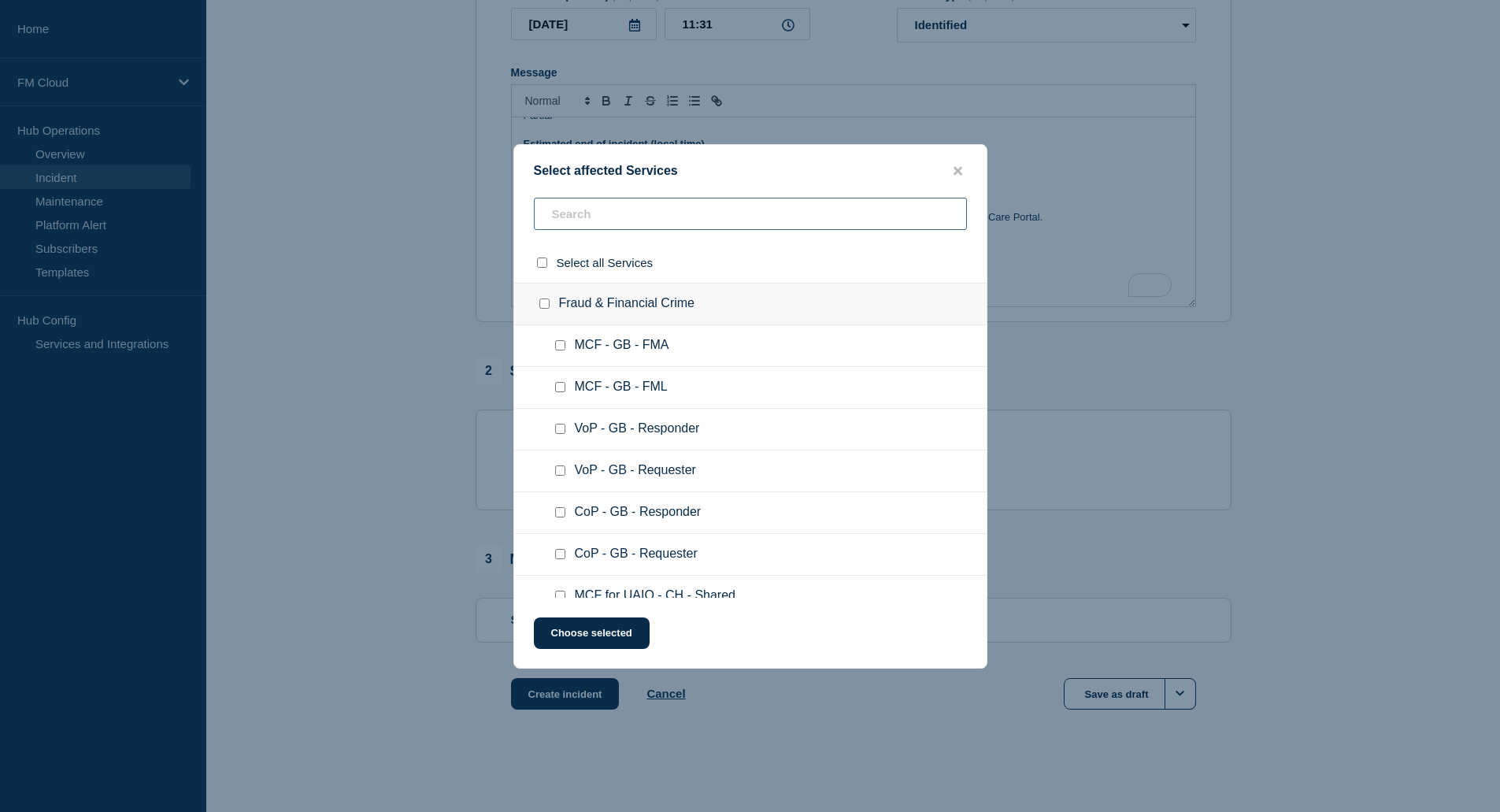
click at [608, 210] on input "text" at bounding box center [750, 214] width 433 height 33
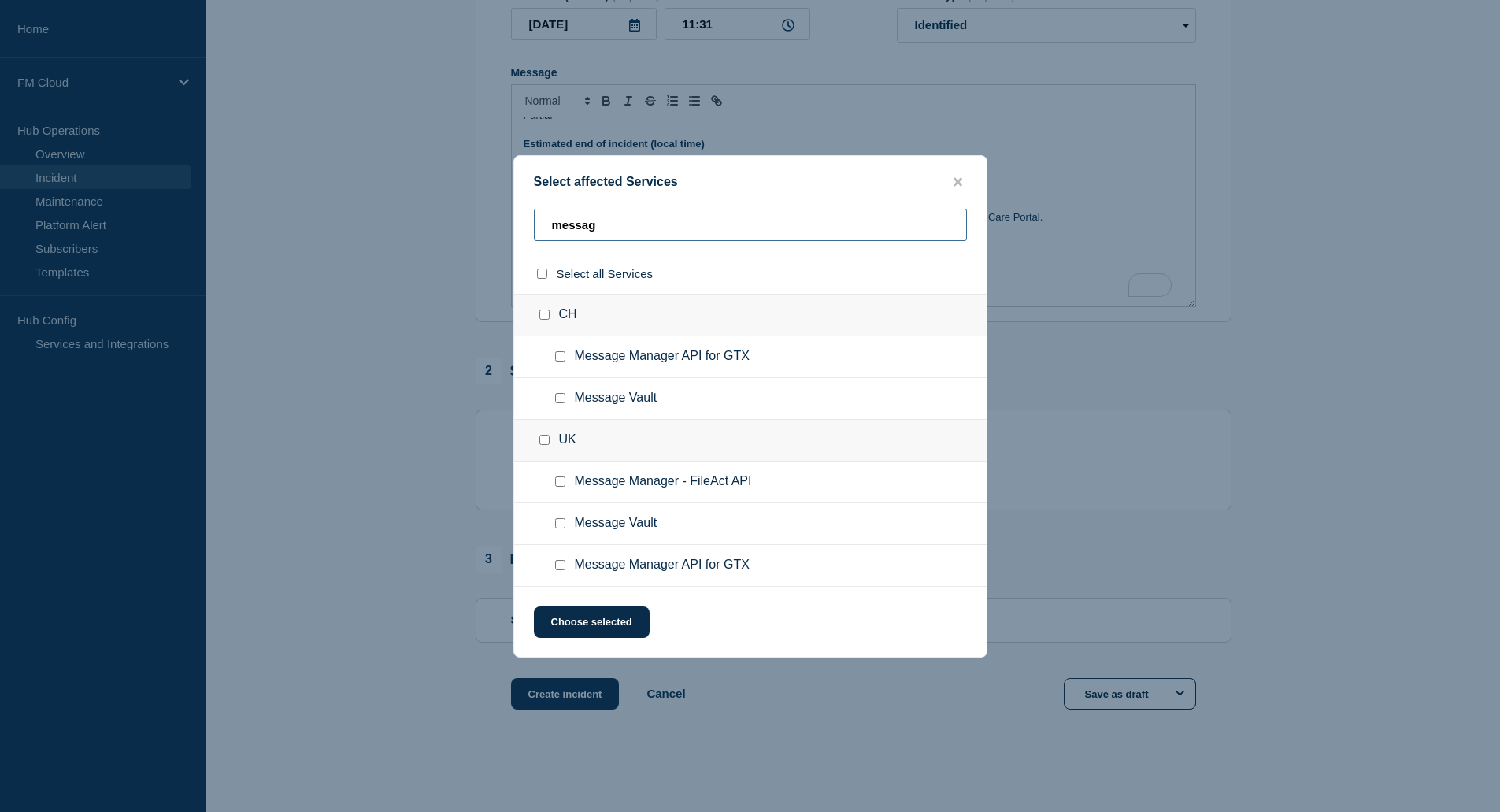
drag, startPoint x: 606, startPoint y: 228, endPoint x: 537, endPoint y: 228, distance: 69.0
click at [537, 228] on input "messag" at bounding box center [750, 225] width 433 height 33
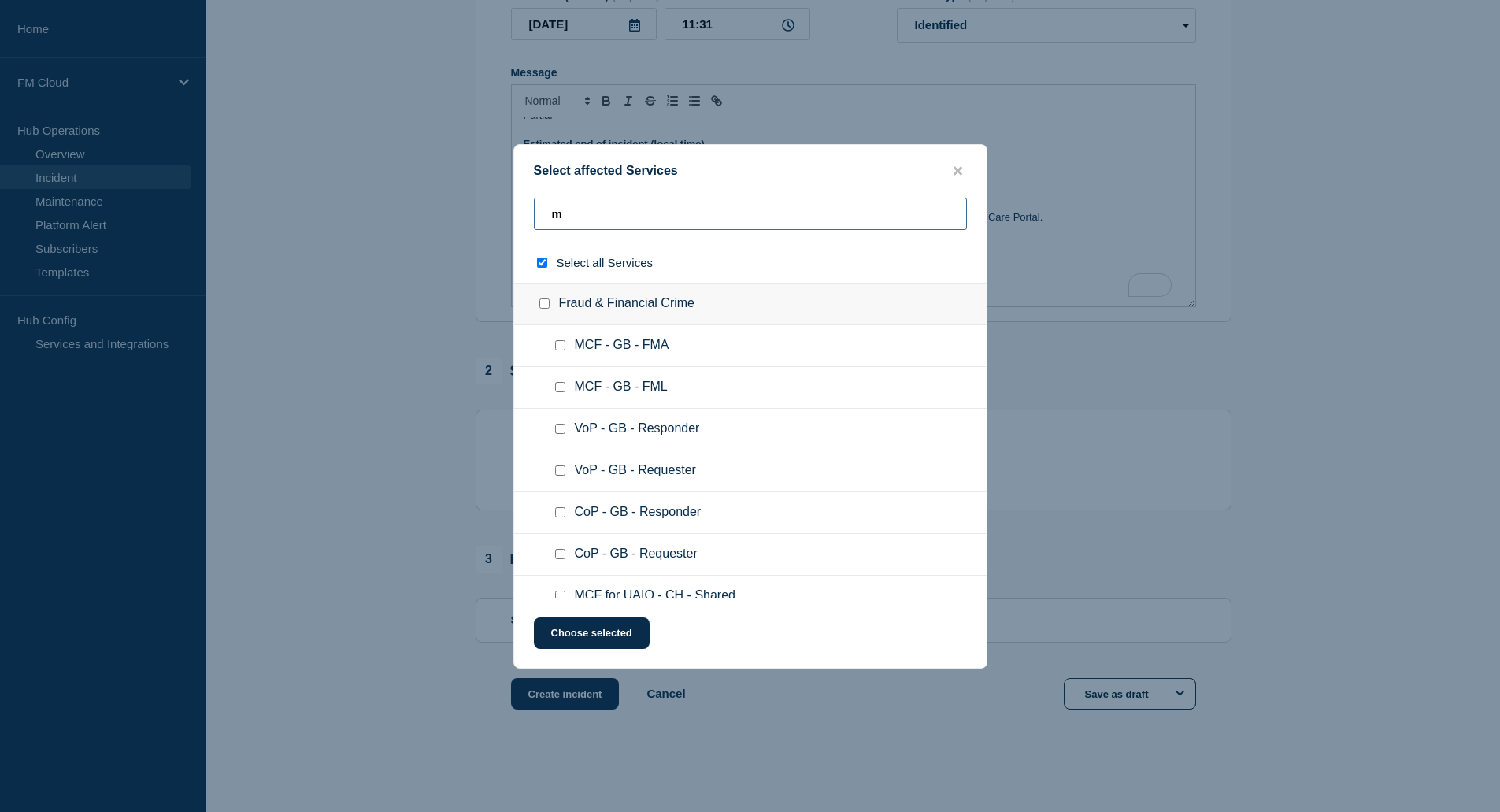
type input "mm"
checkbox input "true"
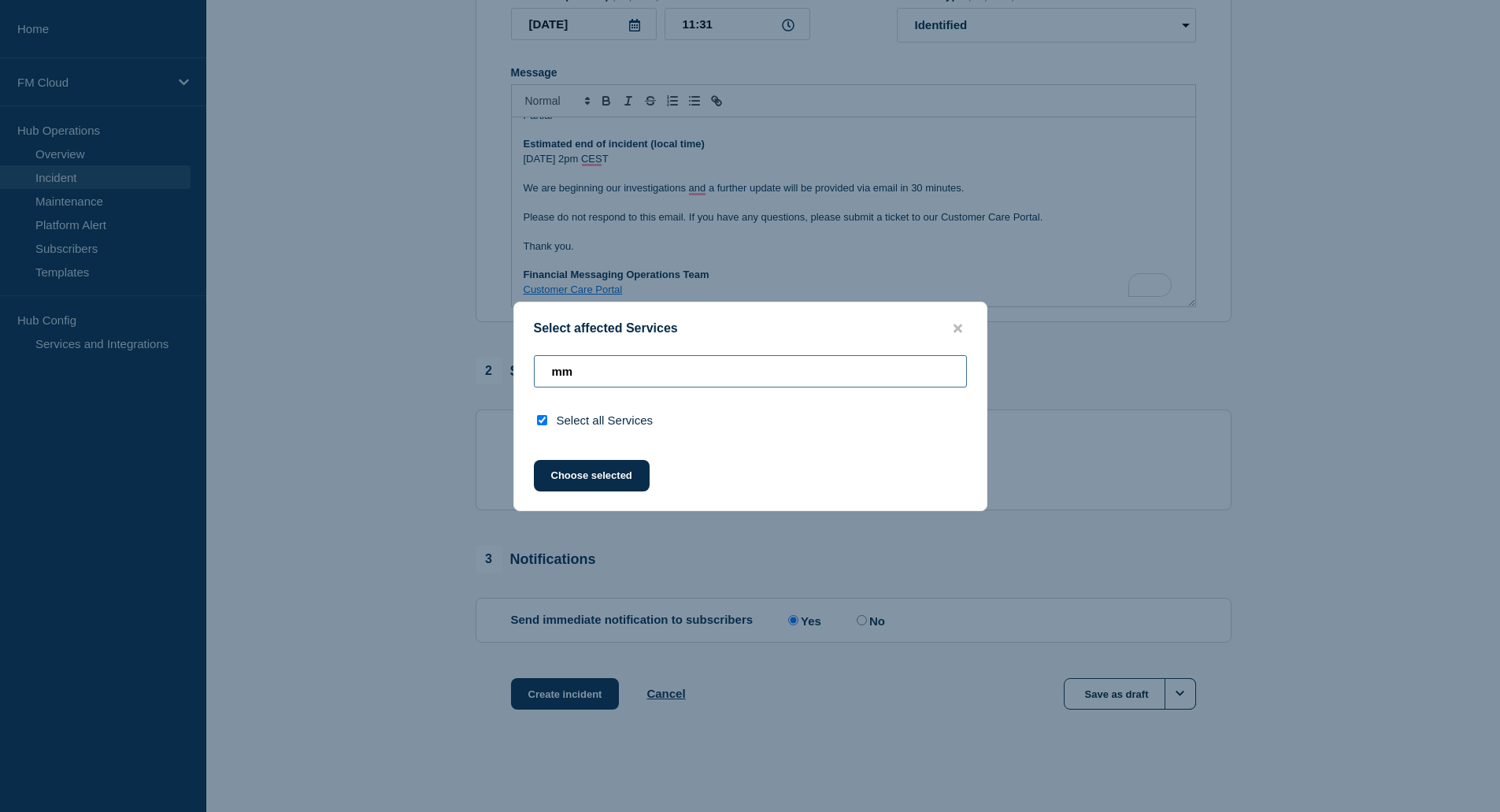
type input "m"
checkbox input "false"
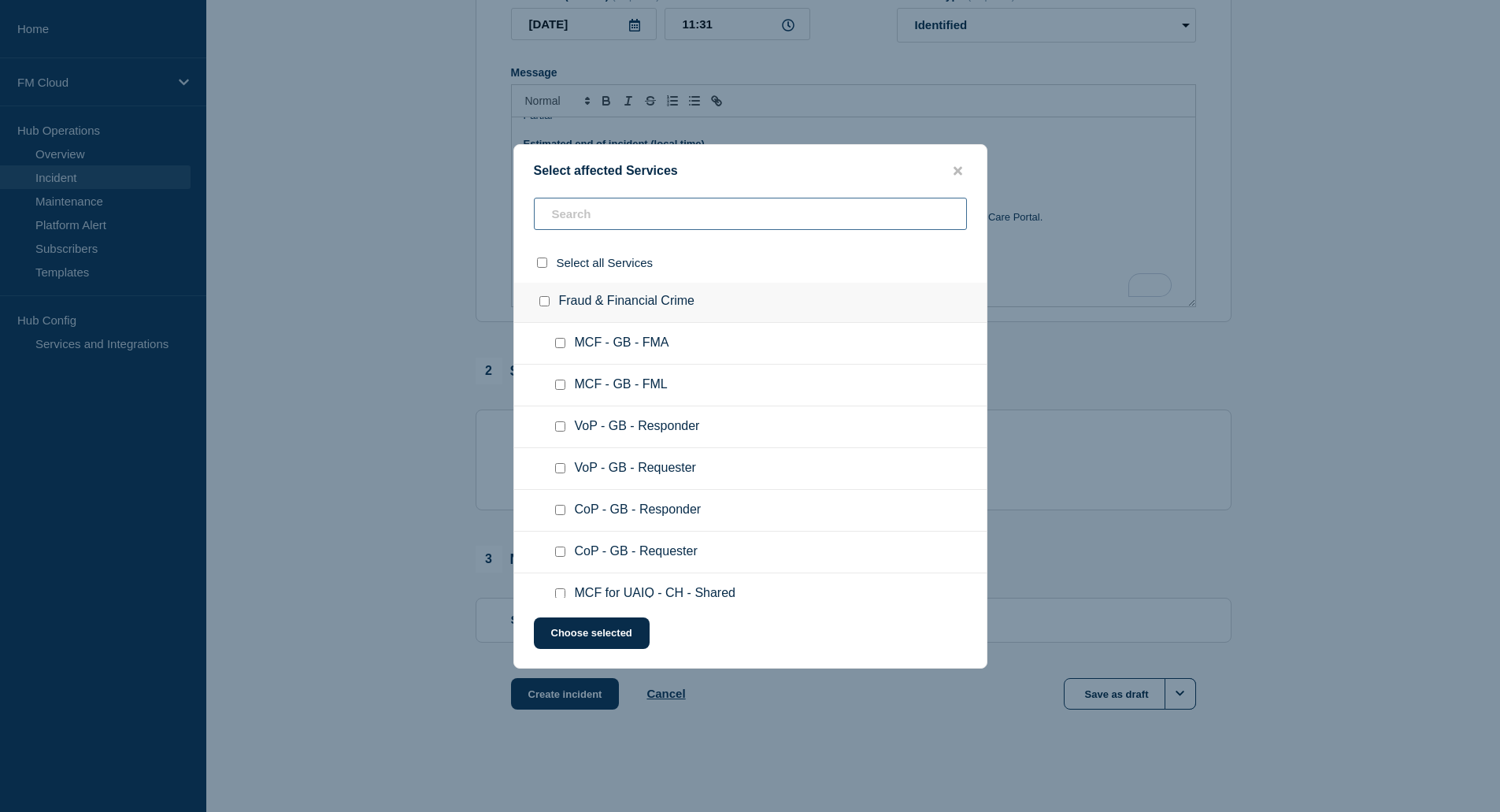
scroll to position [0, 0]
click at [955, 169] on icon "close button" at bounding box center [957, 170] width 9 height 9
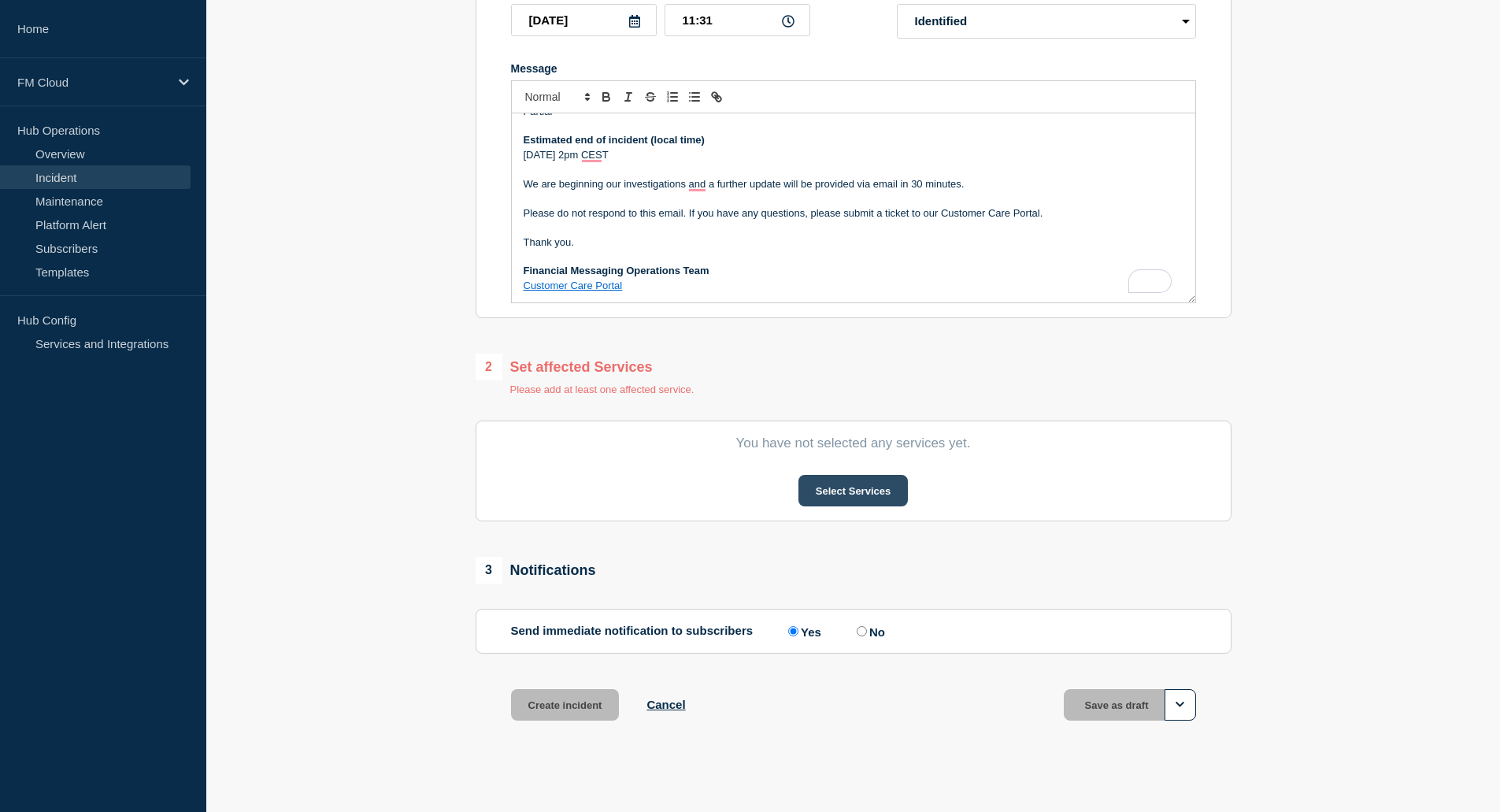
click at [821, 497] on button "Select Services" at bounding box center [854, 490] width 109 height 32
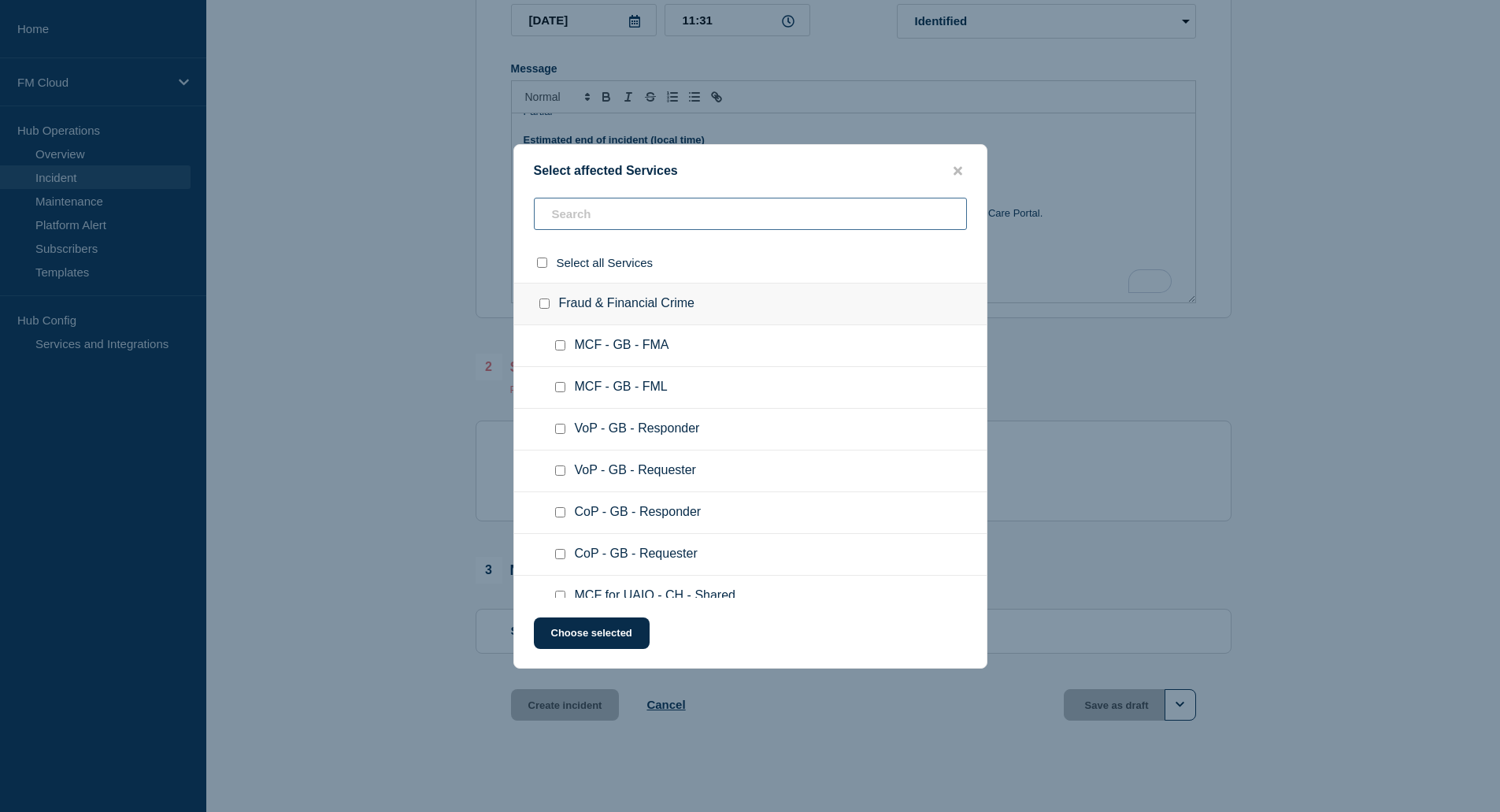
click at [602, 212] on input "text" at bounding box center [750, 214] width 433 height 33
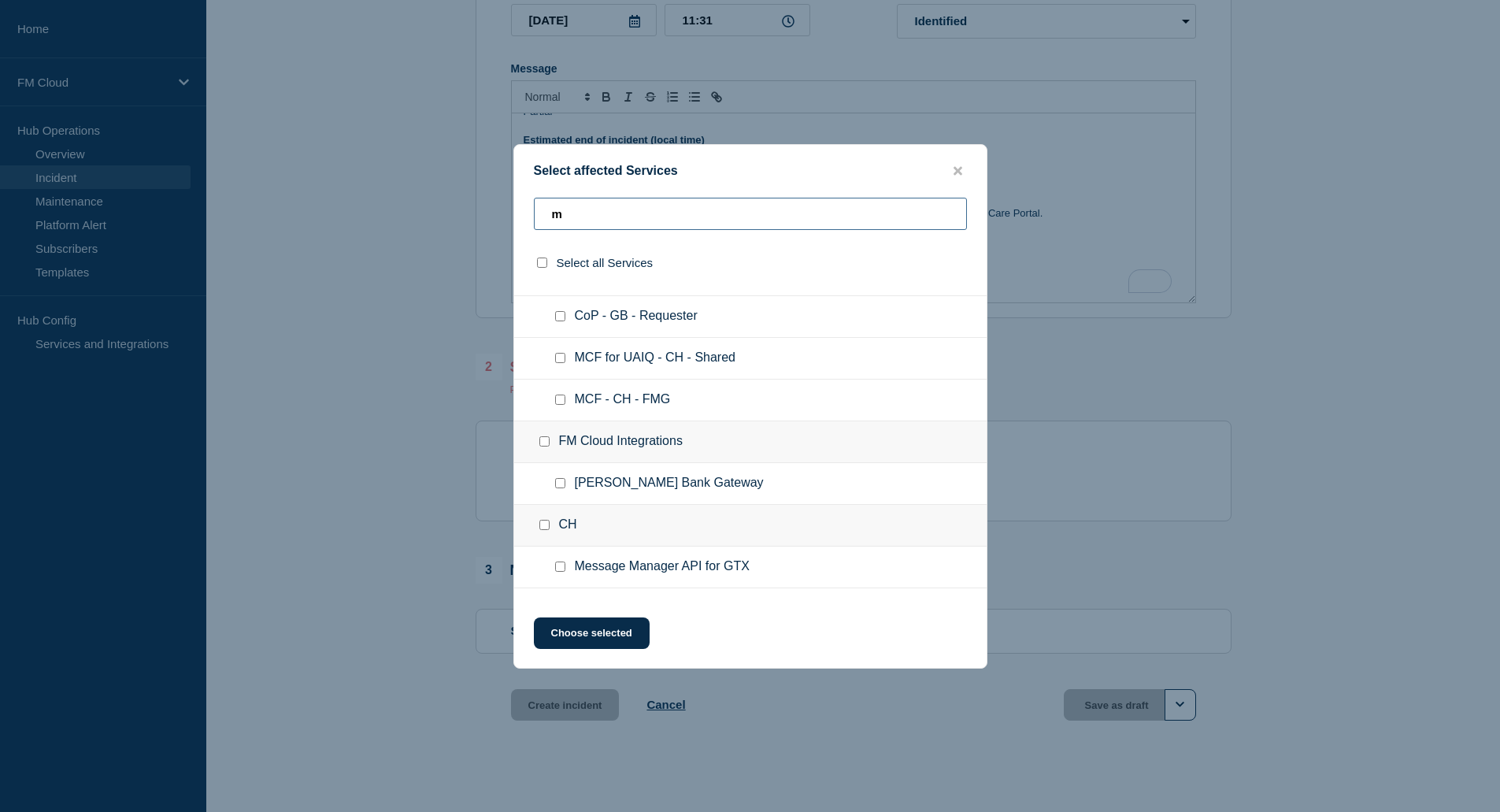
scroll to position [315, 0]
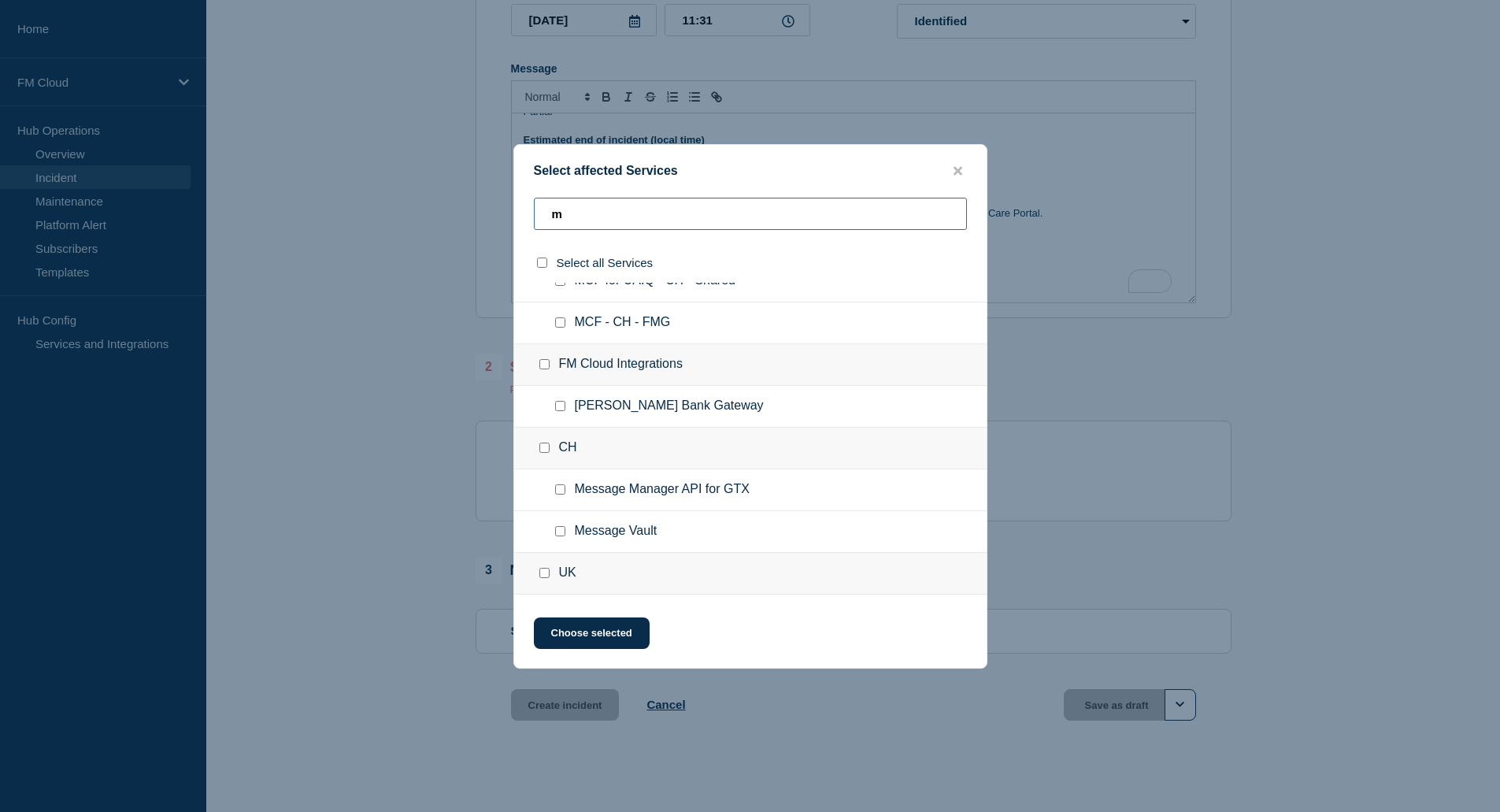
type input "m"
click at [560, 492] on input "Message Manager API for GTX checkbox" at bounding box center [560, 489] width 11 height 11
checkbox input "true"
click at [595, 635] on button "Choose selected" at bounding box center [592, 633] width 116 height 32
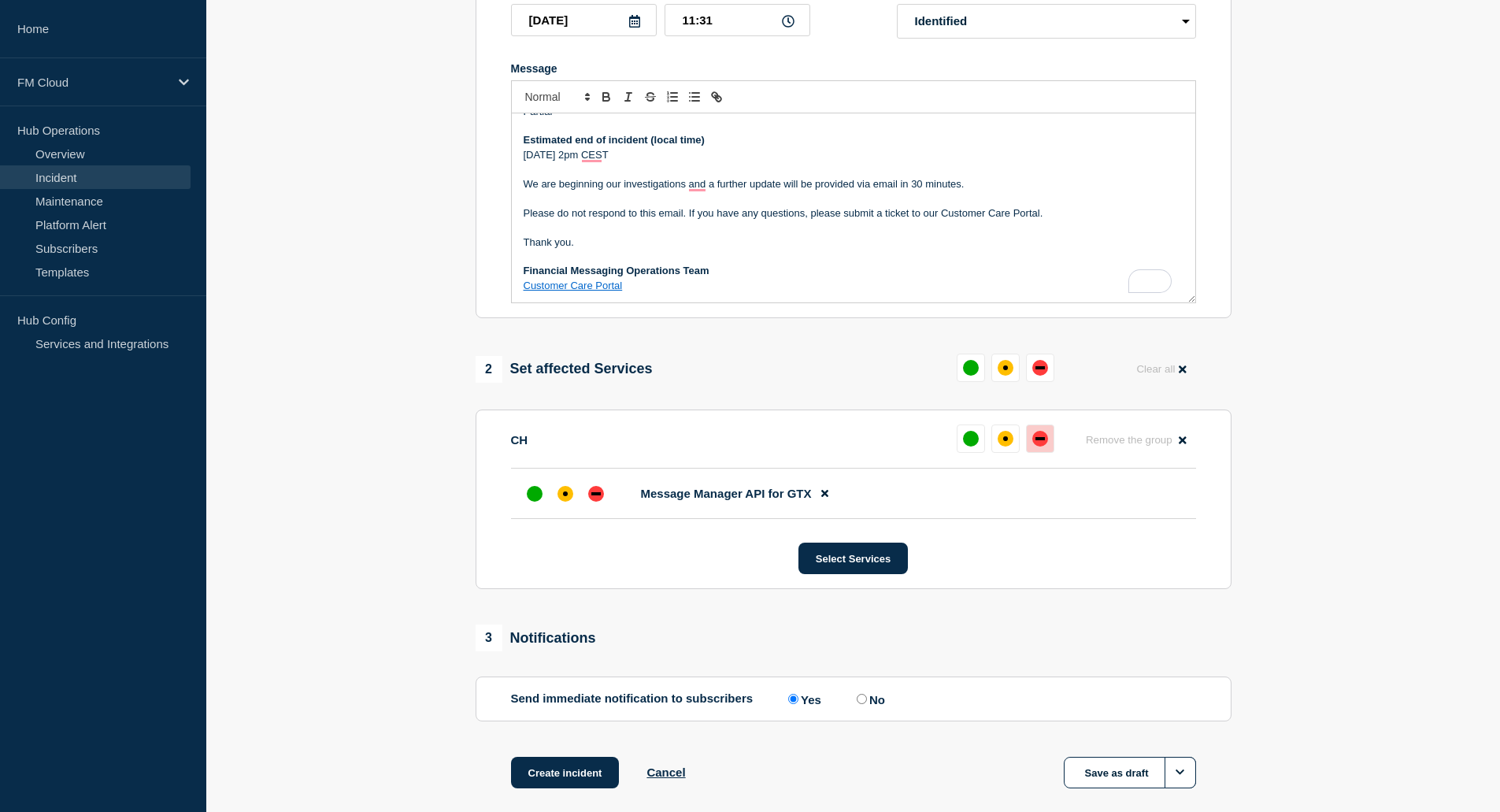
click at [1052, 444] on button at bounding box center [1041, 439] width 29 height 29
click at [563, 780] on button "Create incident" at bounding box center [565, 772] width 109 height 32
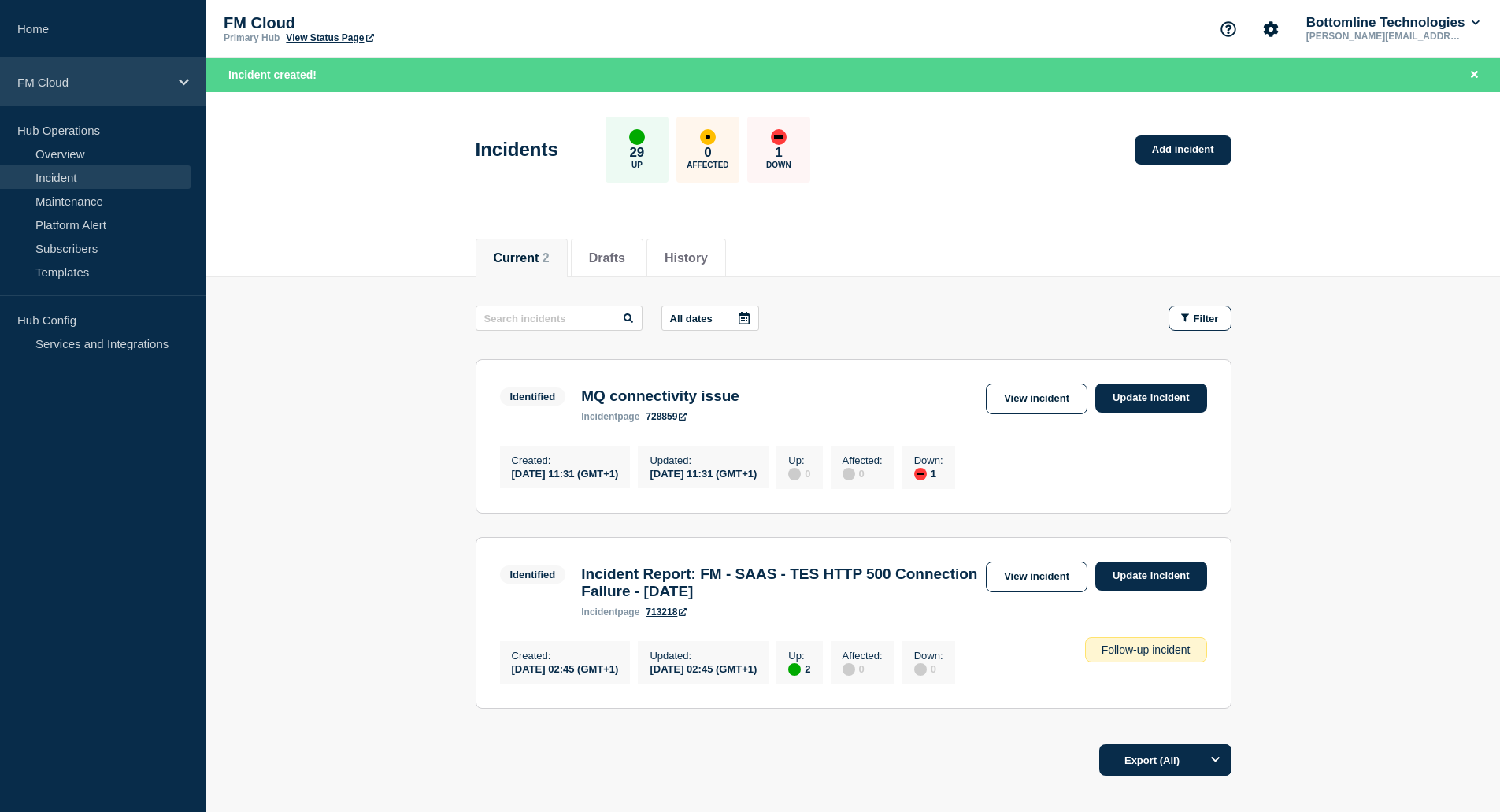
click at [69, 81] on p "FM Cloud" at bounding box center [92, 83] width 151 height 13
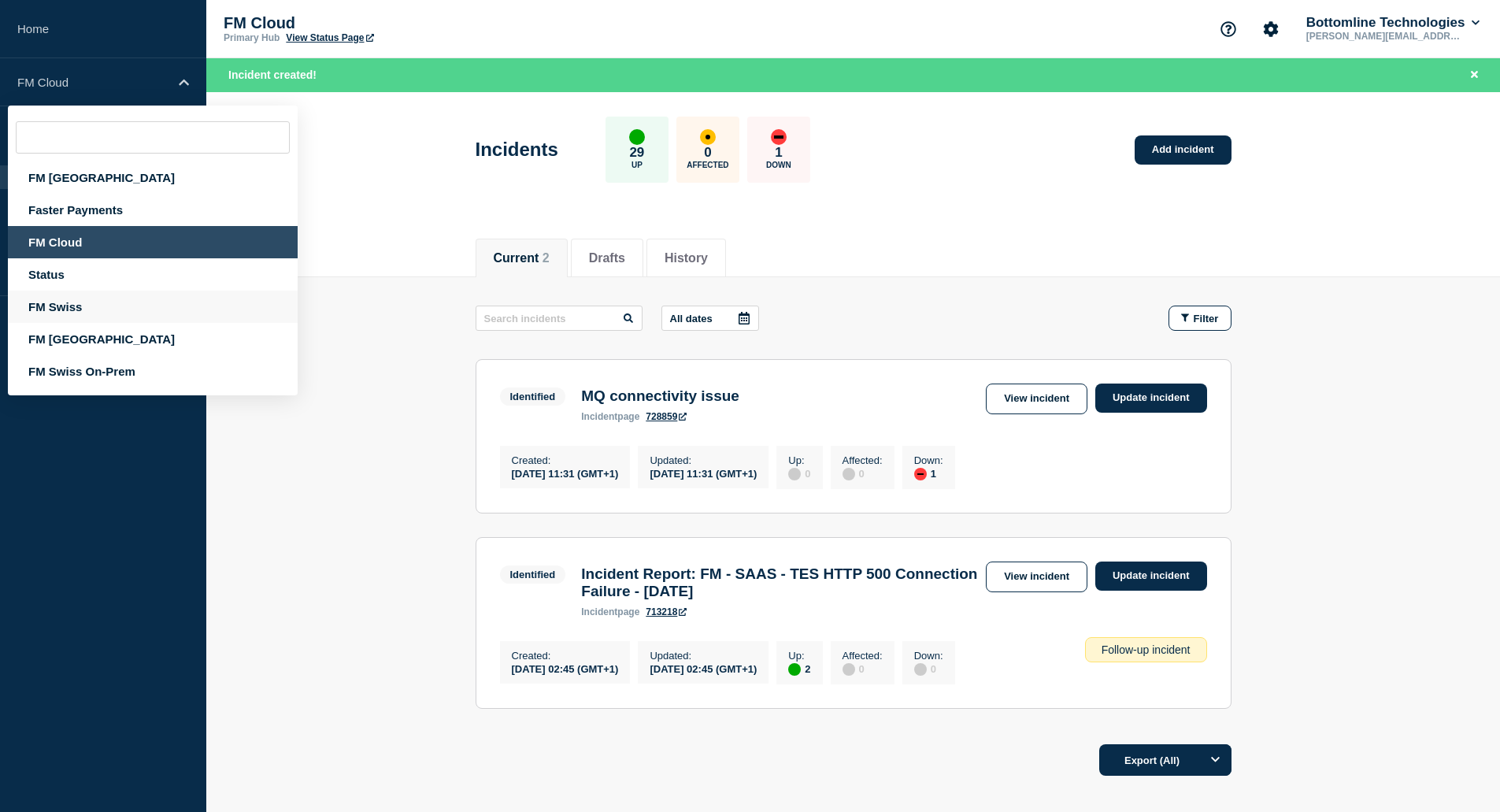
click at [72, 304] on div "FM Swiss" at bounding box center [153, 307] width 290 height 33
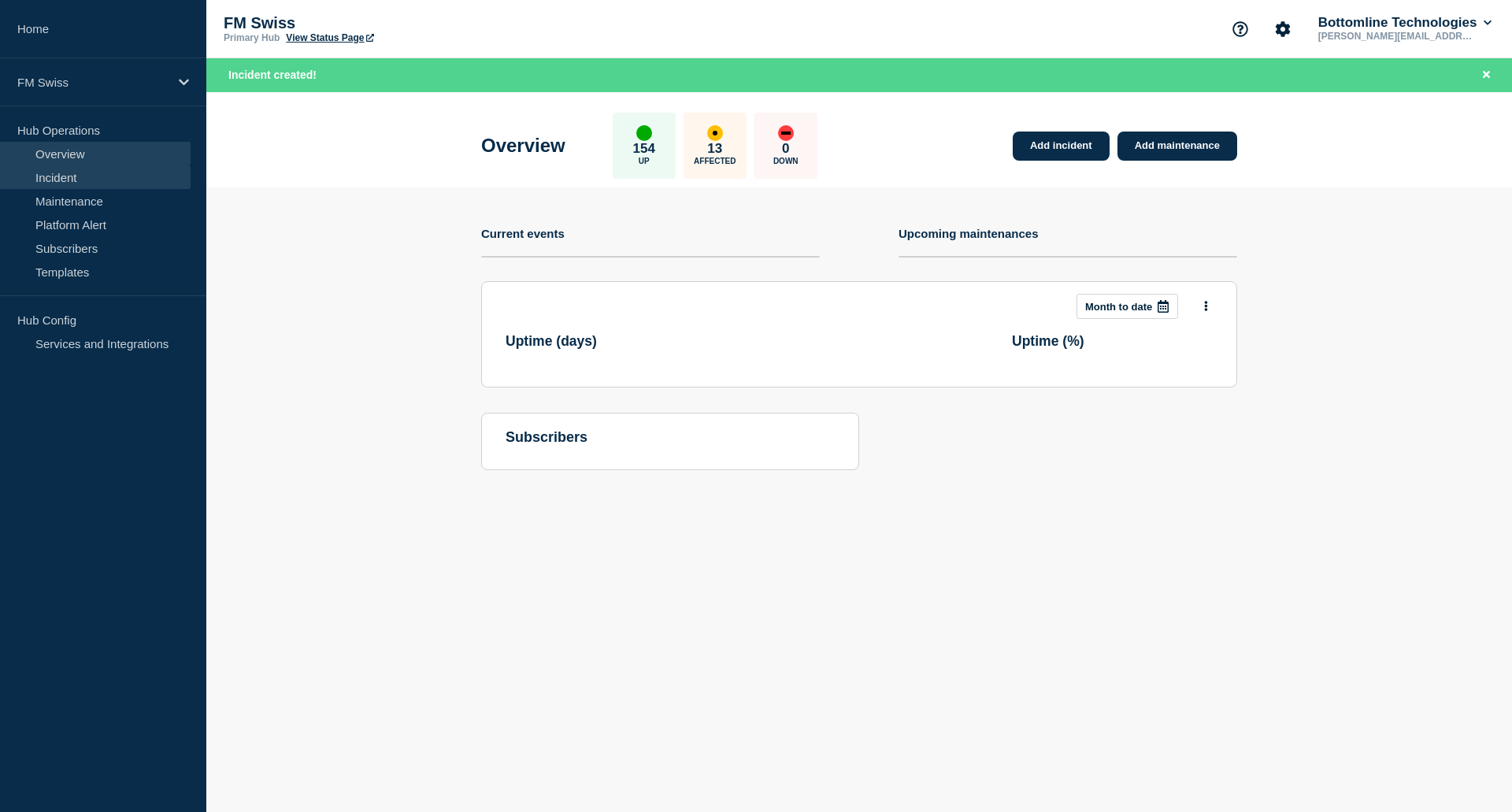
click at [66, 178] on link "Incident" at bounding box center [95, 177] width 190 height 24
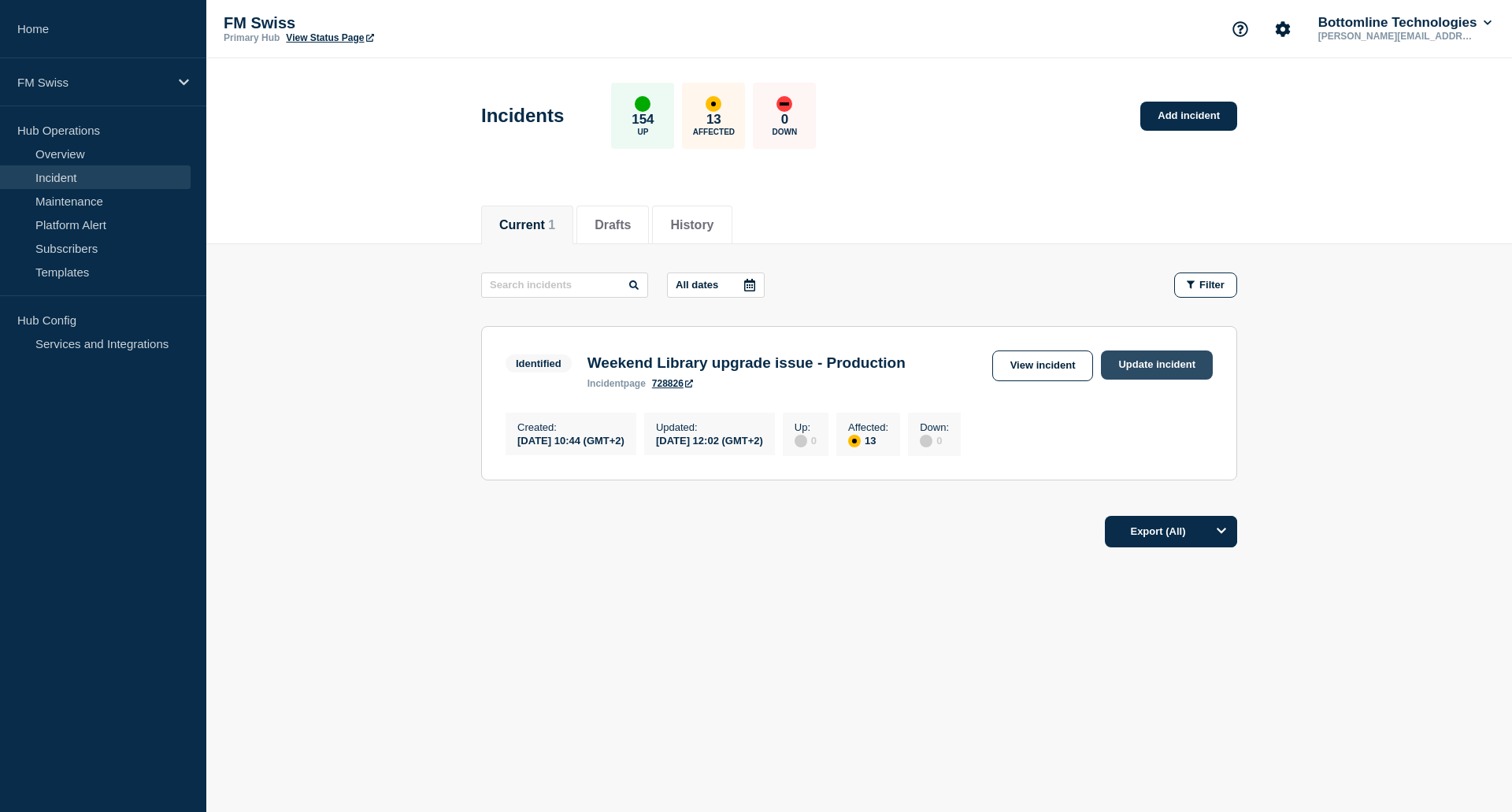
click at [1156, 355] on link "Update incident" at bounding box center [1157, 365] width 111 height 29
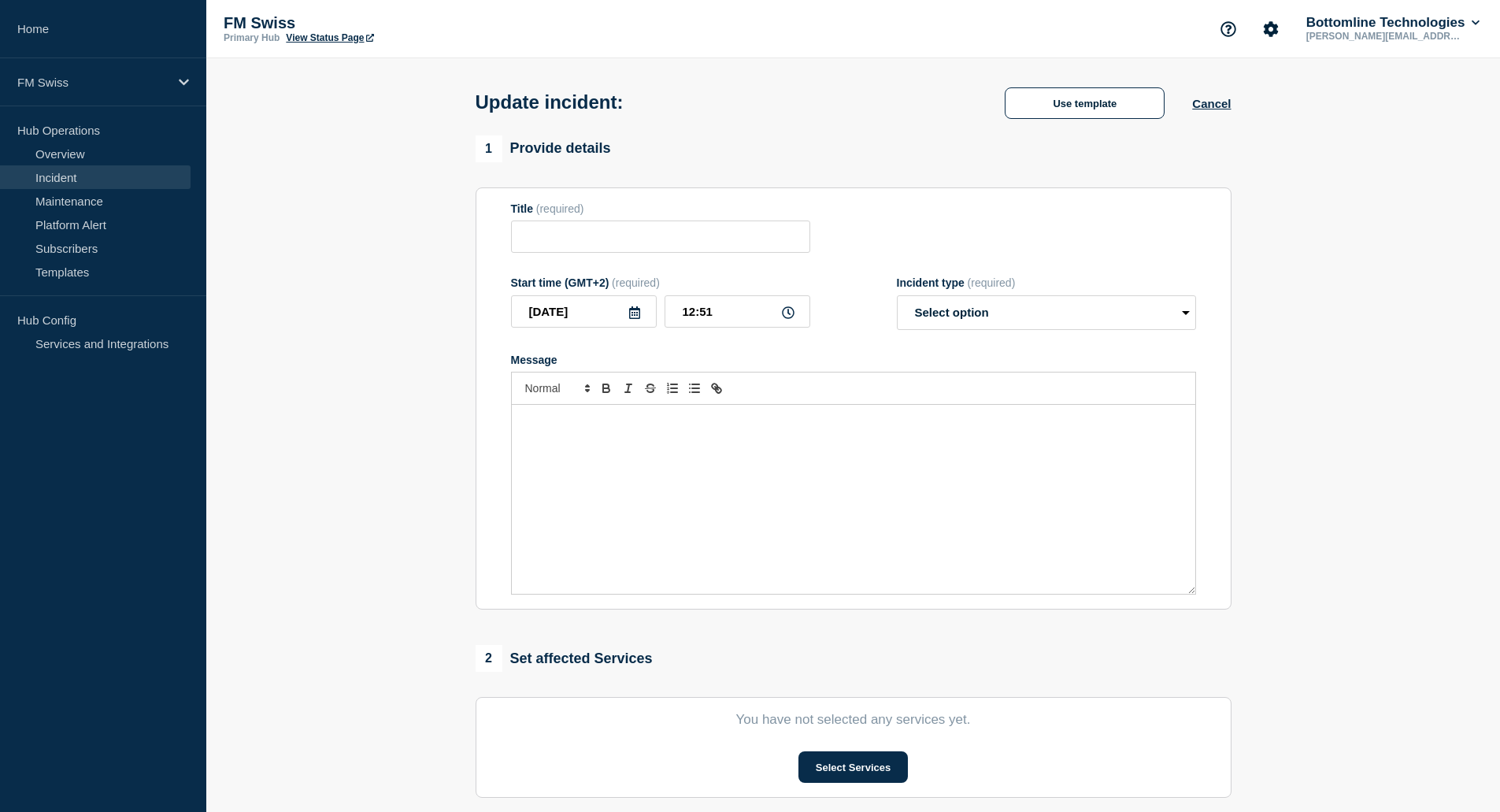
type input "Weekend Library upgrade issue - Production"
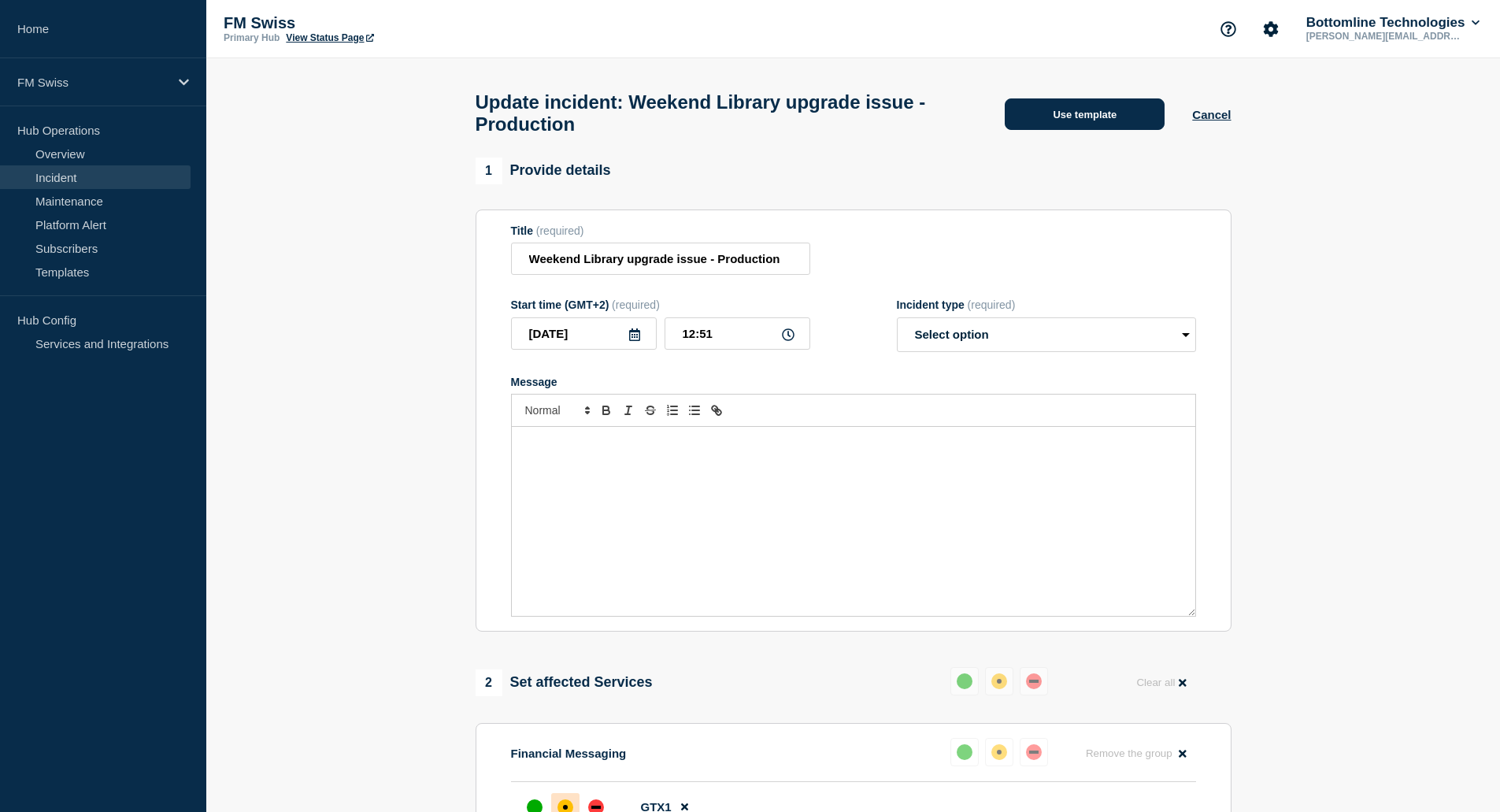
click at [1040, 119] on button "Use template" at bounding box center [1085, 114] width 160 height 32
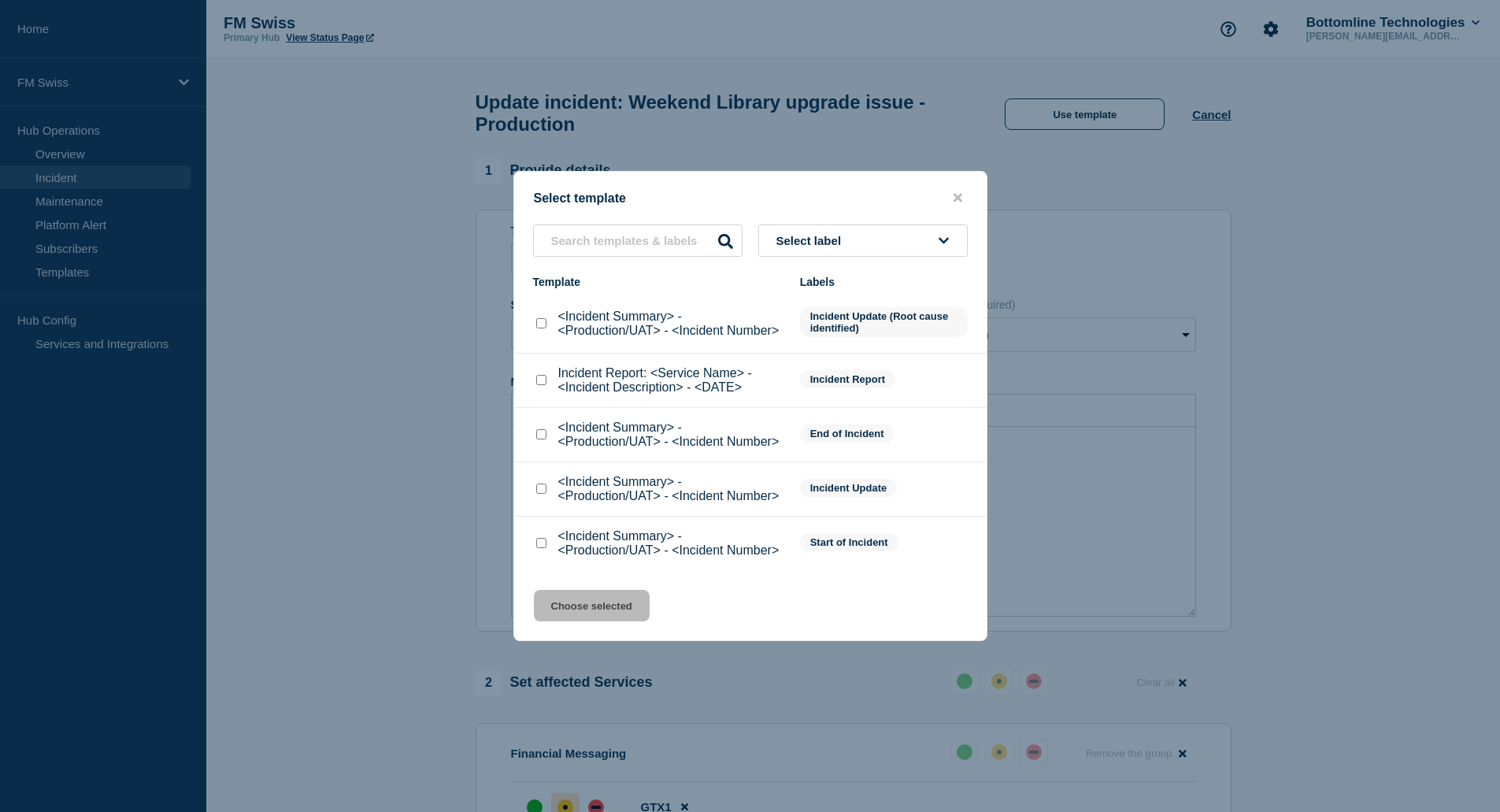
click at [542, 492] on input "<Incident Summary> - <Production/UAT> - <Incident Number> checkbox" at bounding box center [542, 489] width 11 height 11
checkbox input "true"
drag, startPoint x: 597, startPoint y: 609, endPoint x: 880, endPoint y: 442, distance: 328.6
click at [598, 608] on button "Choose selected" at bounding box center [592, 605] width 116 height 32
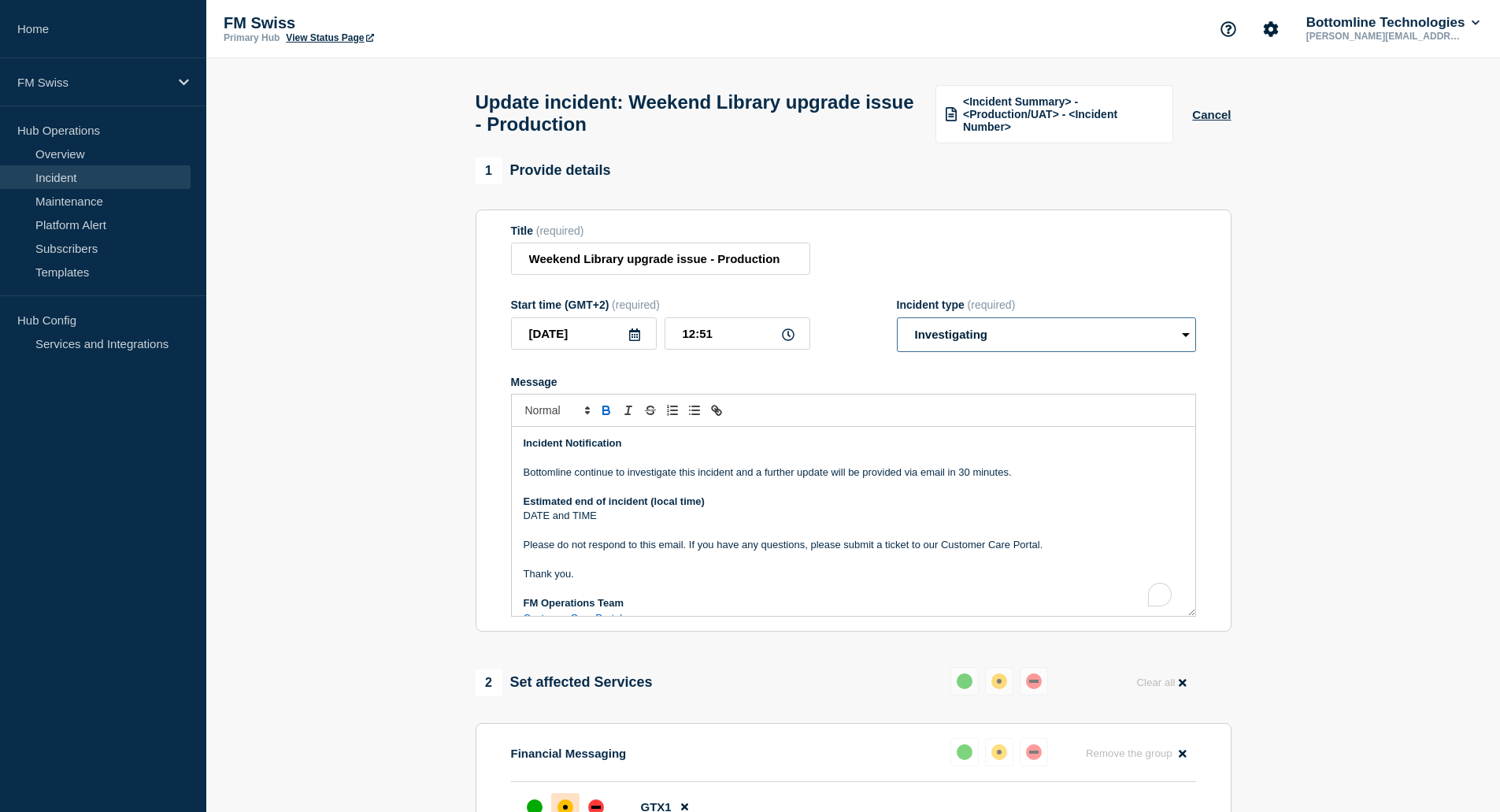
click at [1047, 352] on select "Select option Investigating Identified Monitoring Resolved" at bounding box center [1047, 335] width 300 height 35
select select "identified"
click at [897, 324] on select "Select option Investigating Identified Monitoring Resolved" at bounding box center [1047, 335] width 300 height 35
click at [519, 475] on div "Incident Notification Bottomline continue to investigate this incident and a fu…" at bounding box center [854, 521] width 684 height 189
click at [736, 480] on p "Most of the GTExchange are up & running" at bounding box center [853, 472] width 660 height 14
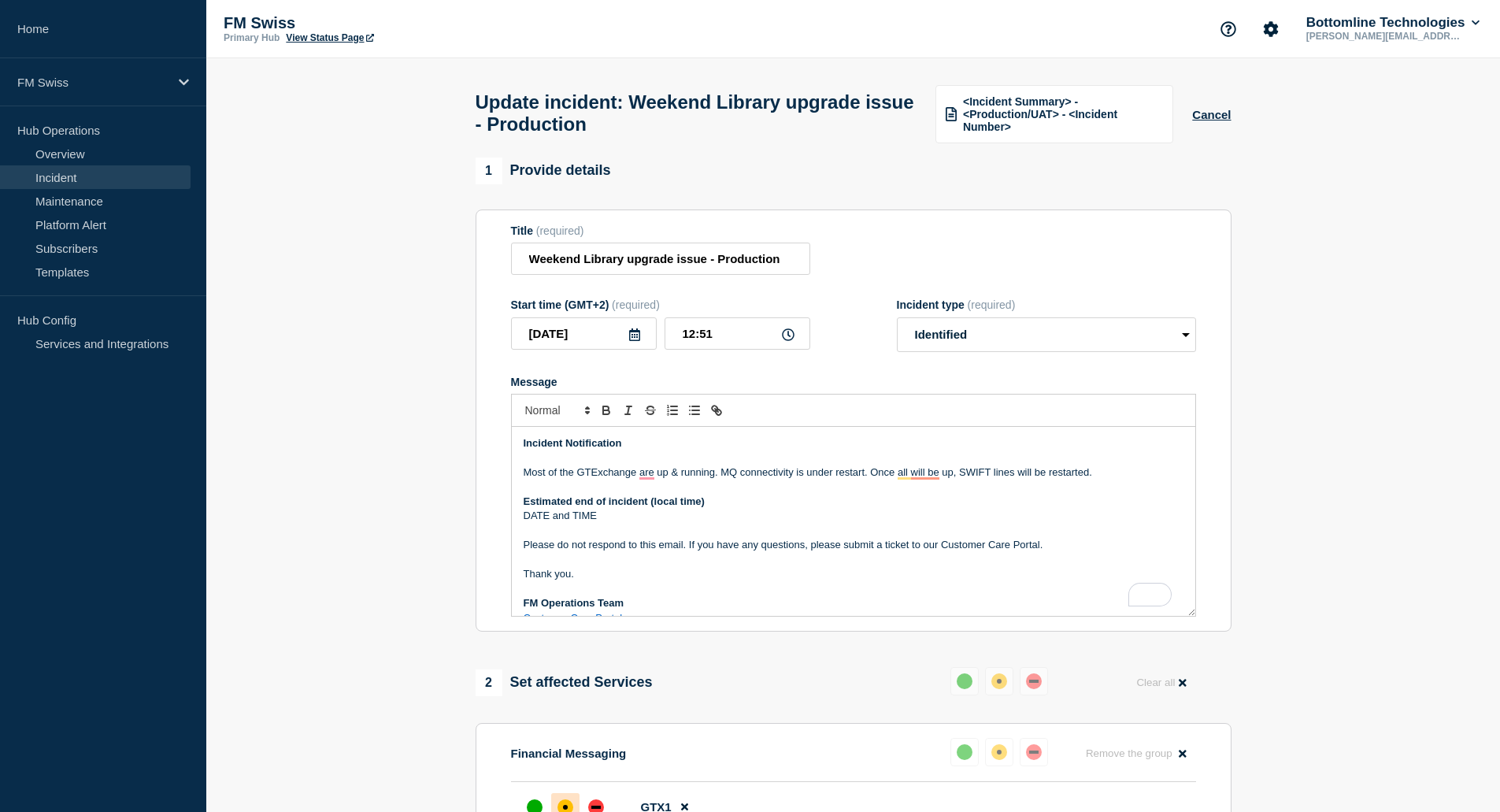
click at [607, 523] on p "DATE and TIME" at bounding box center [853, 515] width 660 height 14
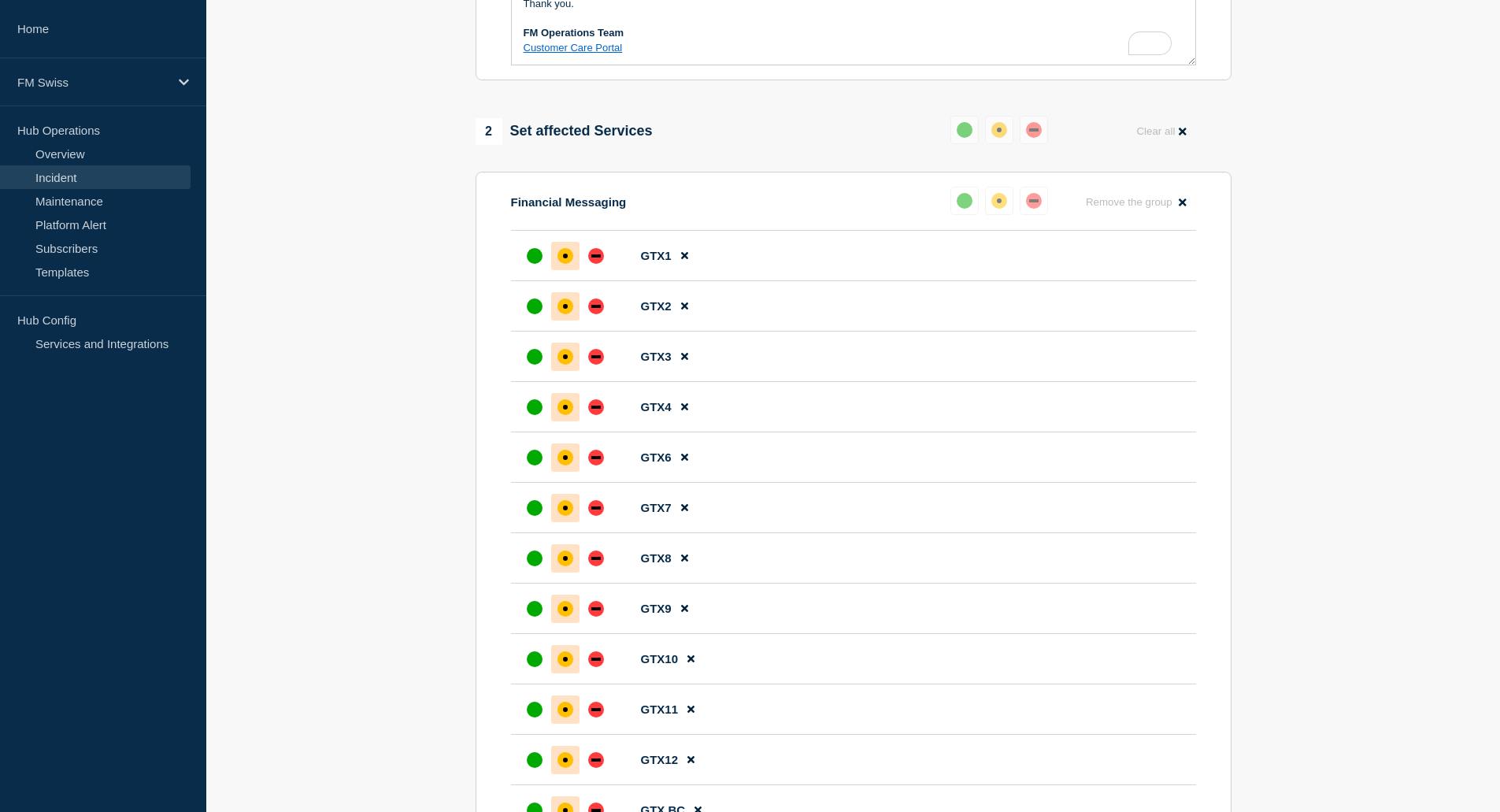
scroll to position [1102, 0]
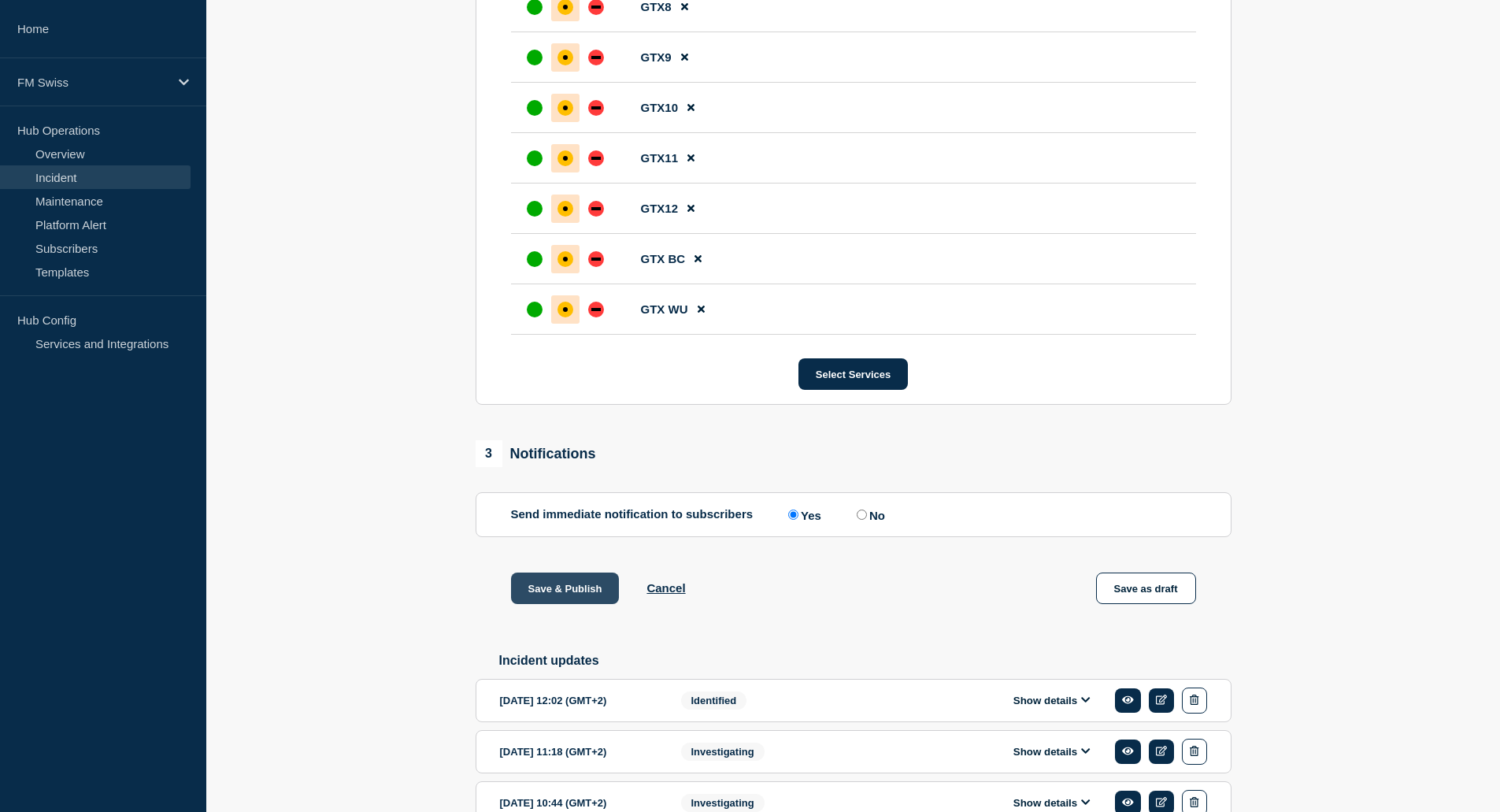
click at [573, 597] on button "Save & Publish" at bounding box center [565, 587] width 109 height 32
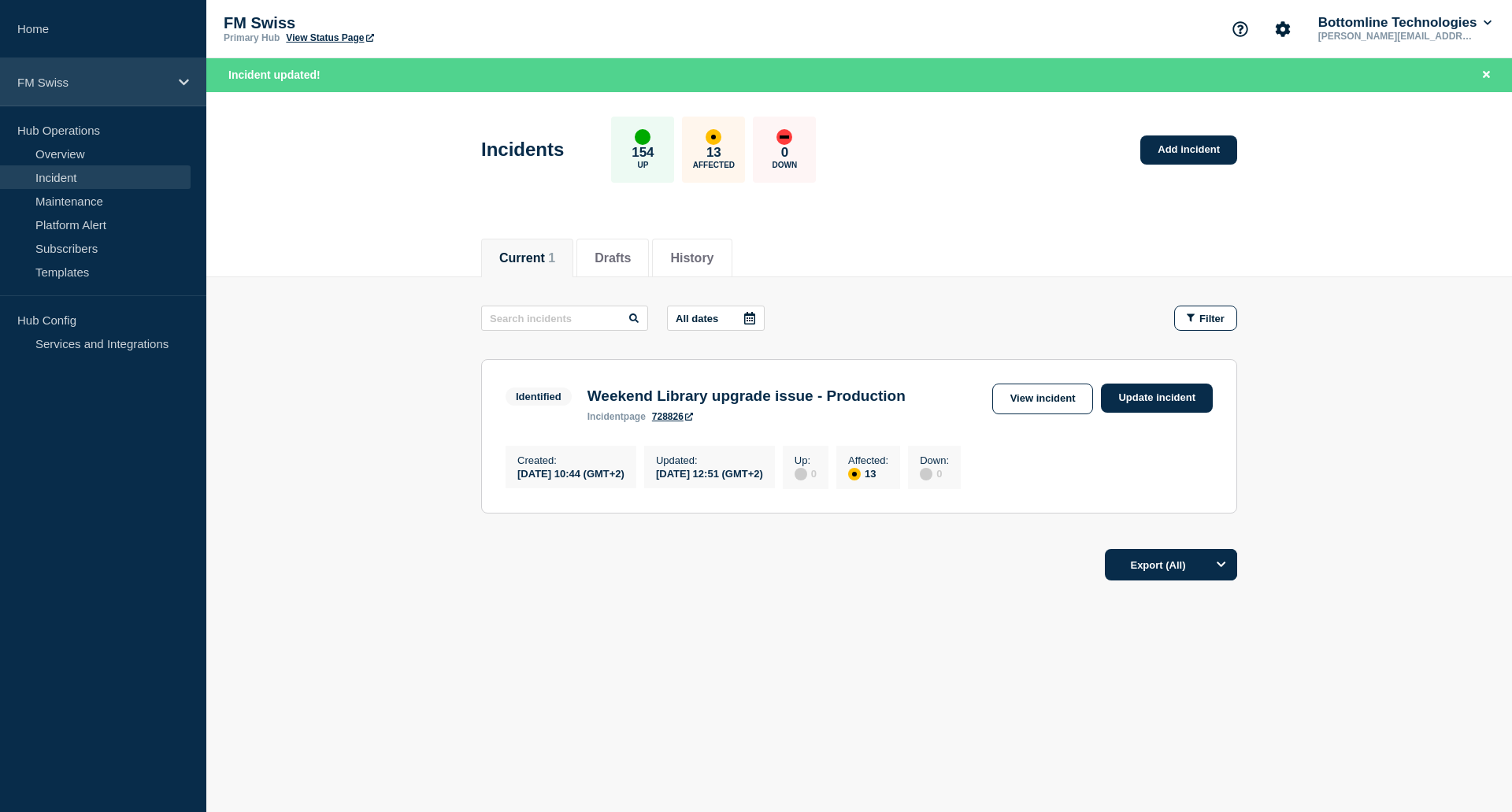
click at [98, 94] on div "FM Swiss" at bounding box center [103, 83] width 206 height 48
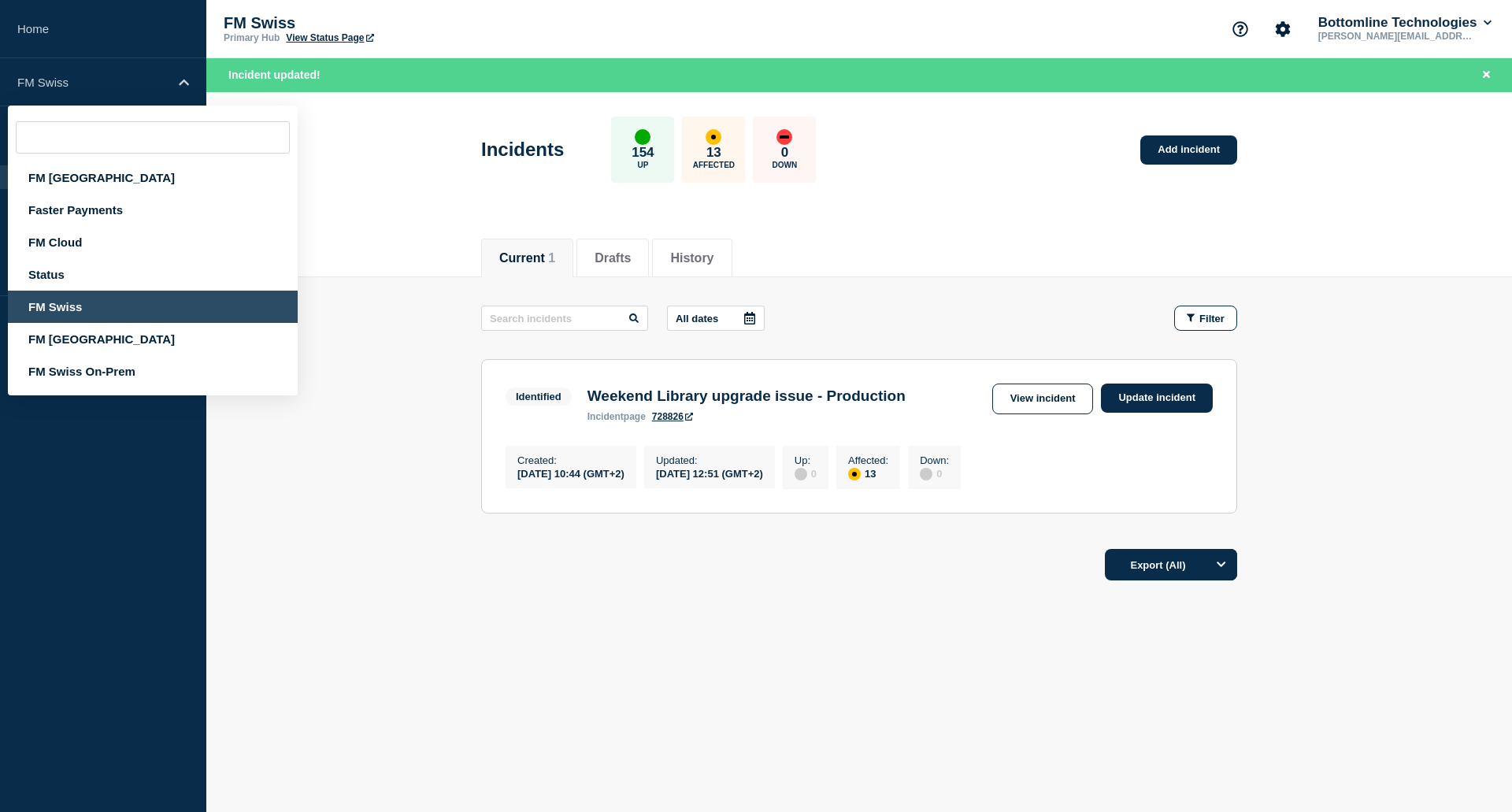
click at [462, 619] on div "Current Drafts History Current 1 Drafts History All dates Filter Identified 13 …" at bounding box center [859, 461] width 1306 height 477
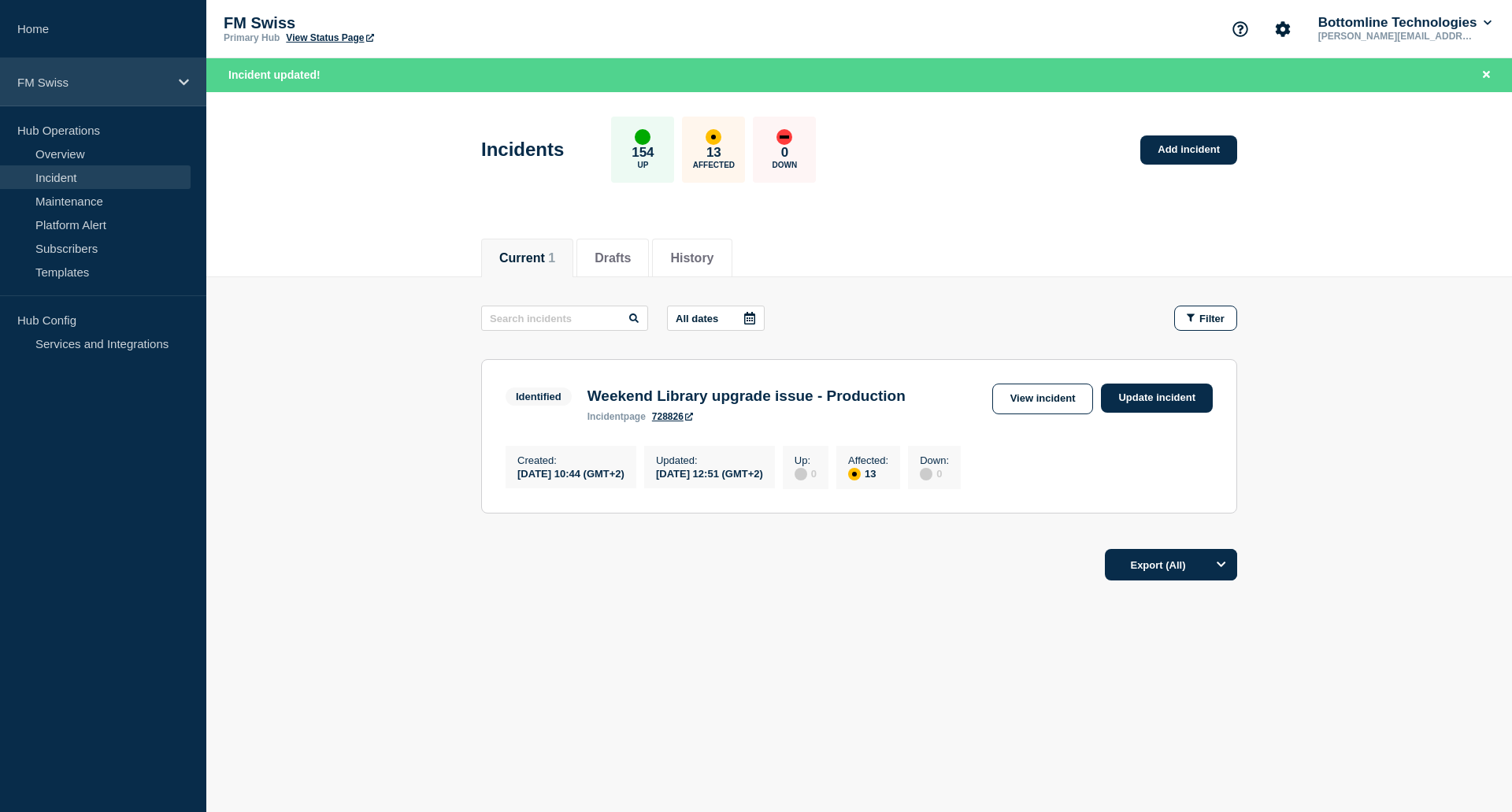
click at [72, 81] on p "FM Swiss" at bounding box center [92, 83] width 151 height 13
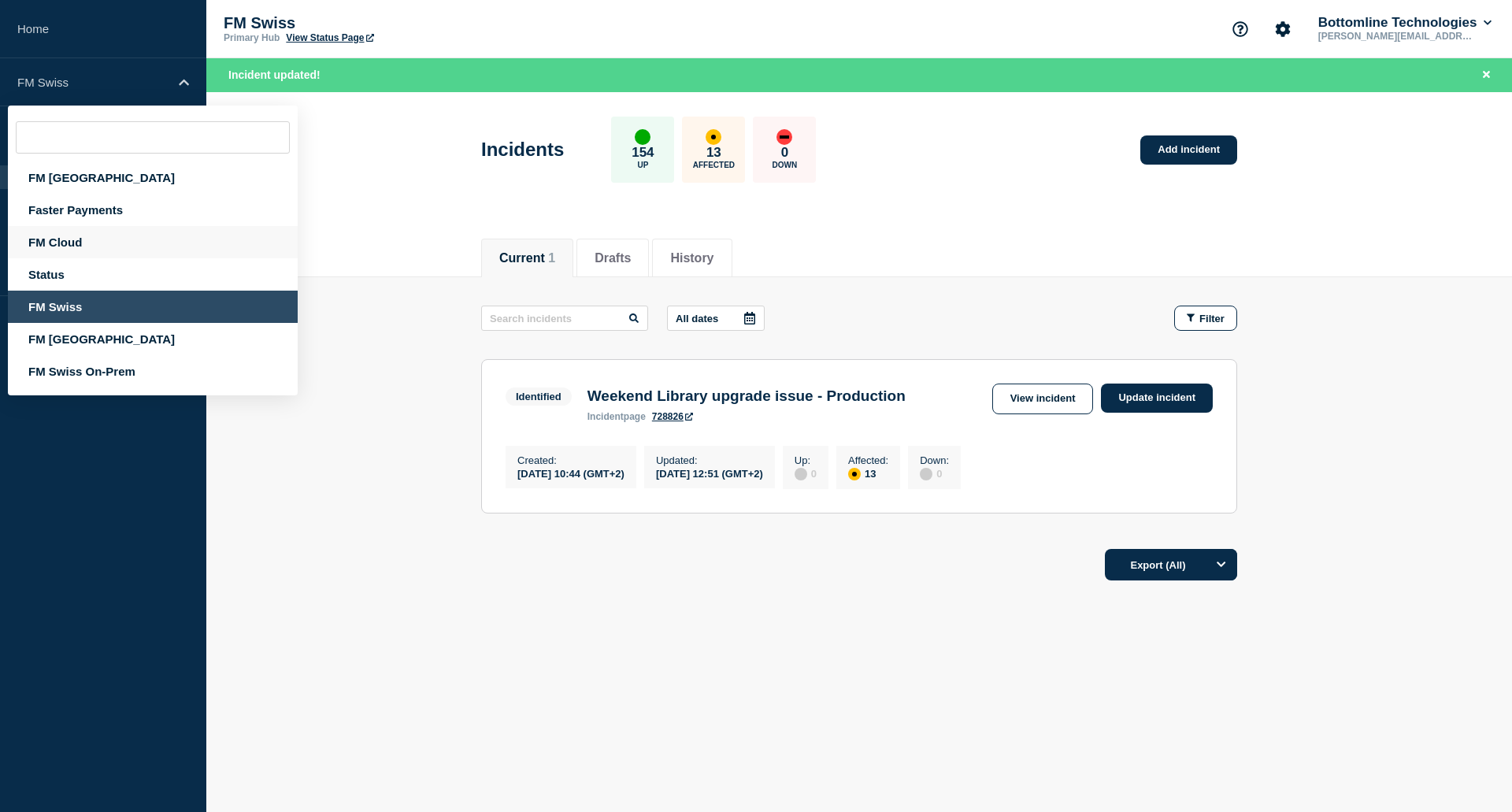
click at [65, 246] on div "FM Cloud" at bounding box center [153, 242] width 290 height 33
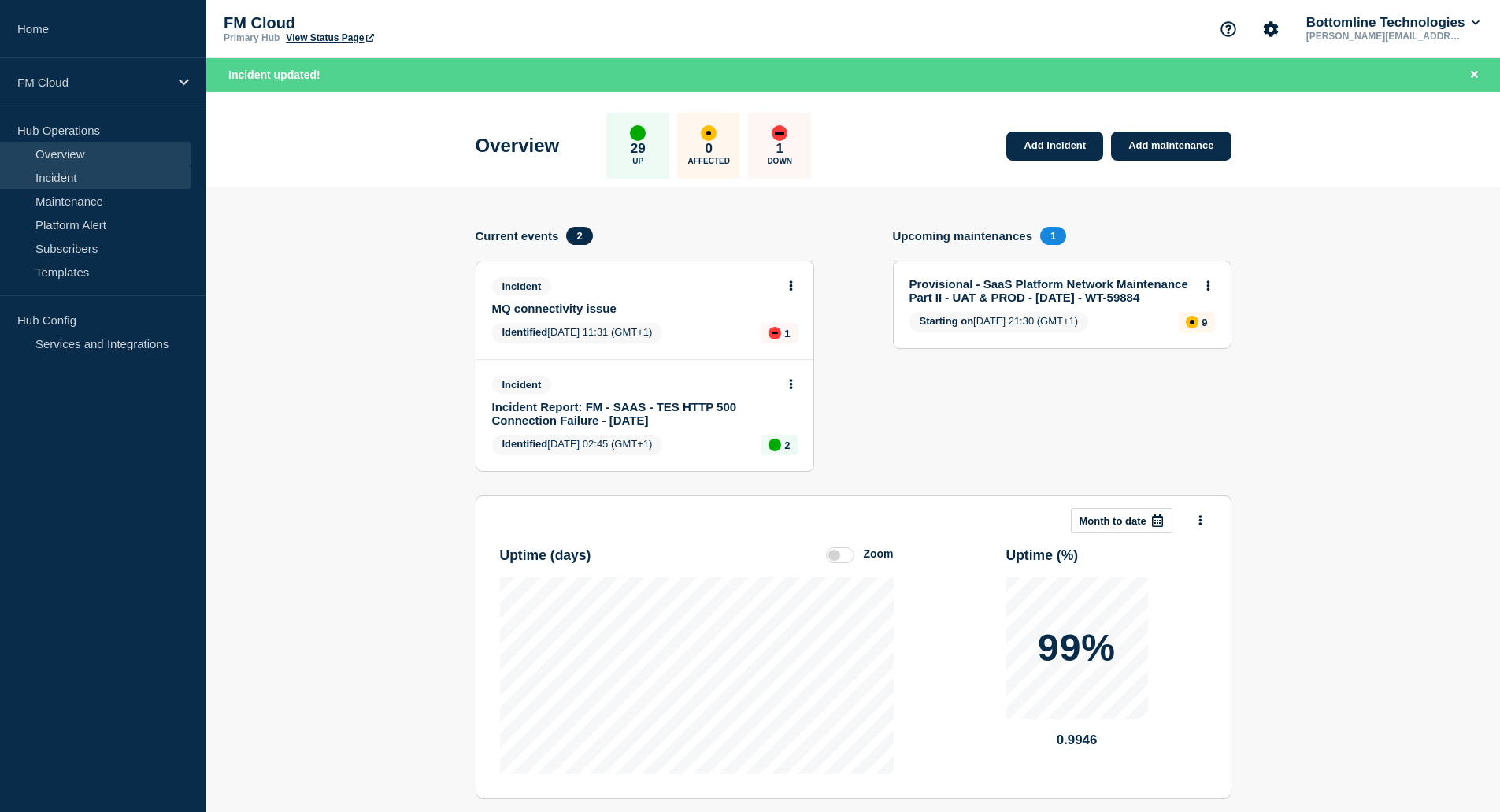
click at [93, 176] on link "Incident" at bounding box center [95, 177] width 190 height 24
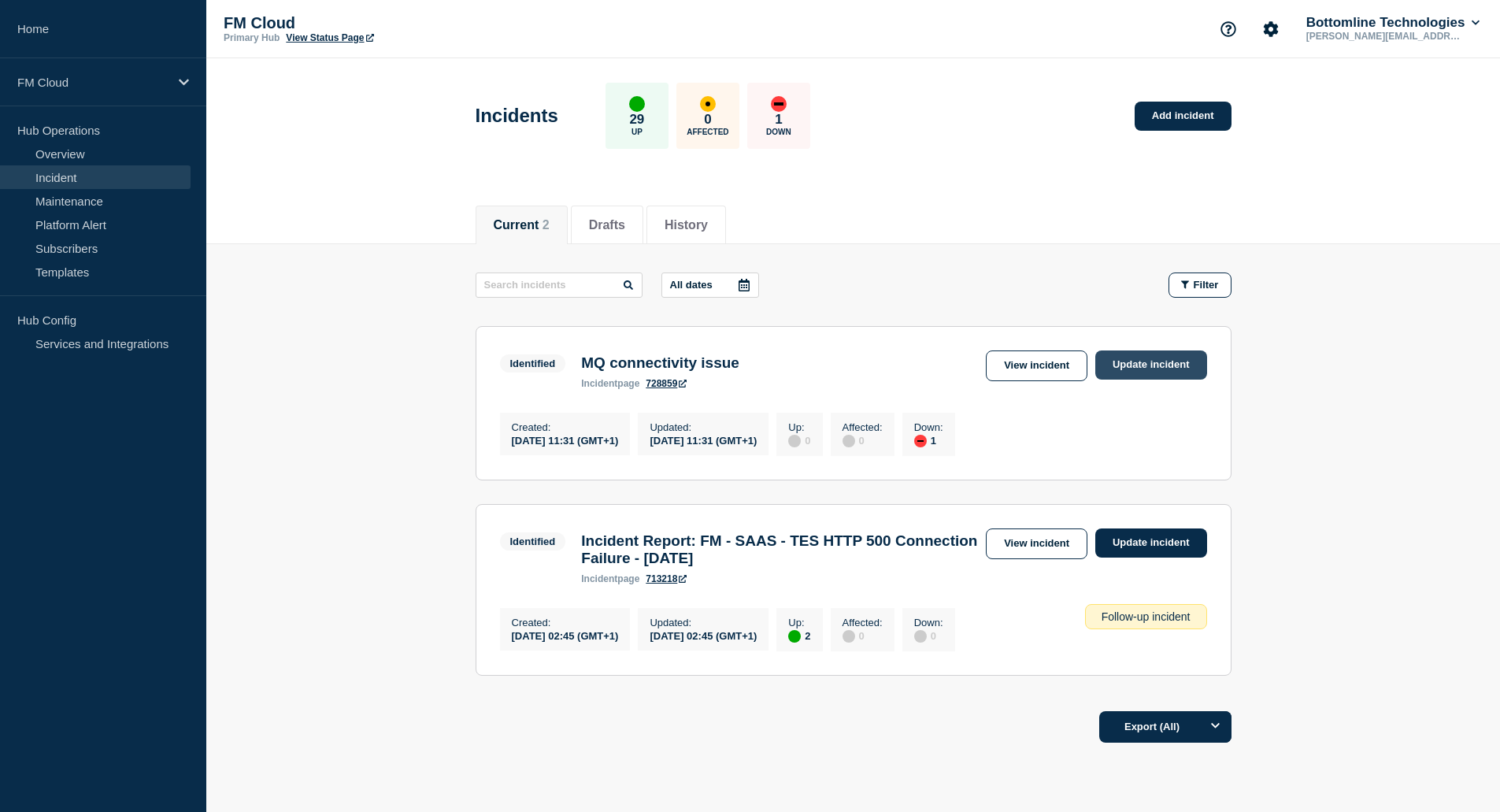
click at [1140, 361] on link "Update incident" at bounding box center [1151, 365] width 111 height 29
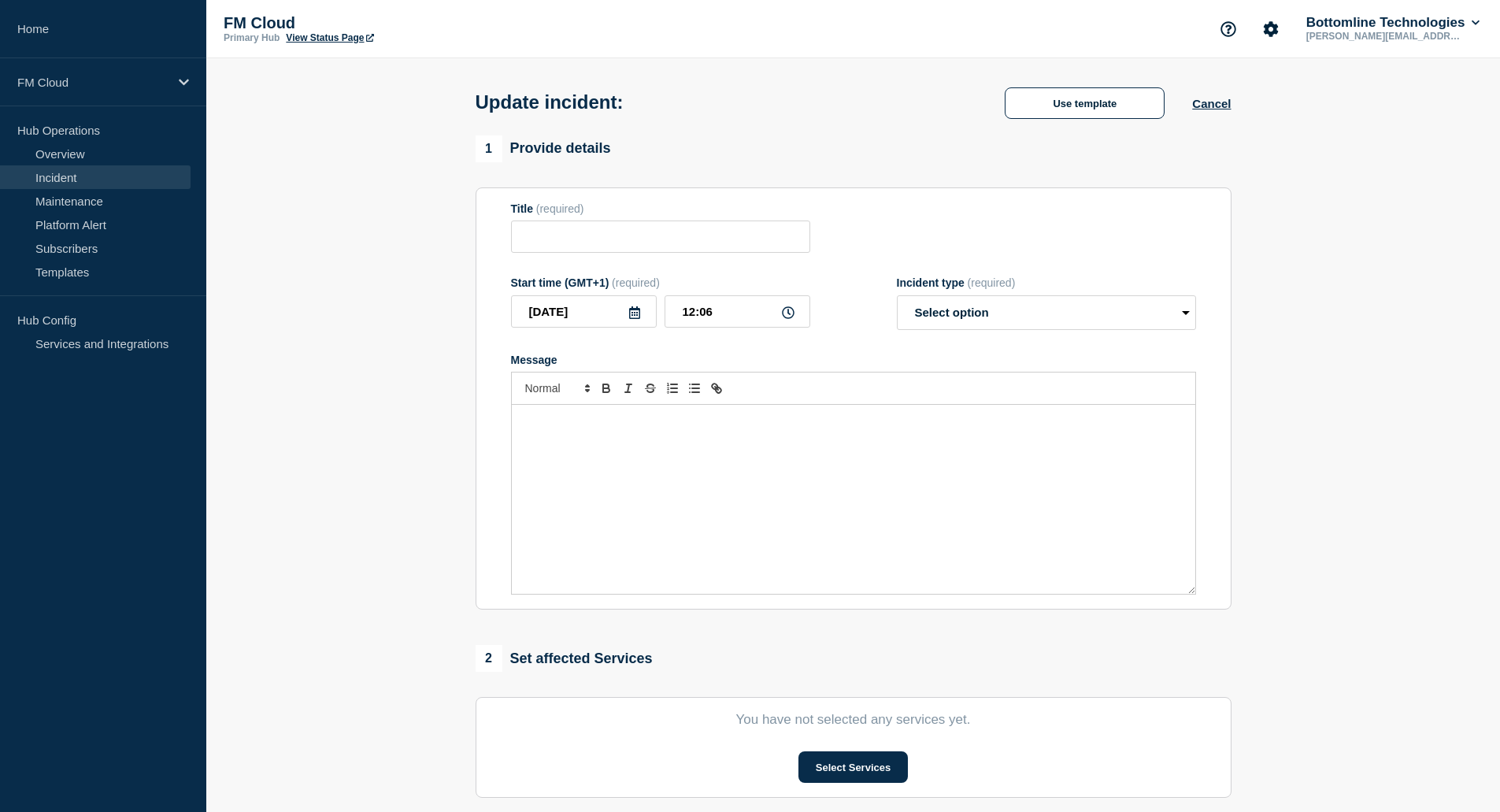
type input "MQ connectivity issue"
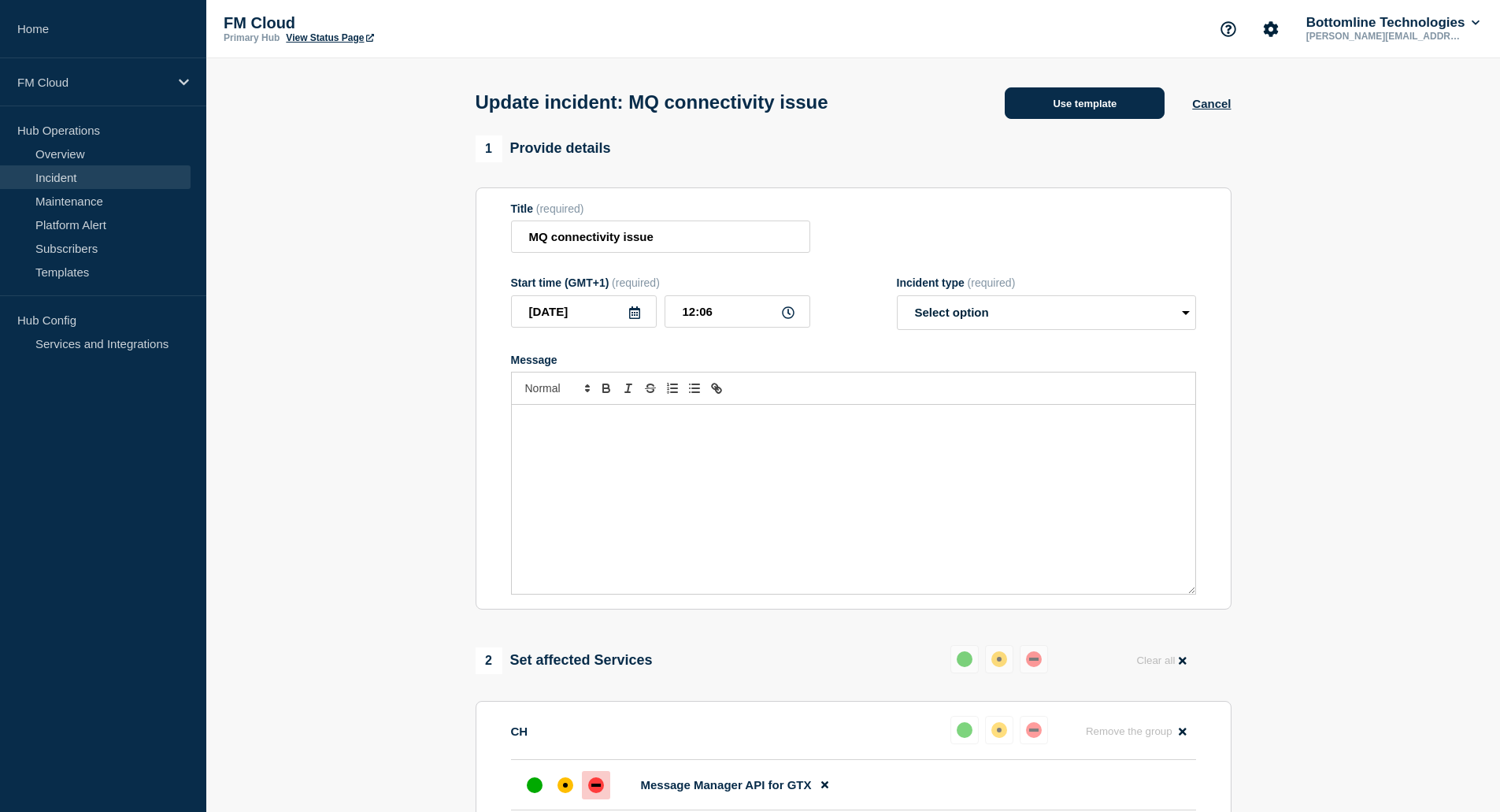
click at [1080, 112] on button "Use template" at bounding box center [1085, 103] width 160 height 32
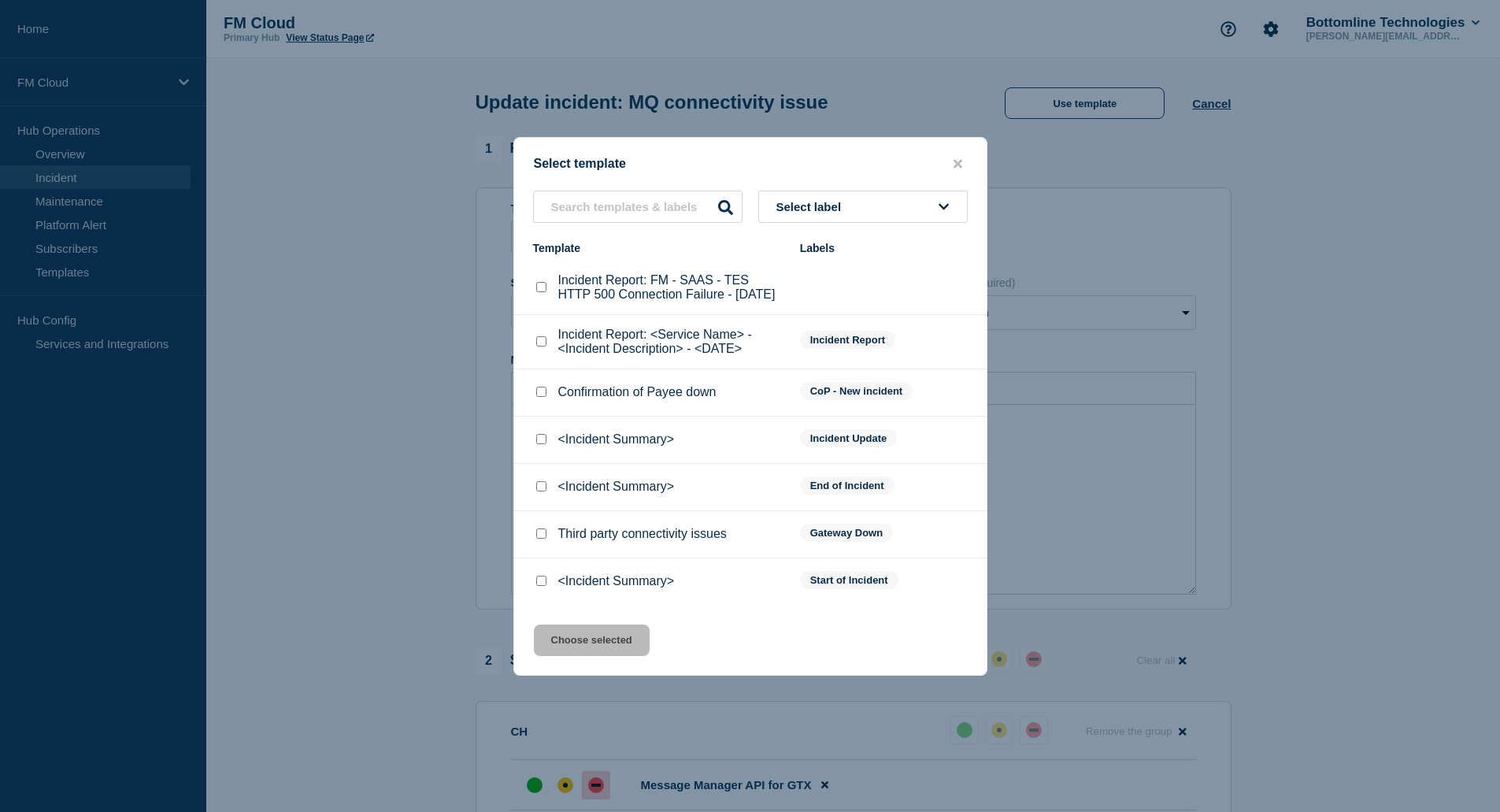
click at [543, 491] on input "<Incident Summary> checkbox" at bounding box center [542, 486] width 11 height 11
checkbox input "true"
click at [584, 646] on button "Choose selected" at bounding box center [592, 639] width 116 height 32
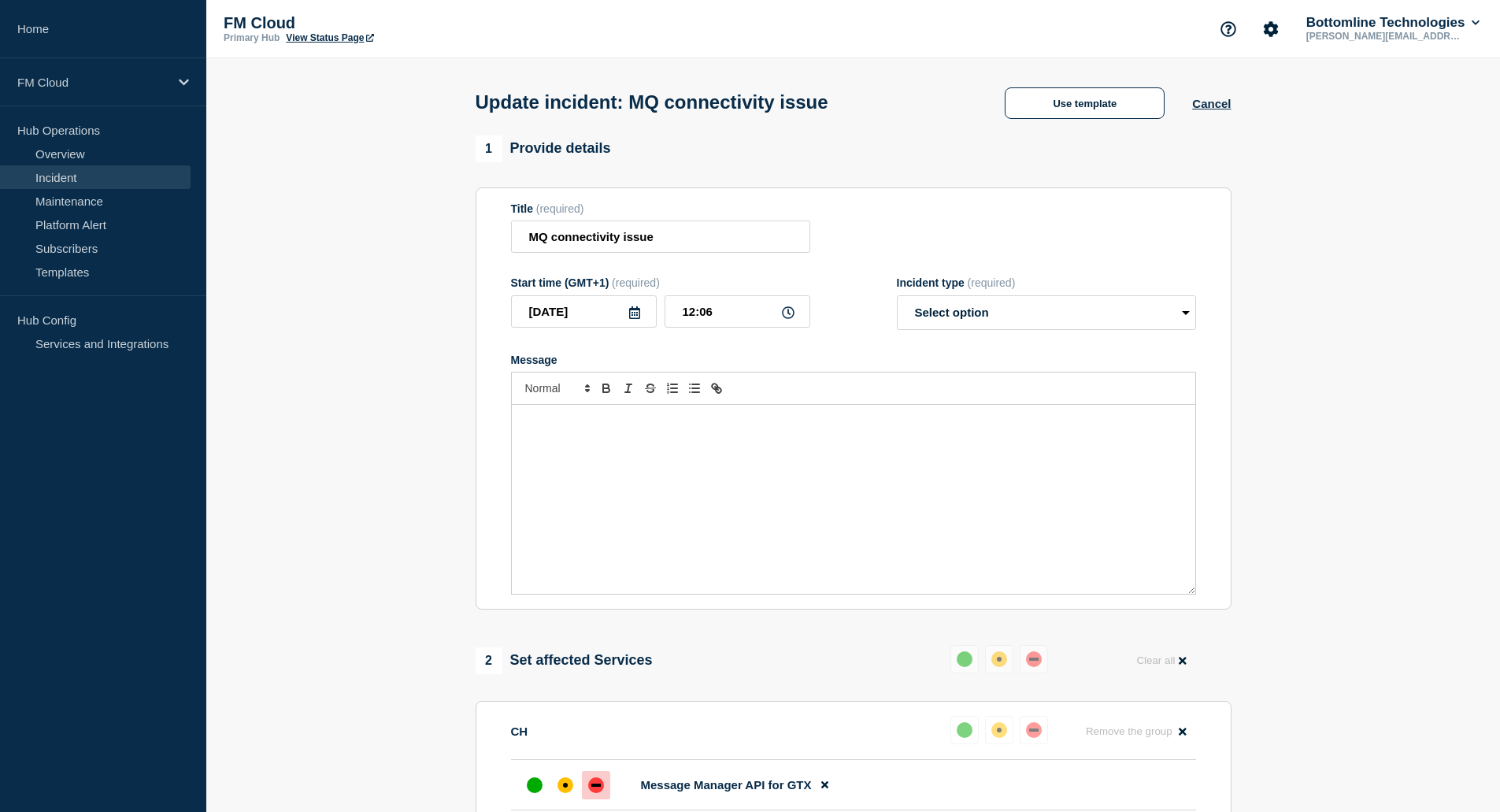
select select "resolved"
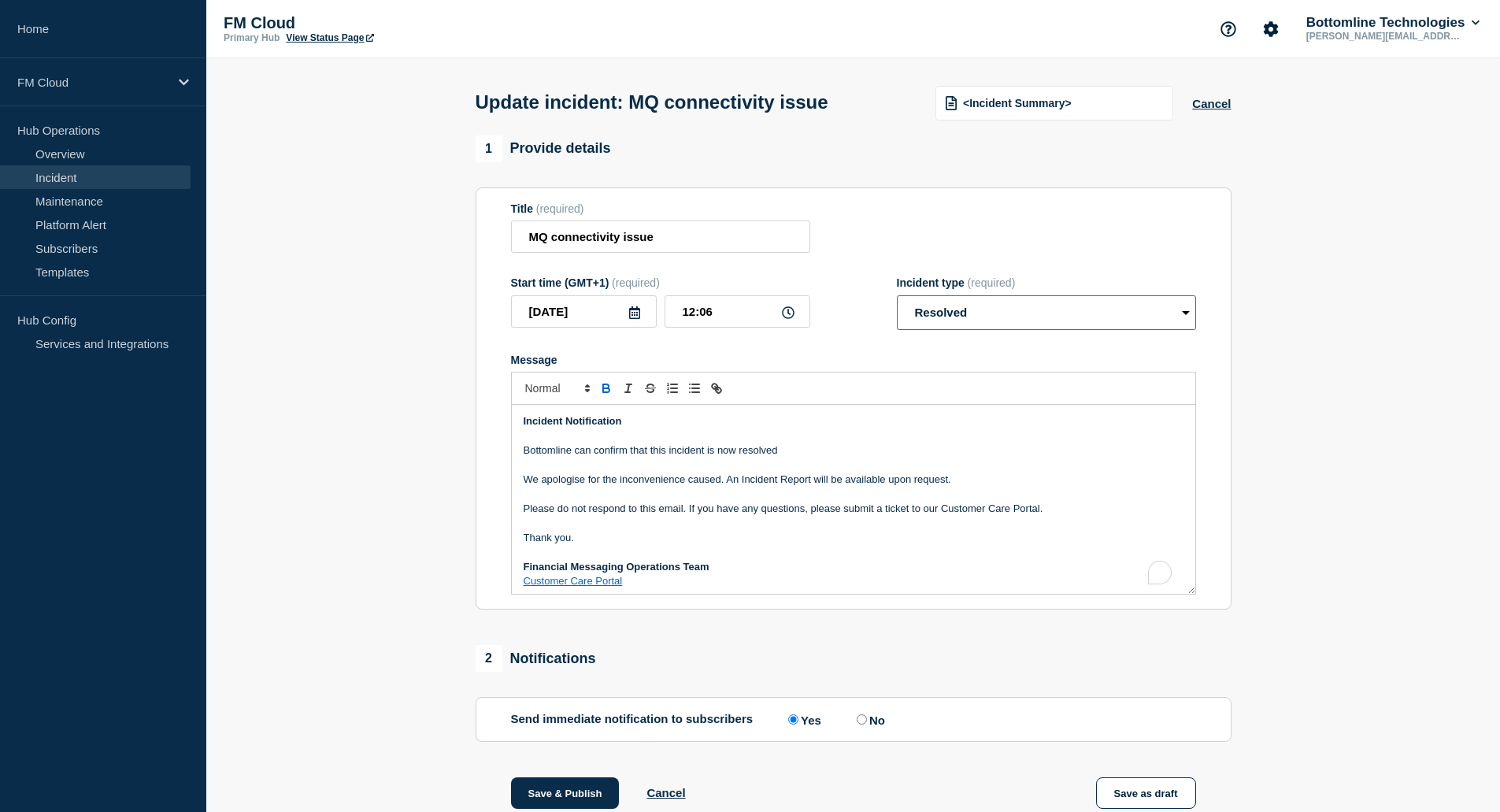
click at [966, 319] on select "Select option Investigating Identified Monitoring Resolved" at bounding box center [1047, 313] width 300 height 35
click at [1339, 260] on section "1 Provide details Title (required) MQ connectivity issue Start time (GMT+1) (re…" at bounding box center [854, 556] width 1294 height 841
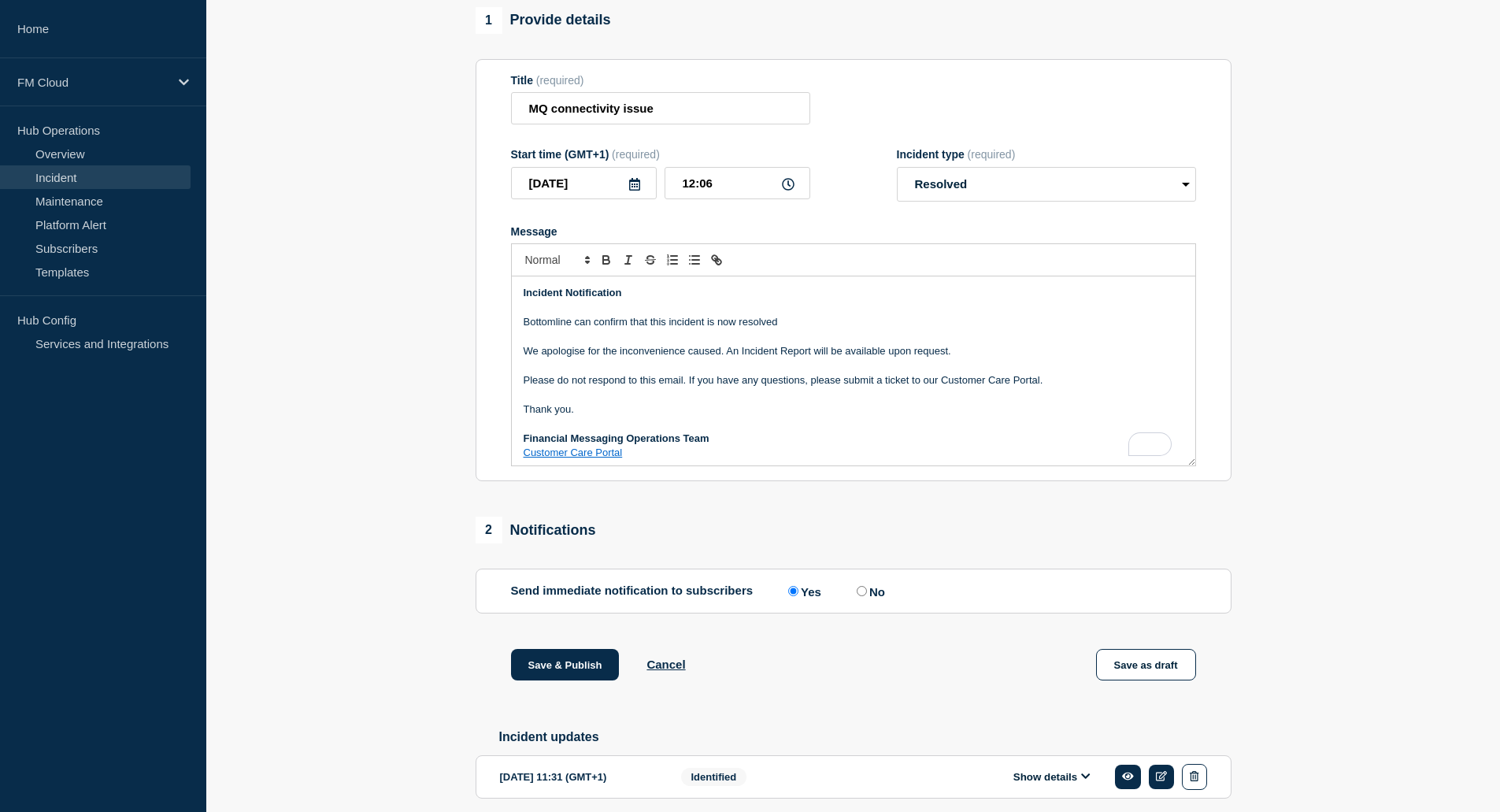
scroll to position [196, 0]
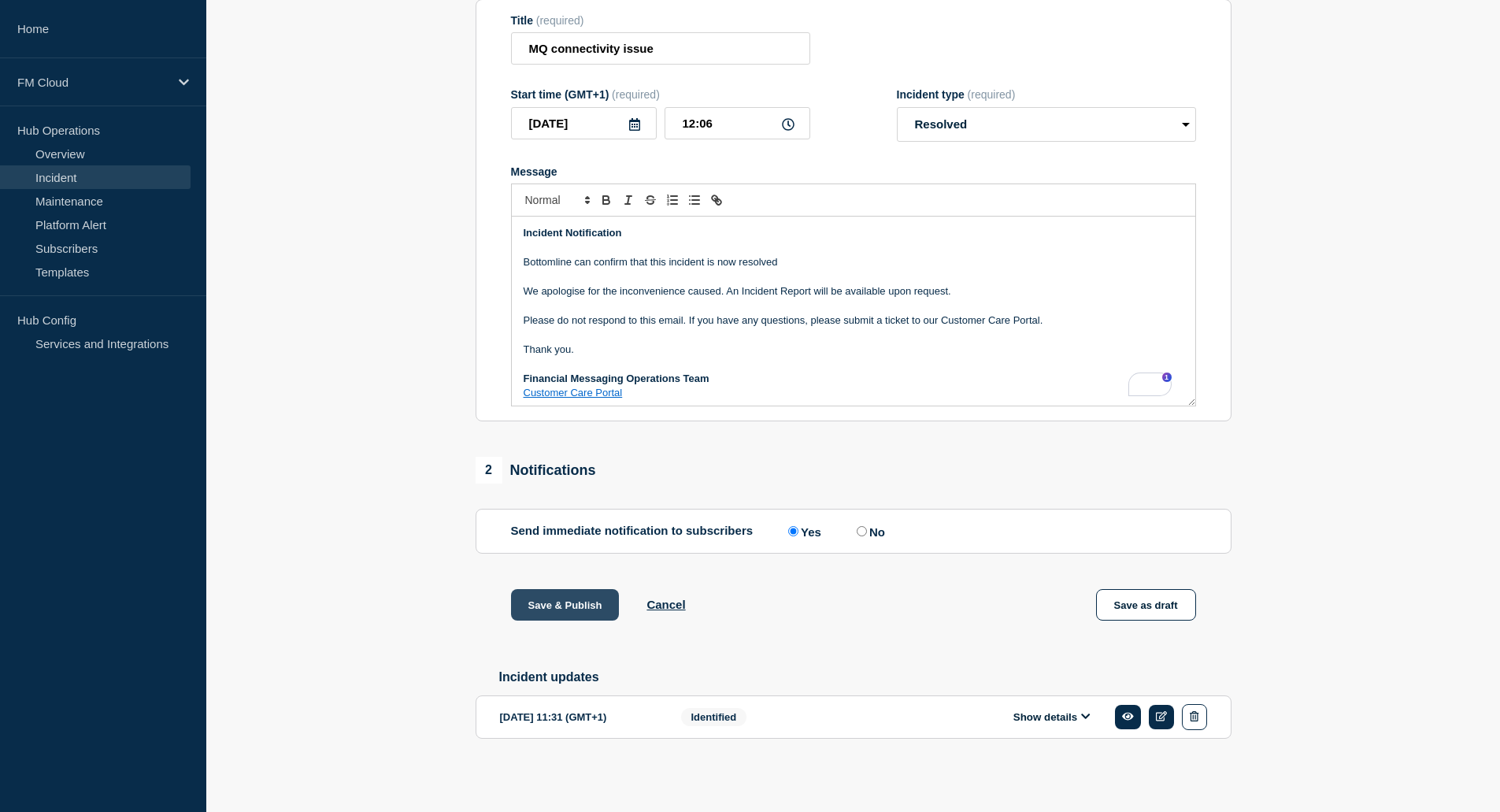
click at [571, 600] on button "Save & Publish" at bounding box center [565, 605] width 109 height 32
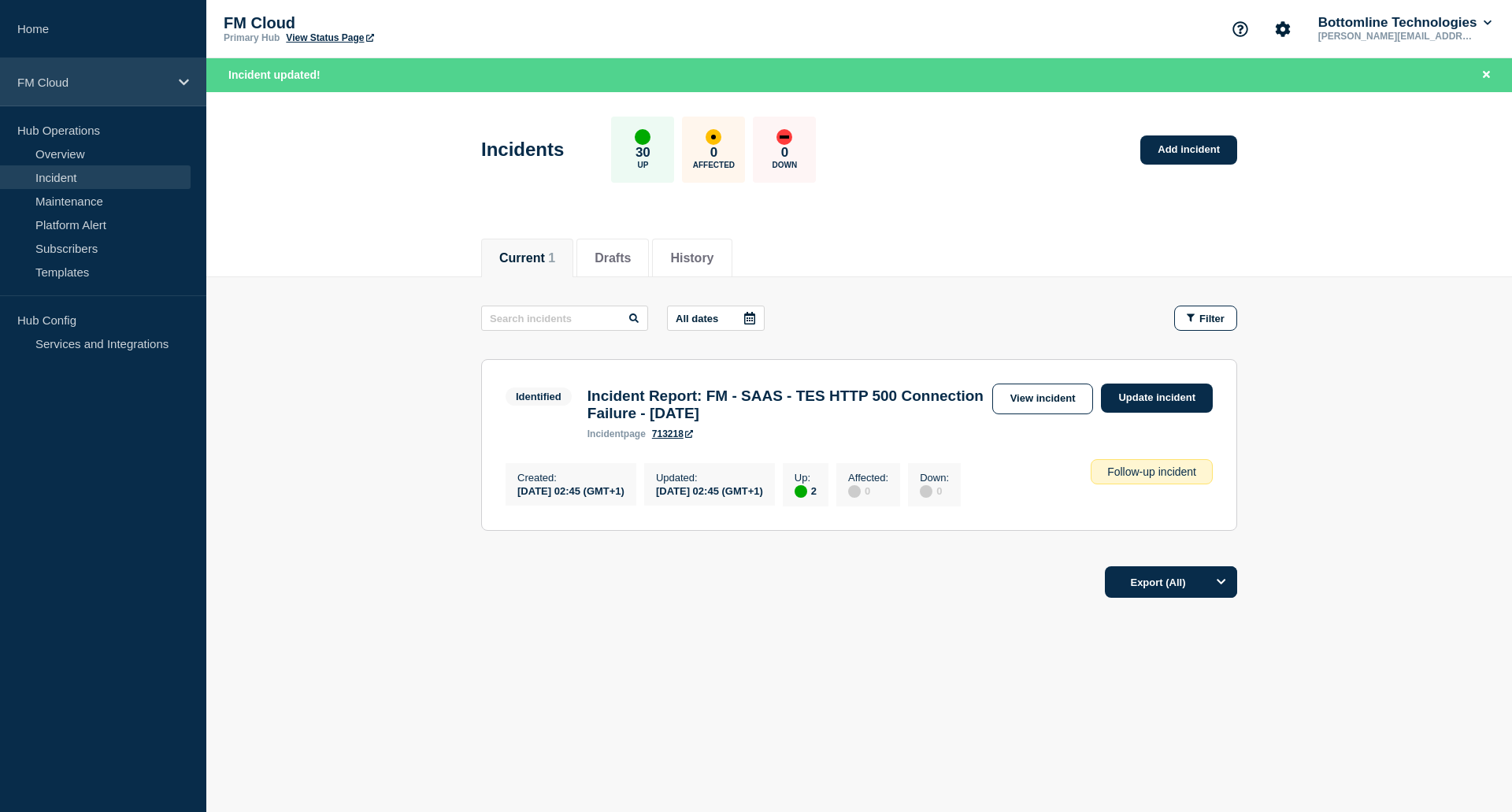
click at [65, 80] on p "FM Cloud" at bounding box center [92, 83] width 151 height 13
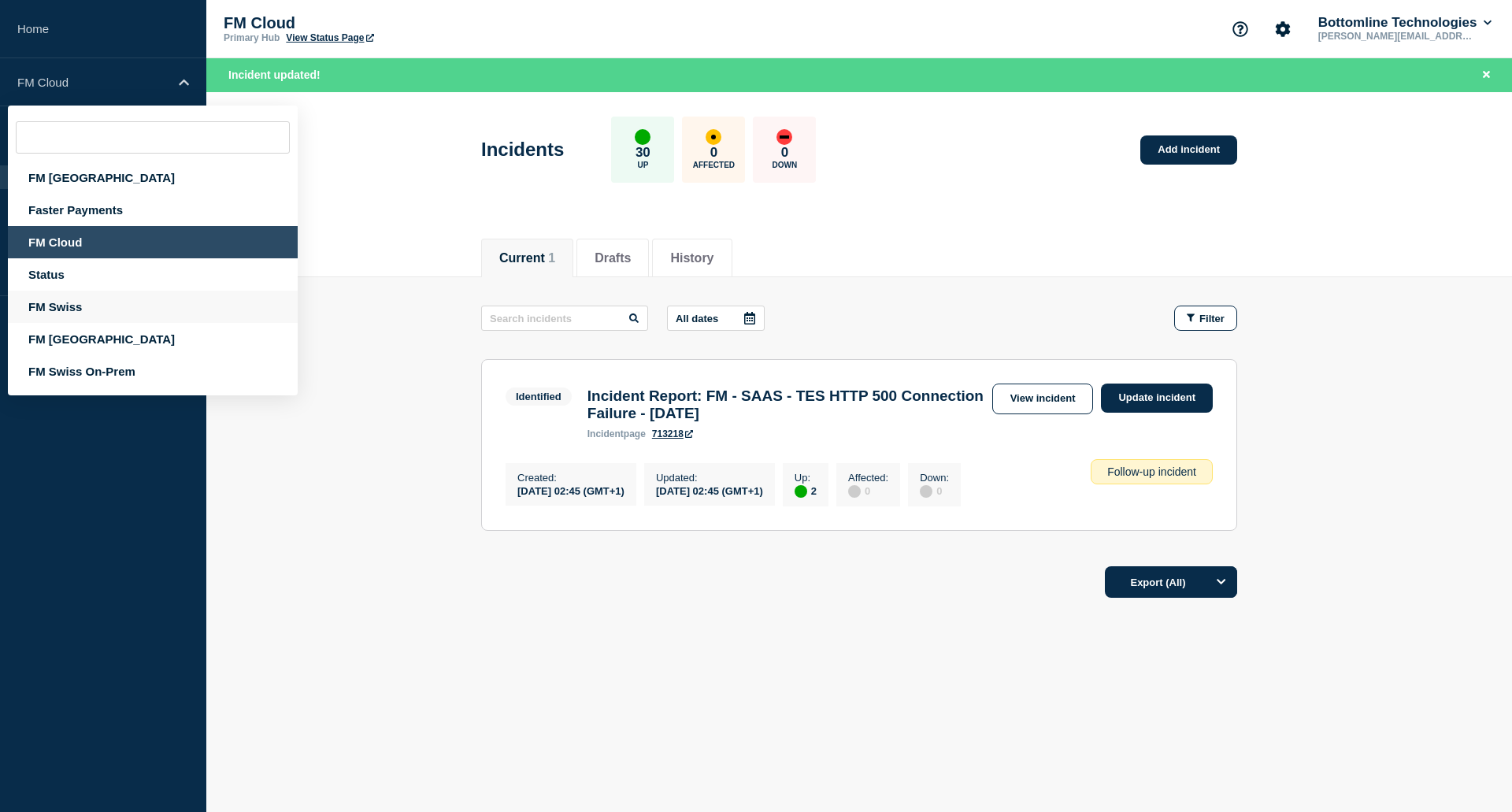
click at [46, 302] on div "FM Swiss" at bounding box center [153, 307] width 290 height 33
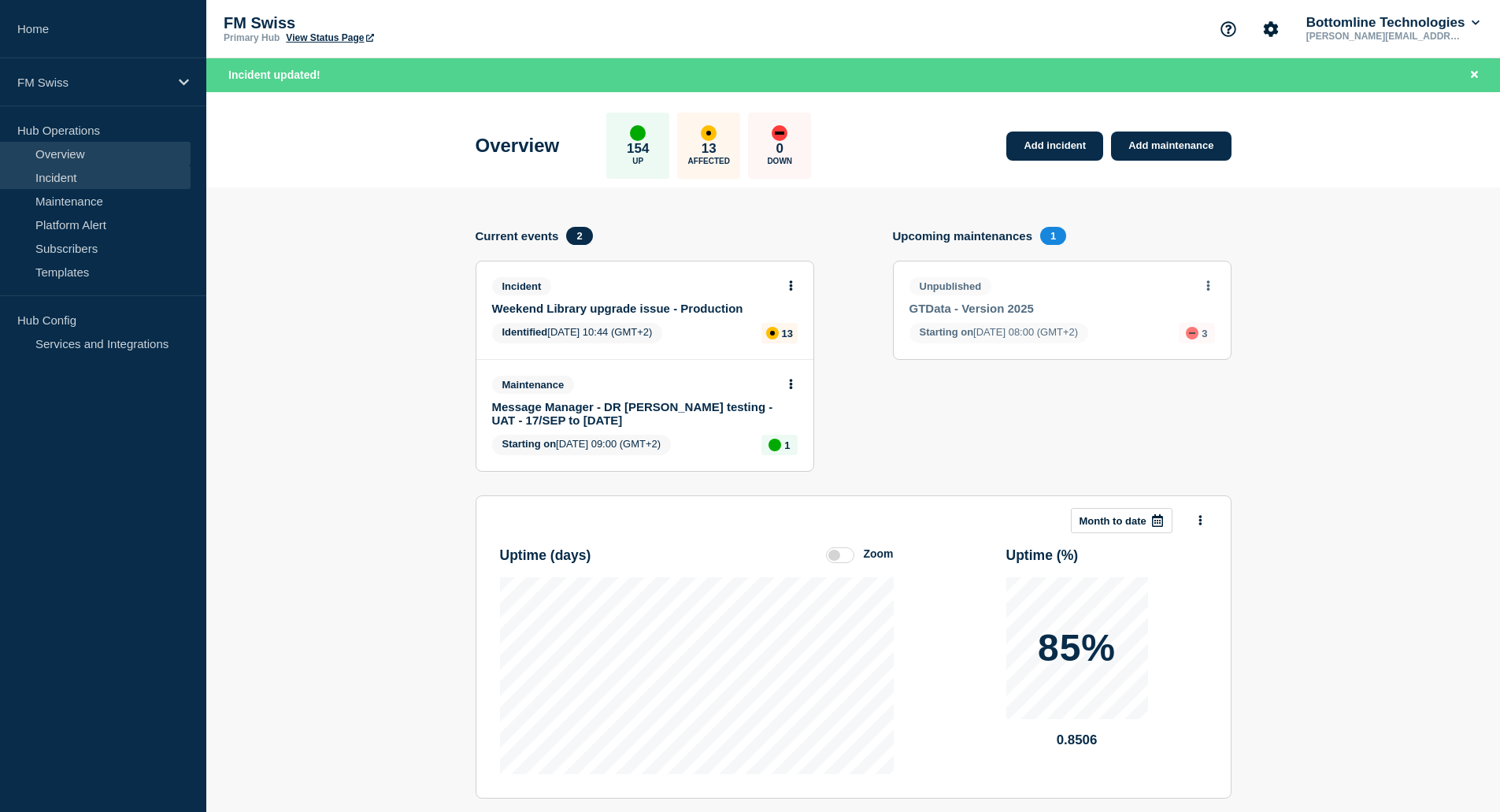
click at [52, 169] on link "Incident" at bounding box center [95, 177] width 190 height 24
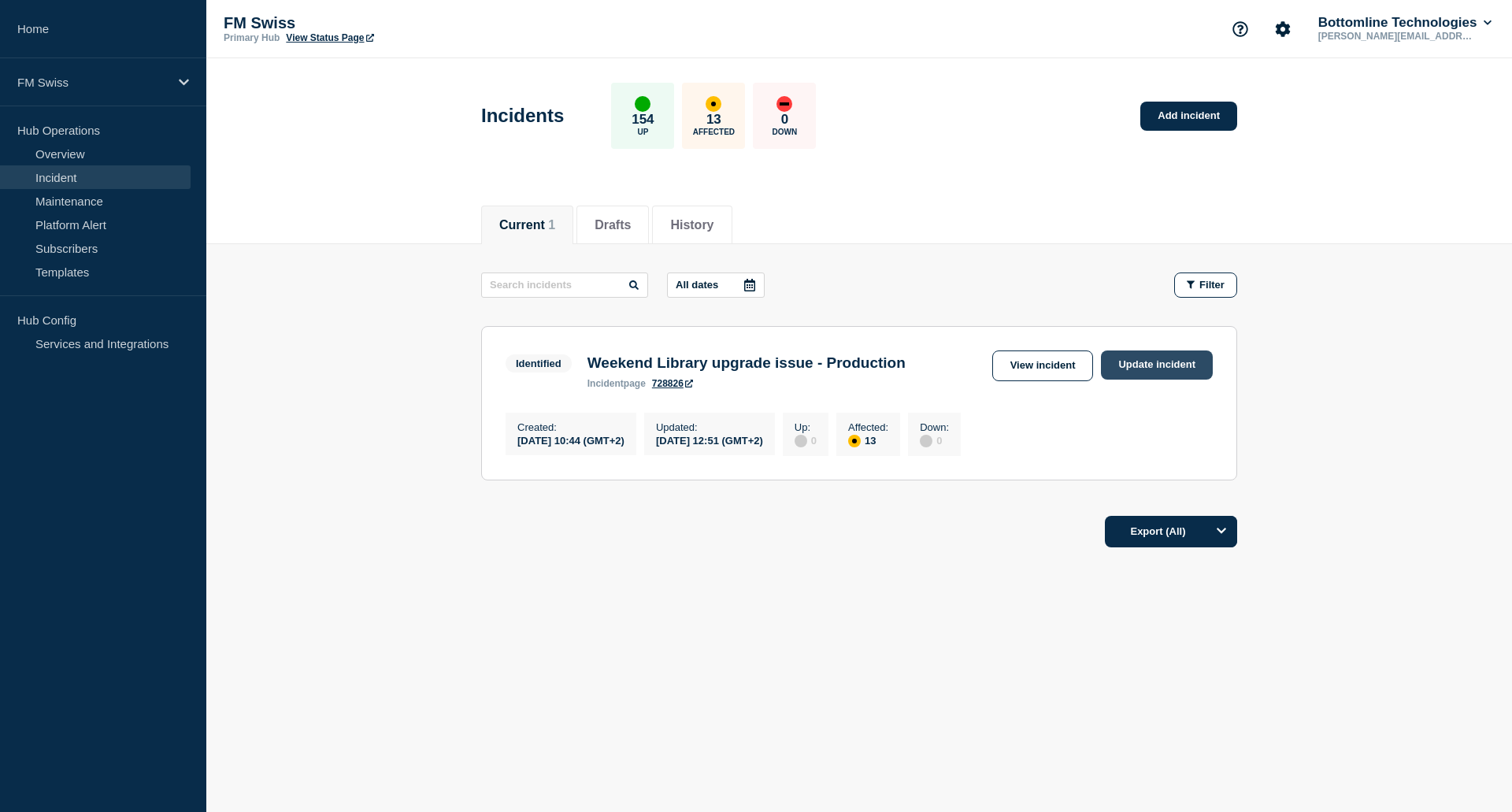
click at [1141, 366] on link "Update incident" at bounding box center [1157, 365] width 111 height 29
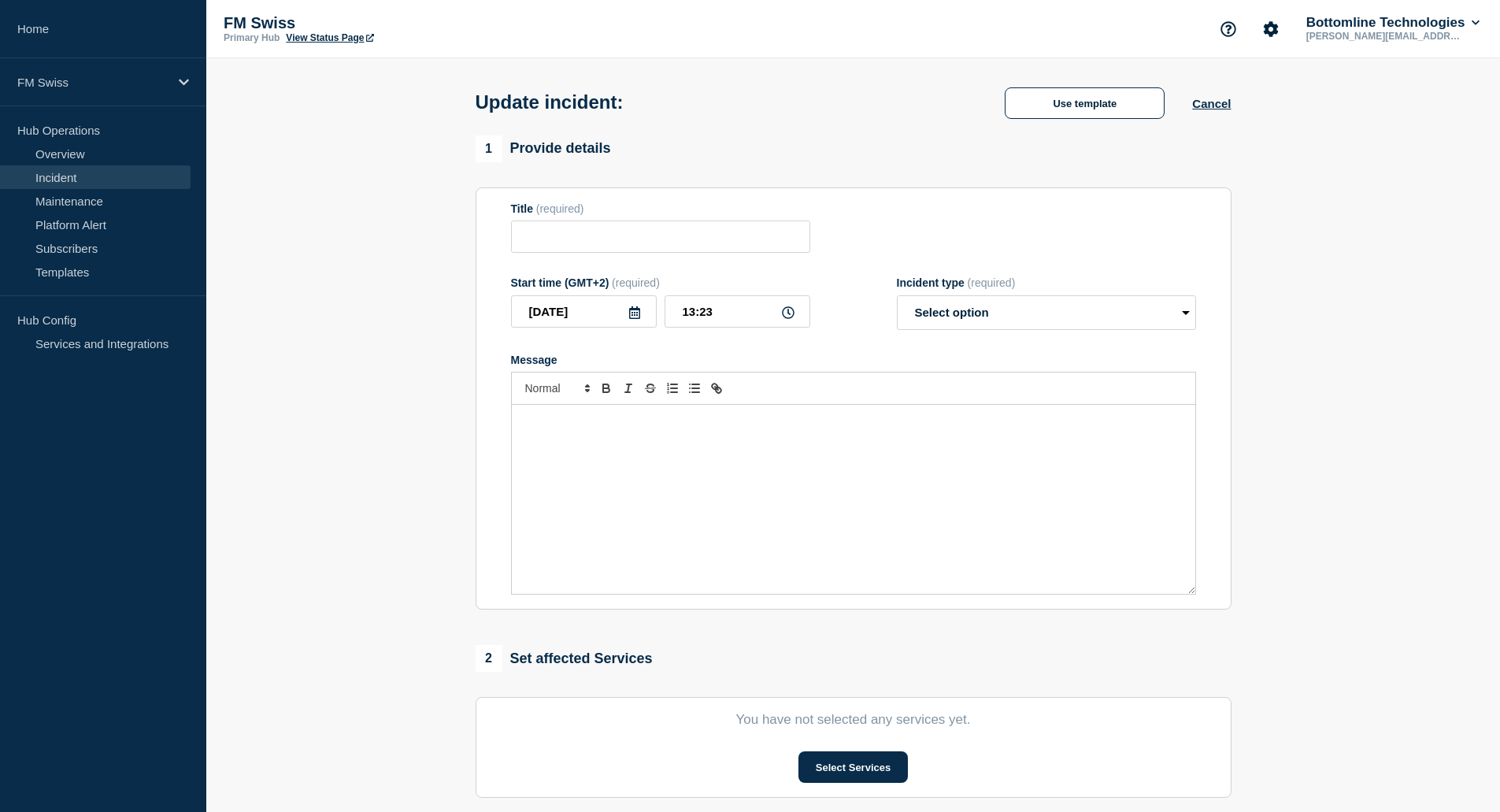
type input "Weekend Library upgrade issue - Production"
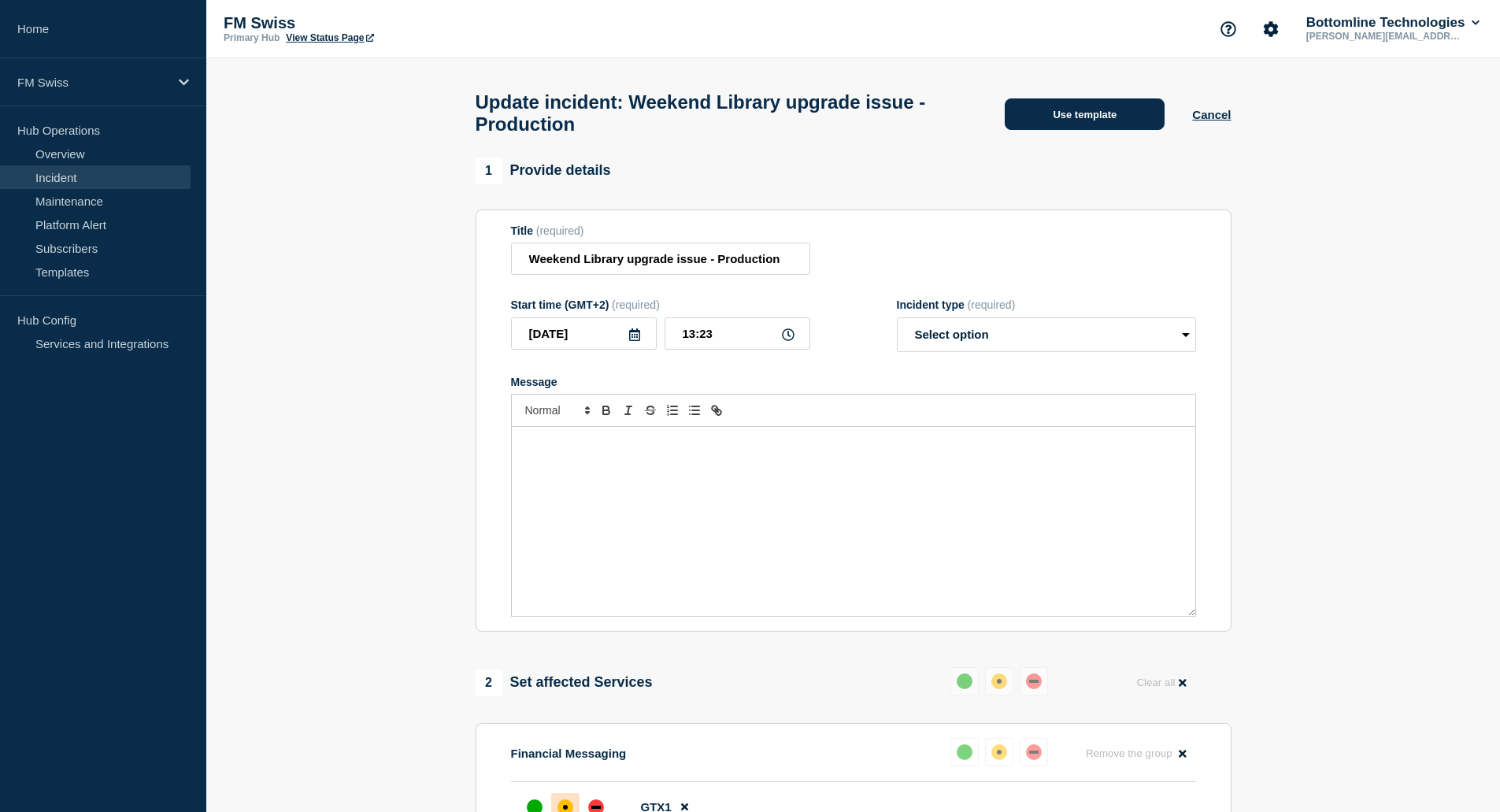
click at [1052, 119] on button "Use template" at bounding box center [1085, 114] width 160 height 32
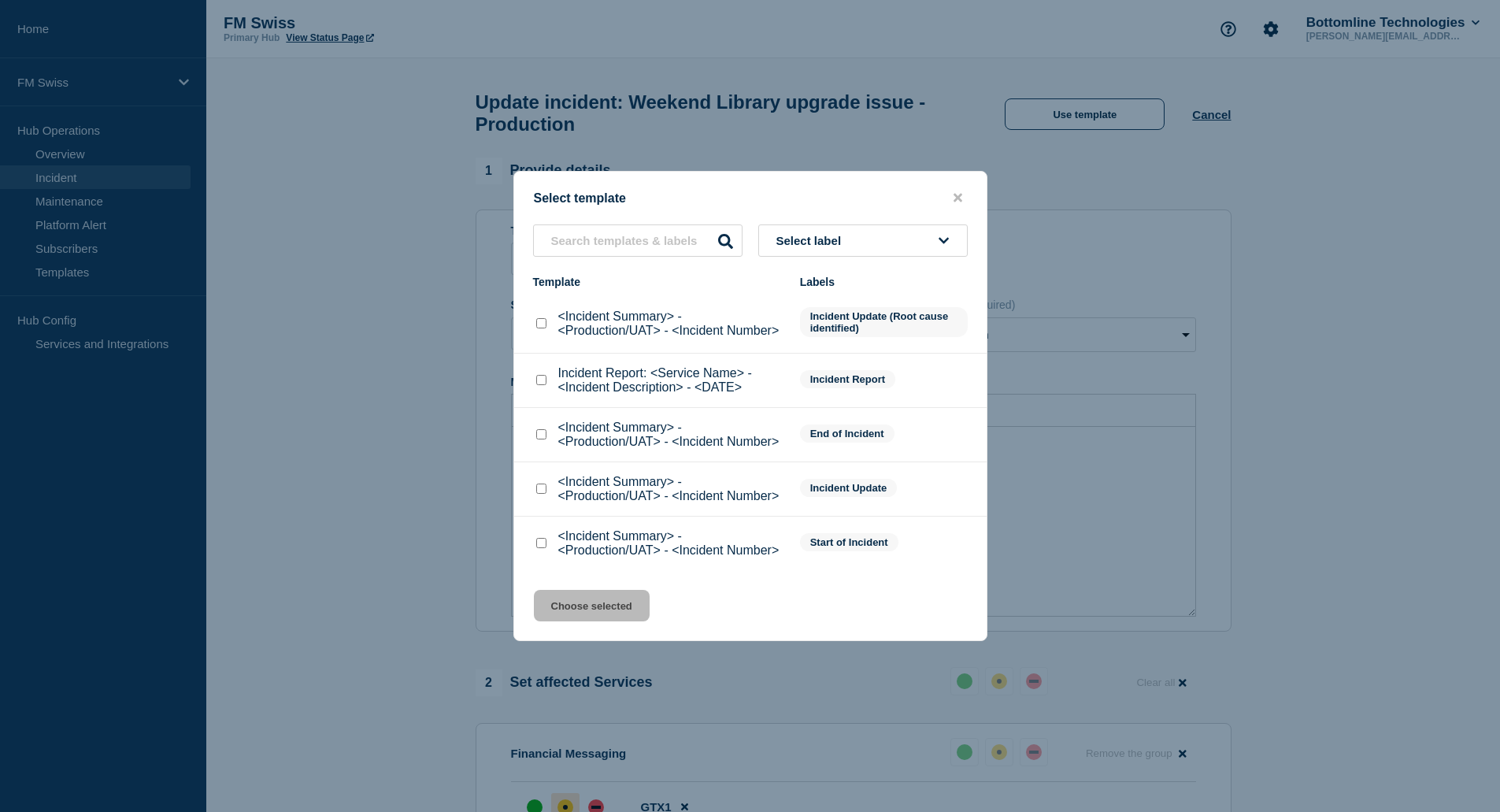
click at [541, 493] on input "<Incident Summary> - <Production/UAT> - <Incident Number> checkbox" at bounding box center [542, 489] width 11 height 11
checkbox input "true"
click at [593, 614] on button "Choose selected" at bounding box center [592, 605] width 116 height 32
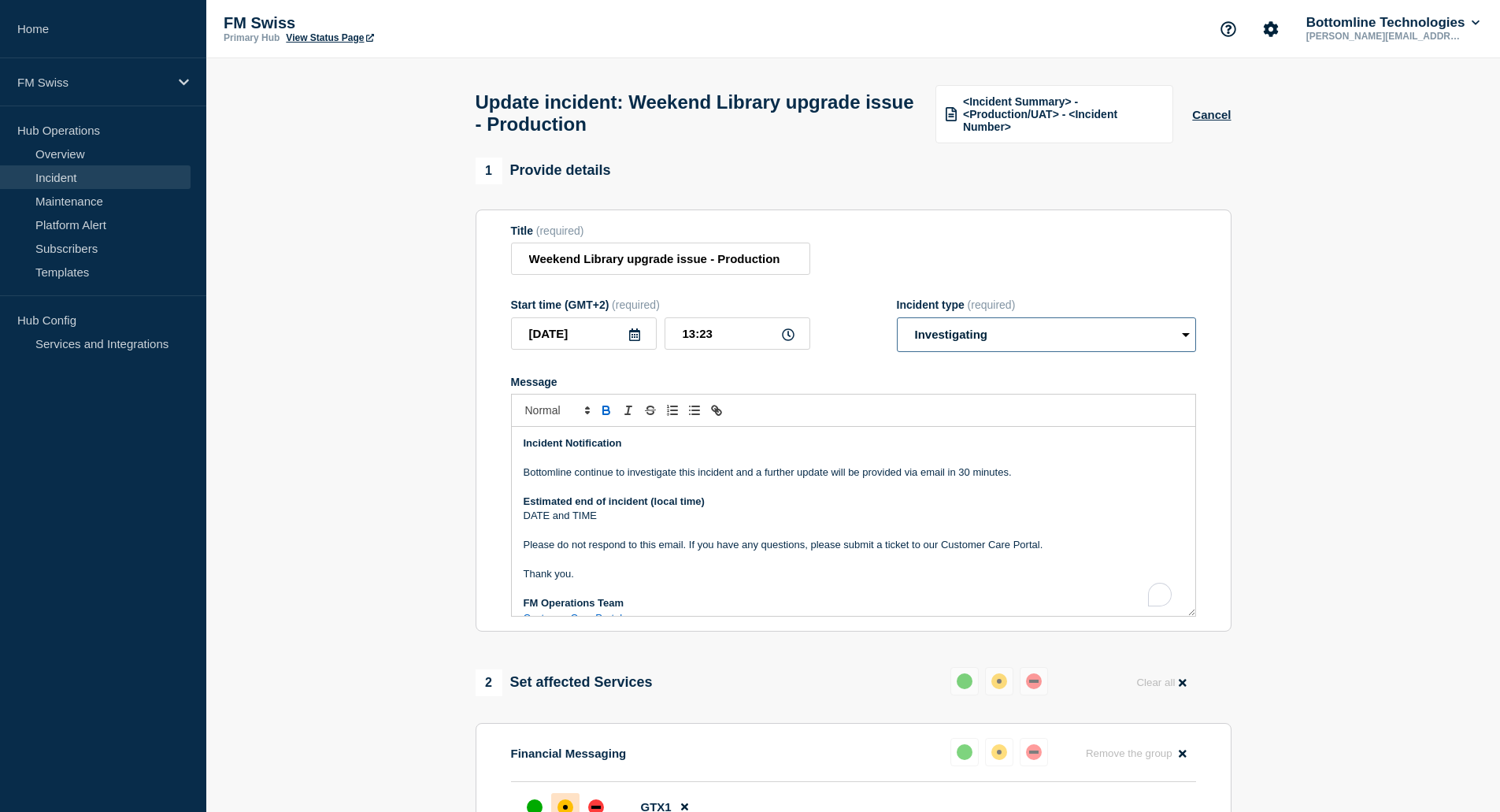
click at [977, 346] on select "Select option Investigating Identified Monitoring Resolved" at bounding box center [1047, 335] width 300 height 35
select select "identified"
click at [897, 324] on select "Select option Investigating Identified Monitoring Resolved" at bounding box center [1047, 335] width 300 height 35
drag, startPoint x: 520, startPoint y: 480, endPoint x: 1009, endPoint y: 481, distance: 489.0
click at [1009, 481] on div "Incident Notification Bottomline continue to investigate this incident and a fu…" at bounding box center [854, 521] width 684 height 189
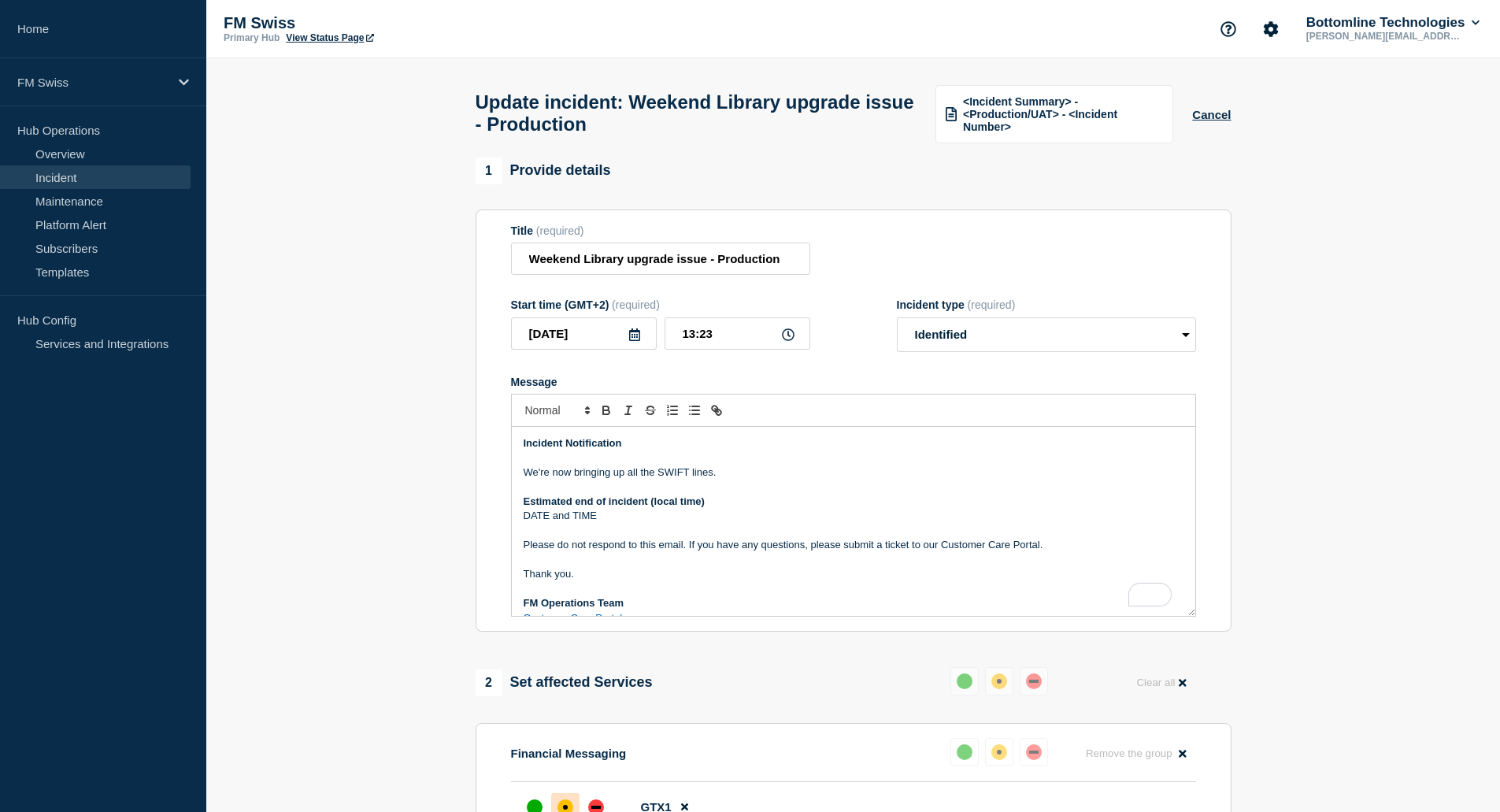
click at [646, 520] on p "DATE and TIME" at bounding box center [853, 515] width 660 height 14
click at [528, 478] on p "We're now bringing up all the SWIFT lines." at bounding box center [853, 472] width 660 height 14
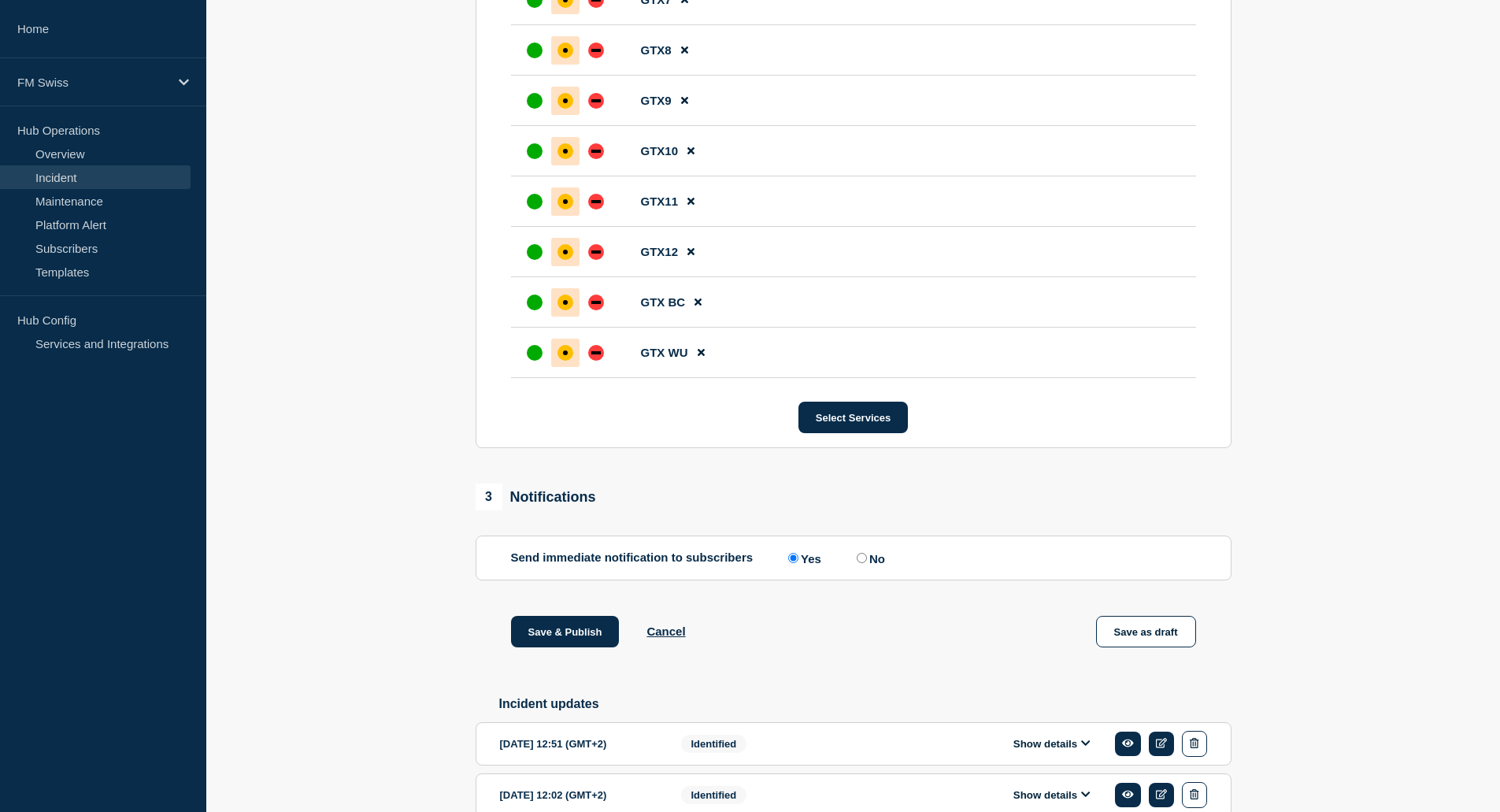
scroll to position [1251, 0]
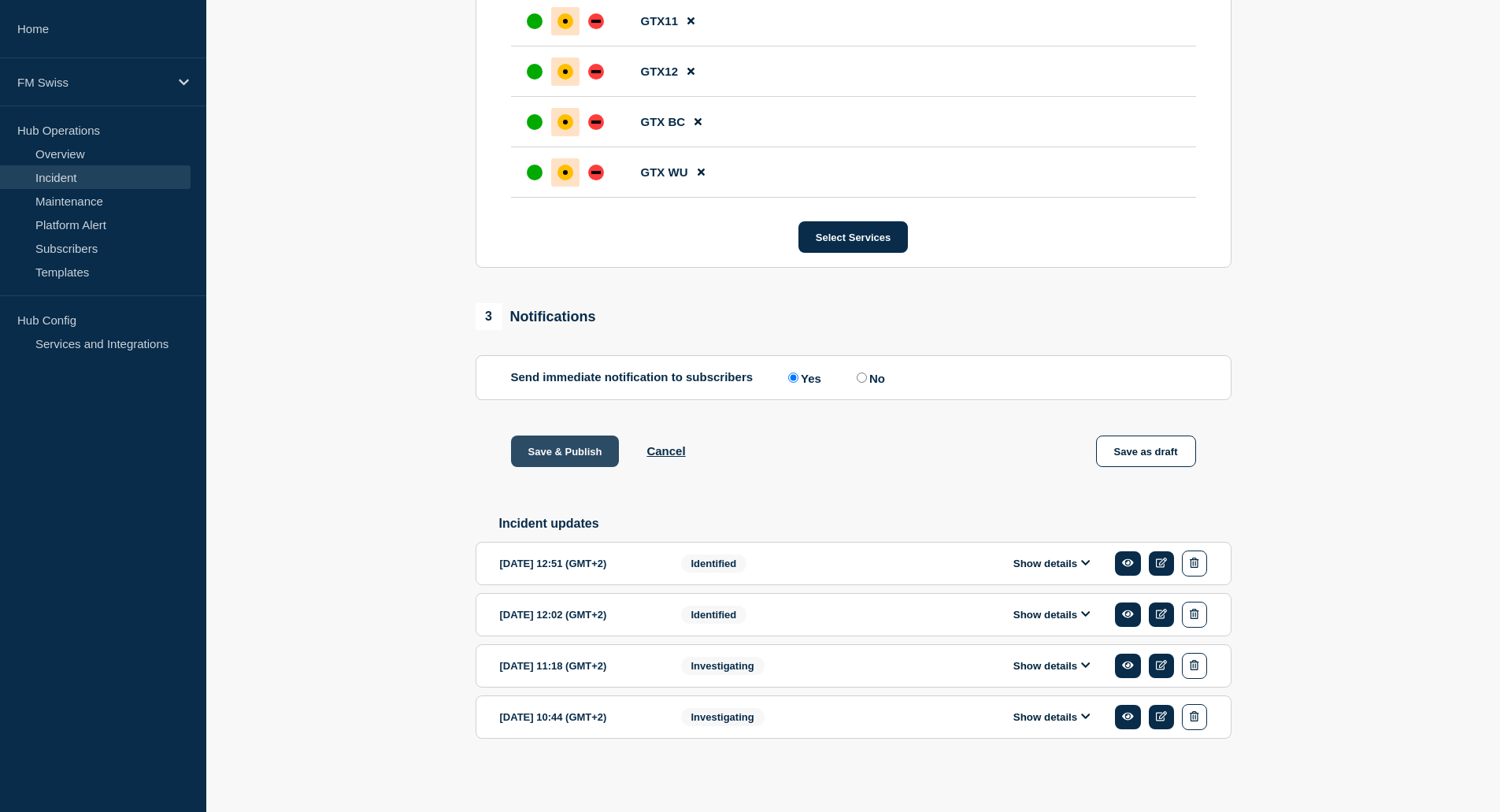
click at [560, 449] on button "Save & Publish" at bounding box center [565, 451] width 109 height 32
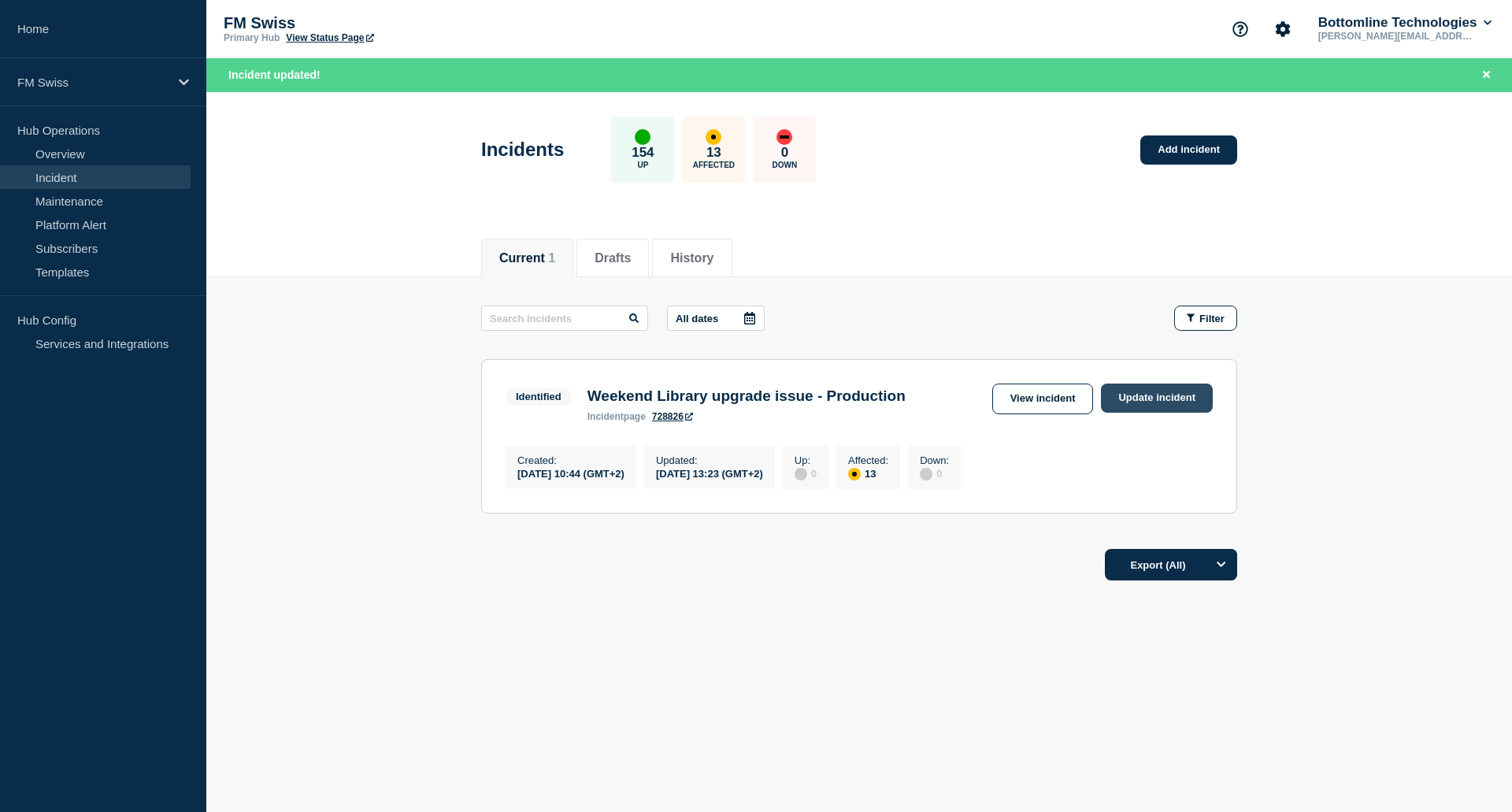
click at [1167, 395] on link "Update incident" at bounding box center [1157, 397] width 111 height 29
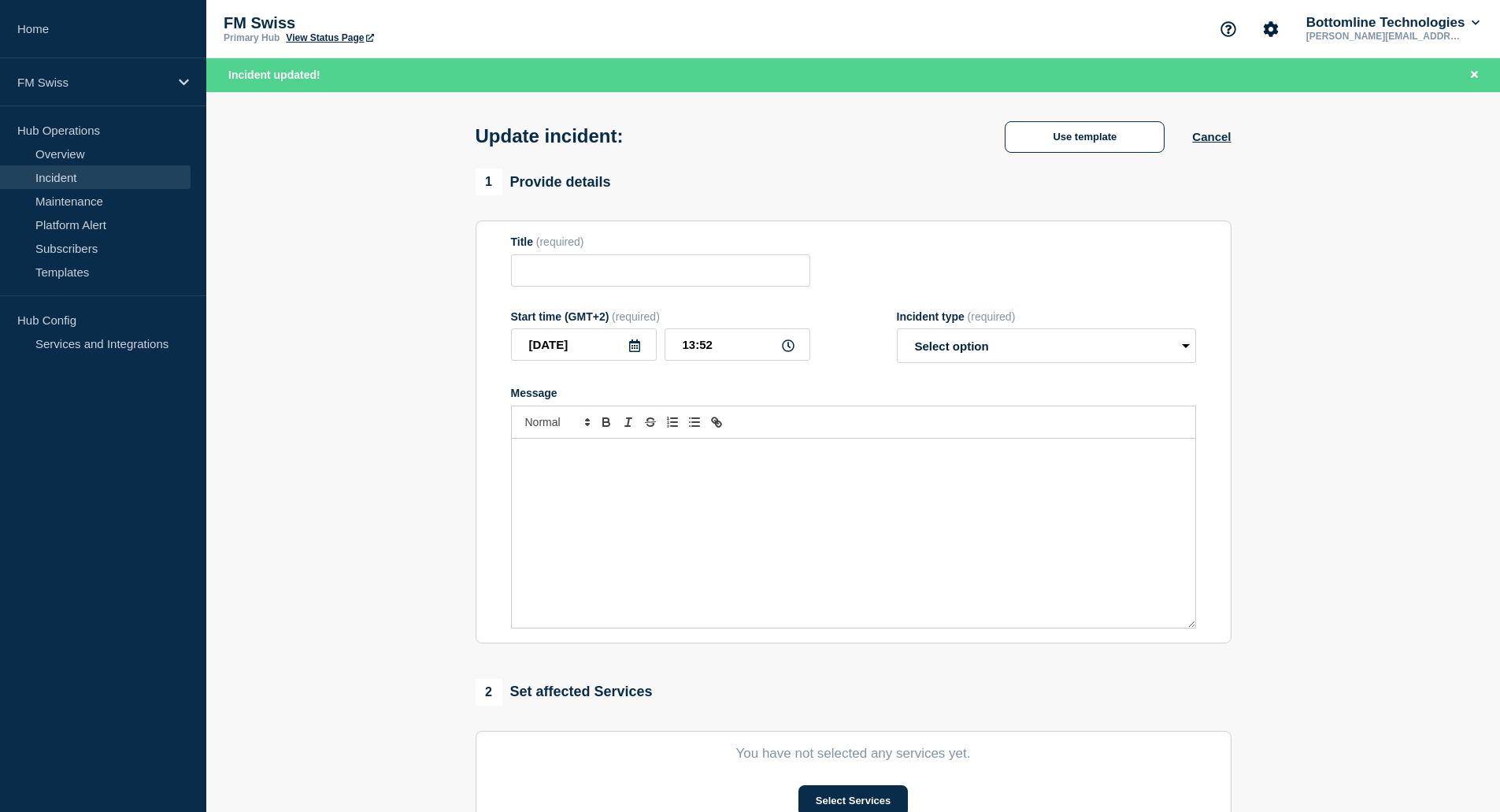
type input "Weekend Library upgrade issue - Production"
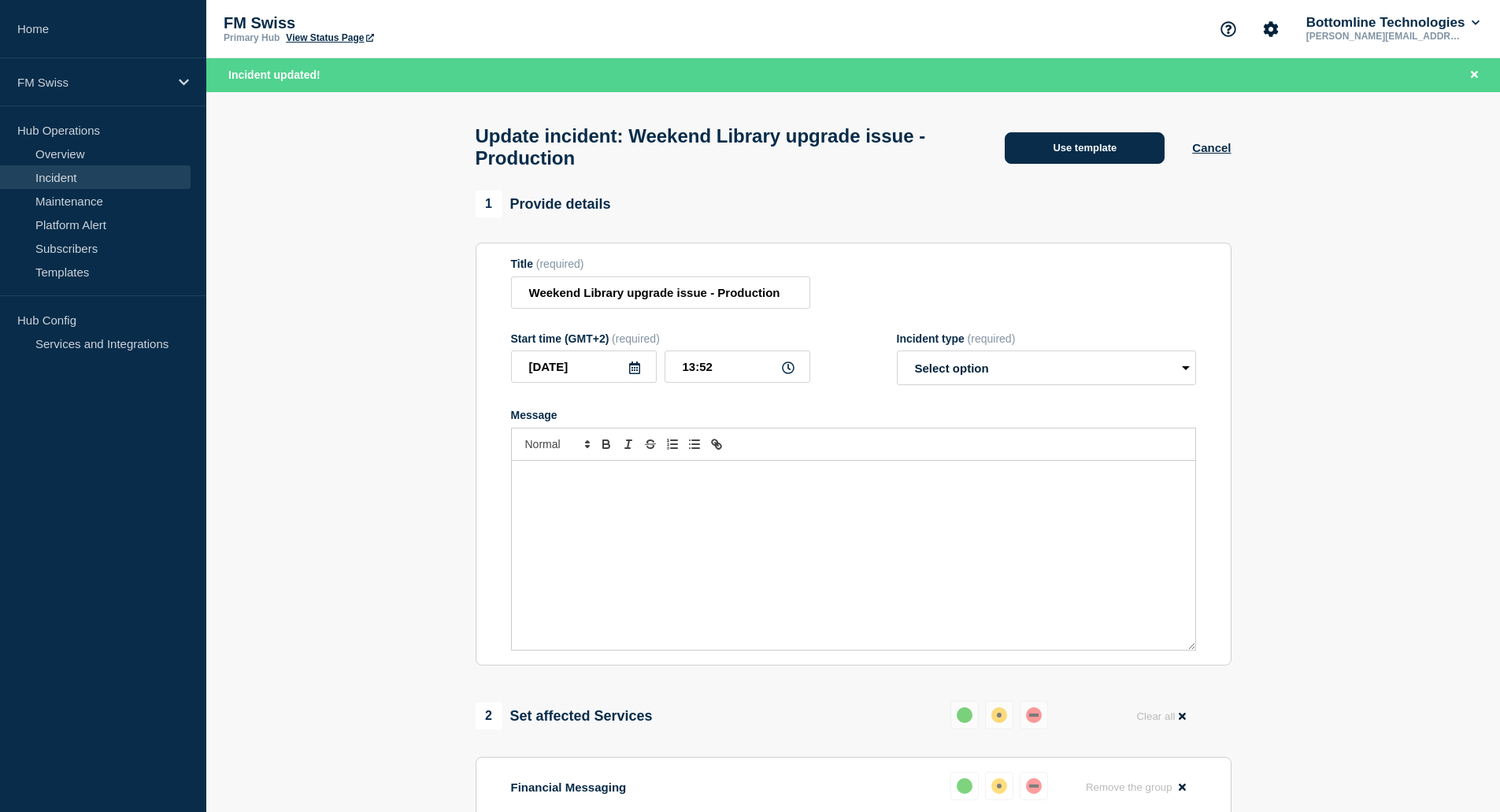
click at [1083, 157] on button "Use template" at bounding box center [1085, 148] width 160 height 32
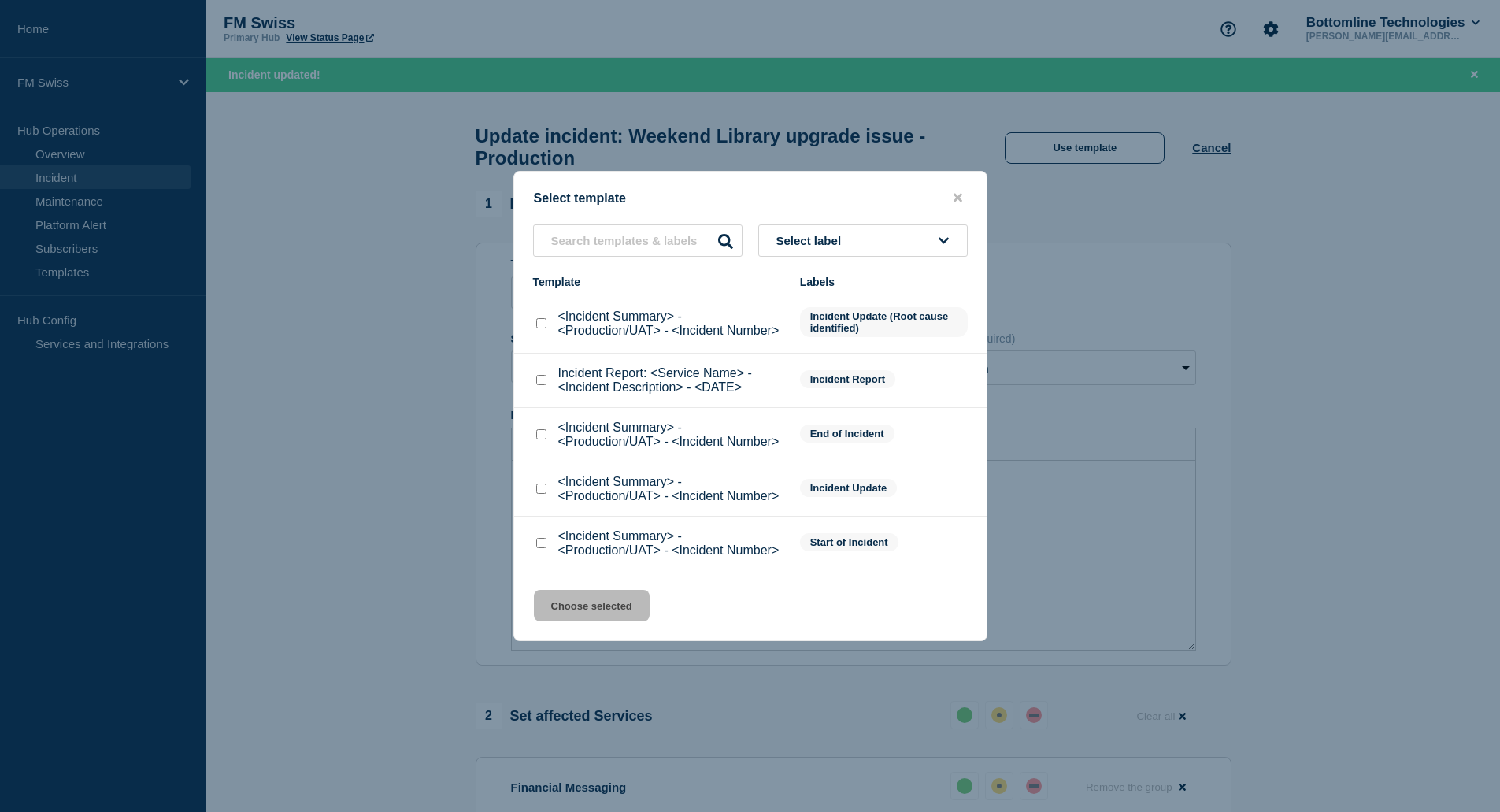
click at [542, 436] on input "<Incident Summary> - <Production/UAT> - <Incident Number> checkbox" at bounding box center [542, 434] width 11 height 11
checkbox input "true"
click at [604, 609] on button "Choose selected" at bounding box center [592, 605] width 116 height 32
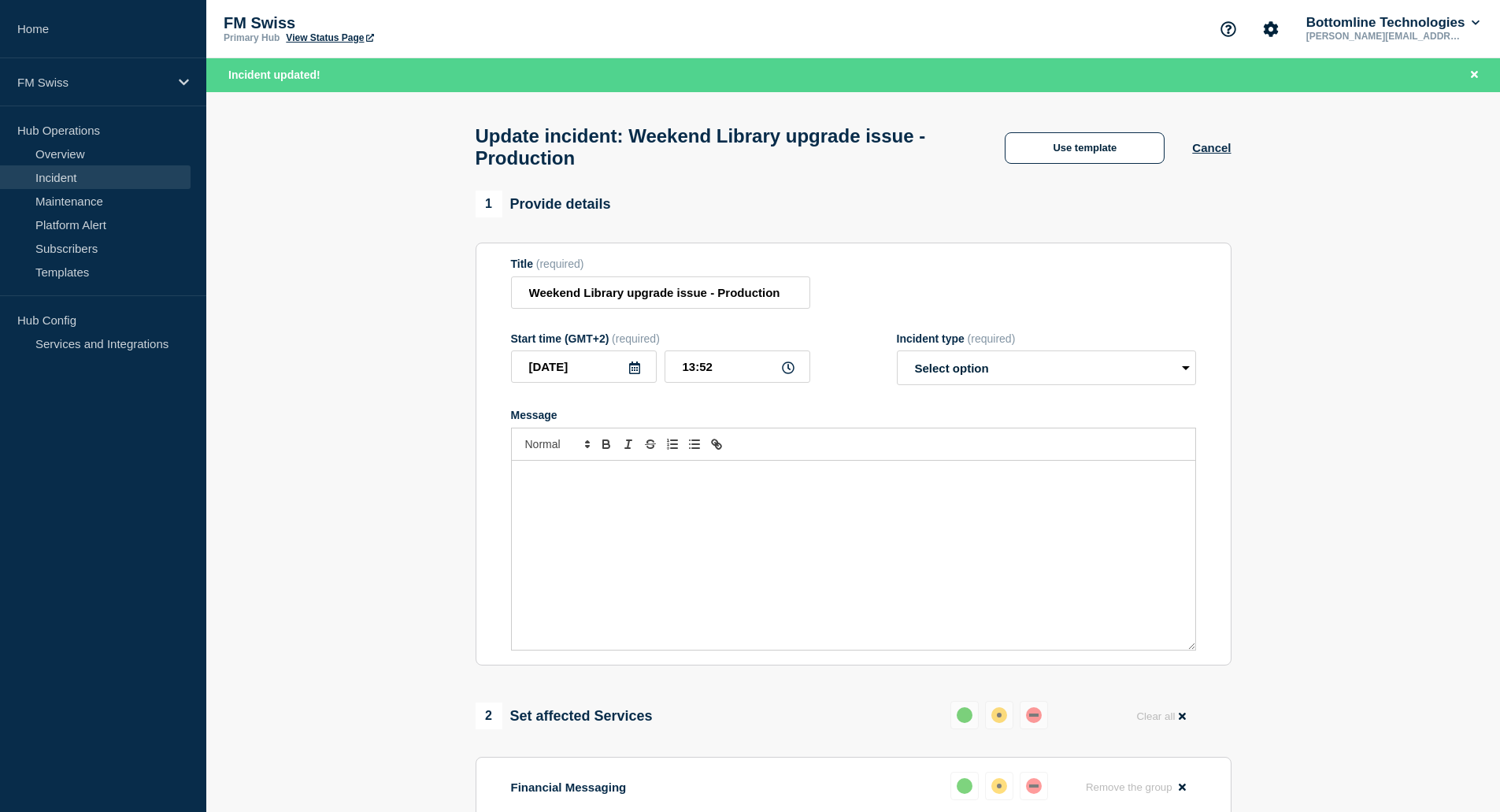
select select "resolved"
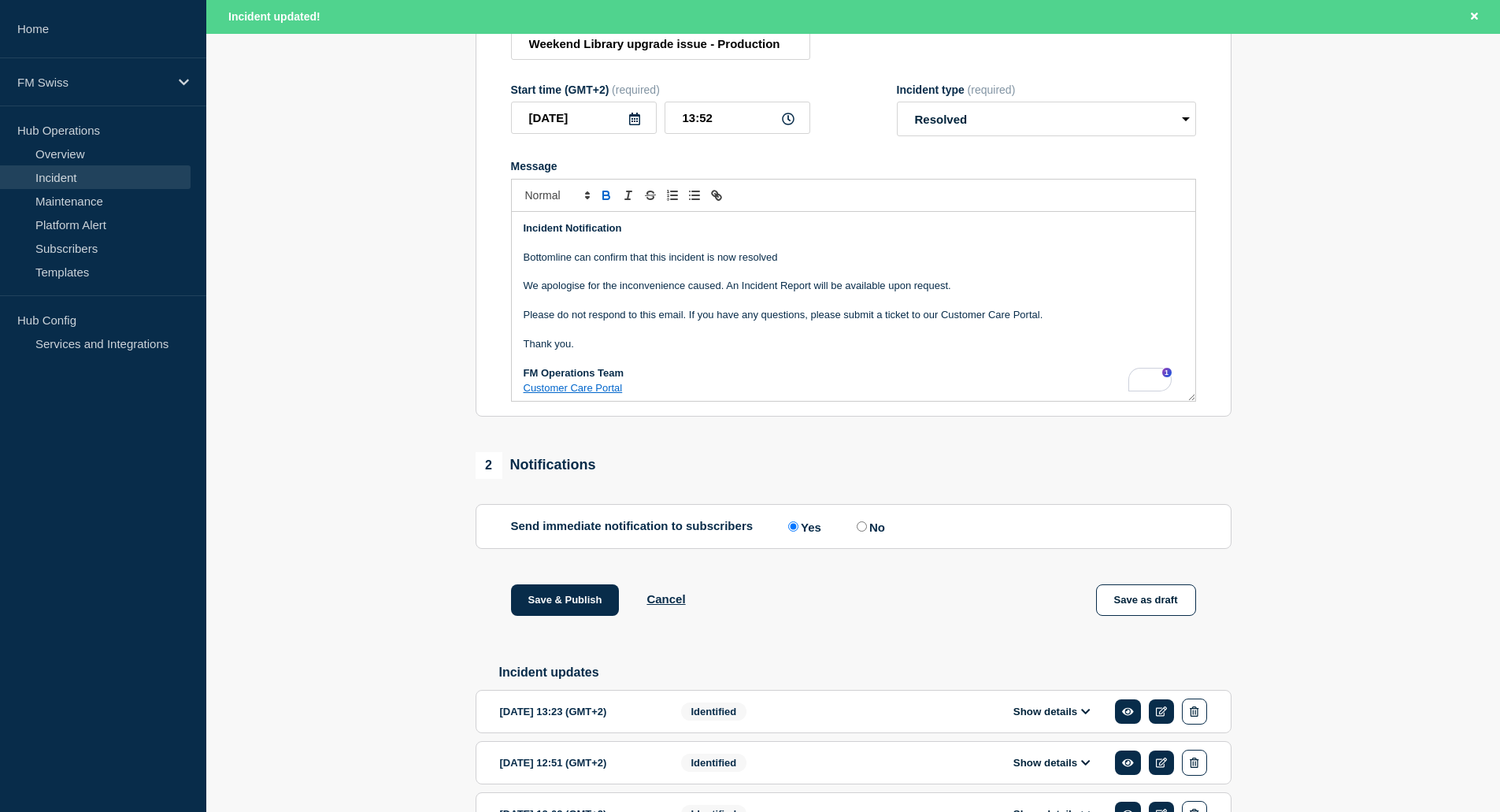
scroll to position [460, 0]
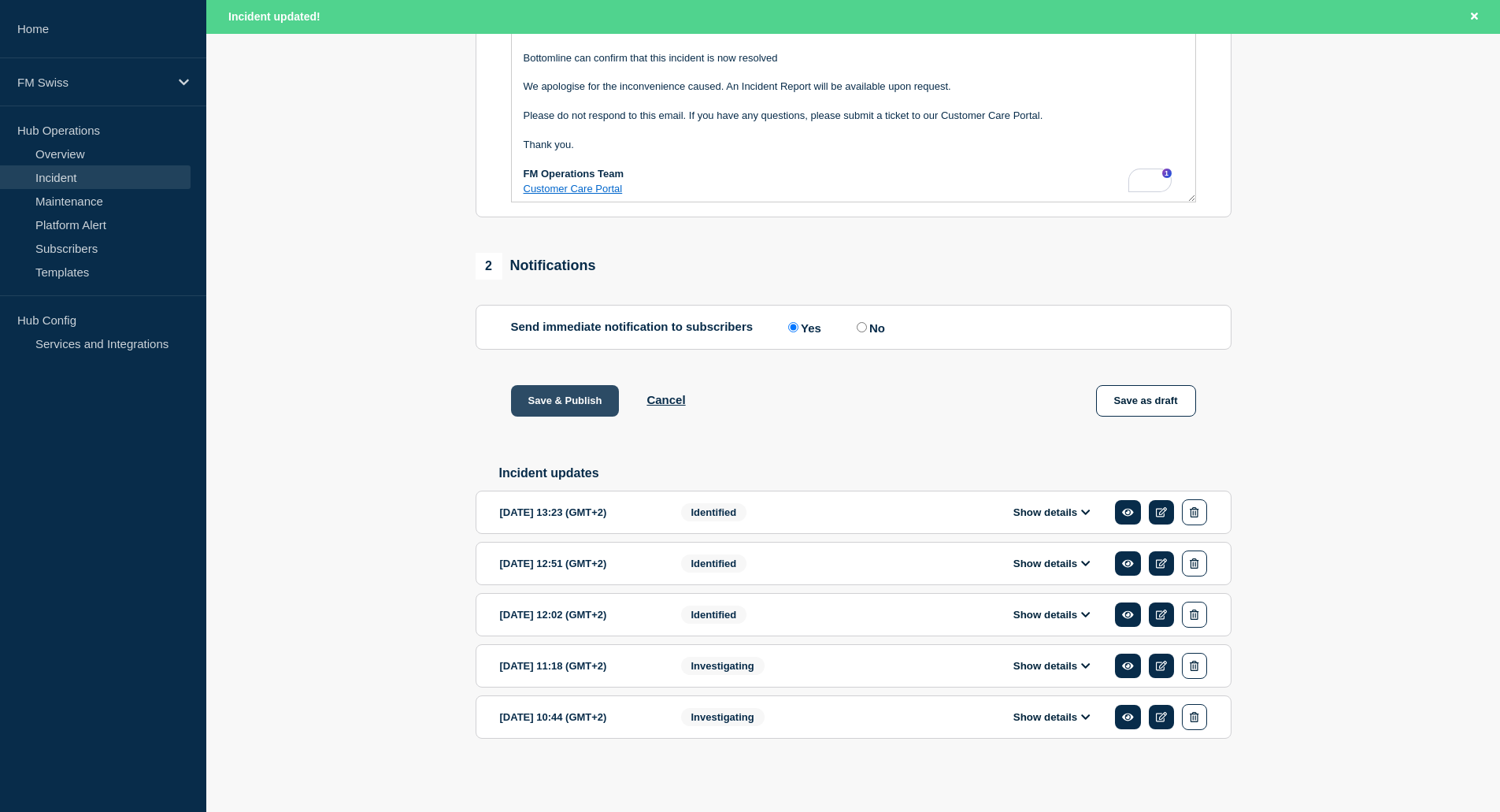
click at [569, 407] on button "Save & Publish" at bounding box center [565, 400] width 109 height 32
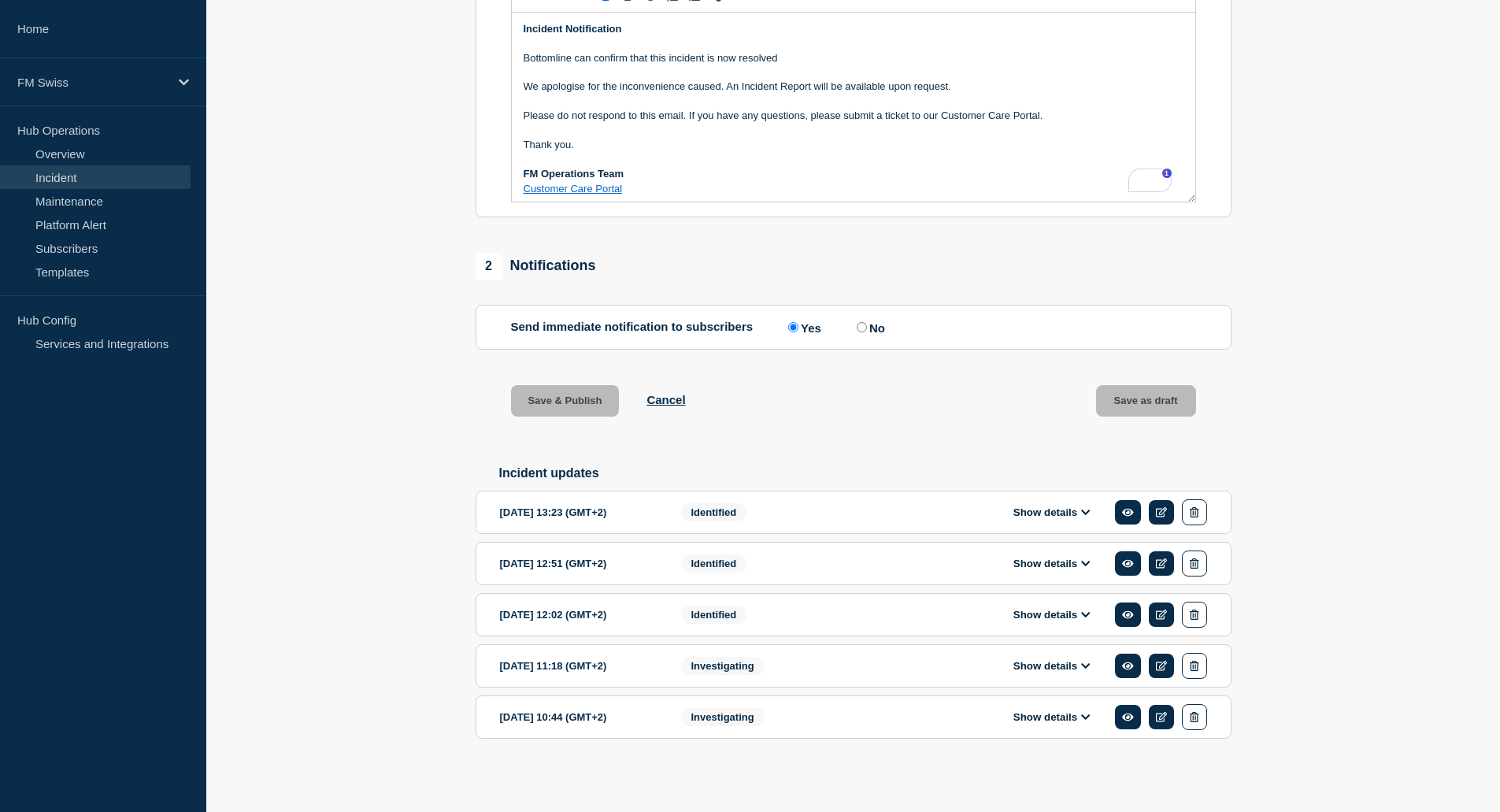
scroll to position [426, 0]
